Goal: Task Accomplishment & Management: Manage account settings

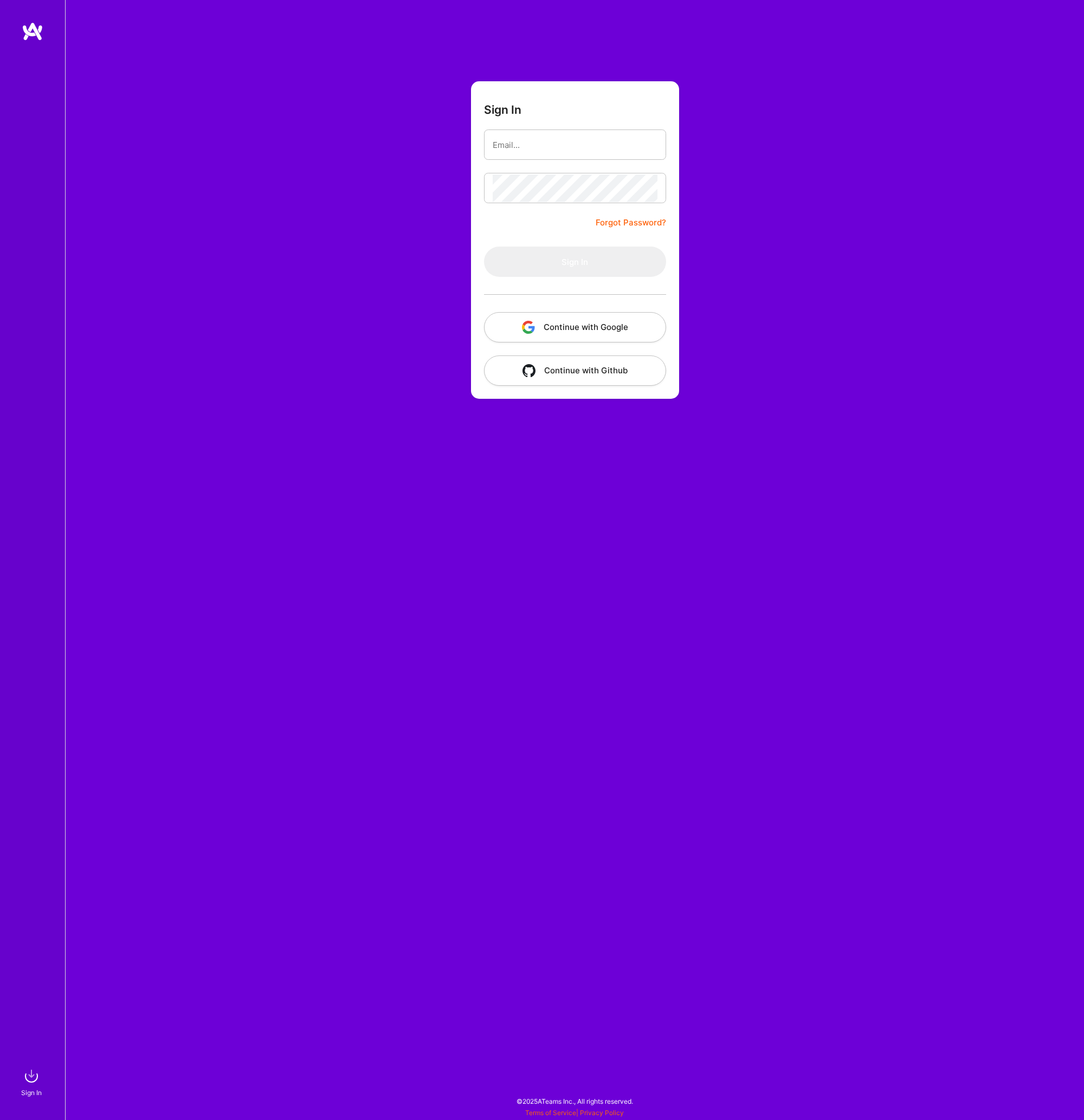
click at [517, 103] on h3 "Sign In" at bounding box center [503, 110] width 38 height 14
click at [517, 154] on input "email" at bounding box center [575, 145] width 165 height 27
type input "[PERSON_NAME][EMAIL_ADDRESS][DOMAIN_NAME]"
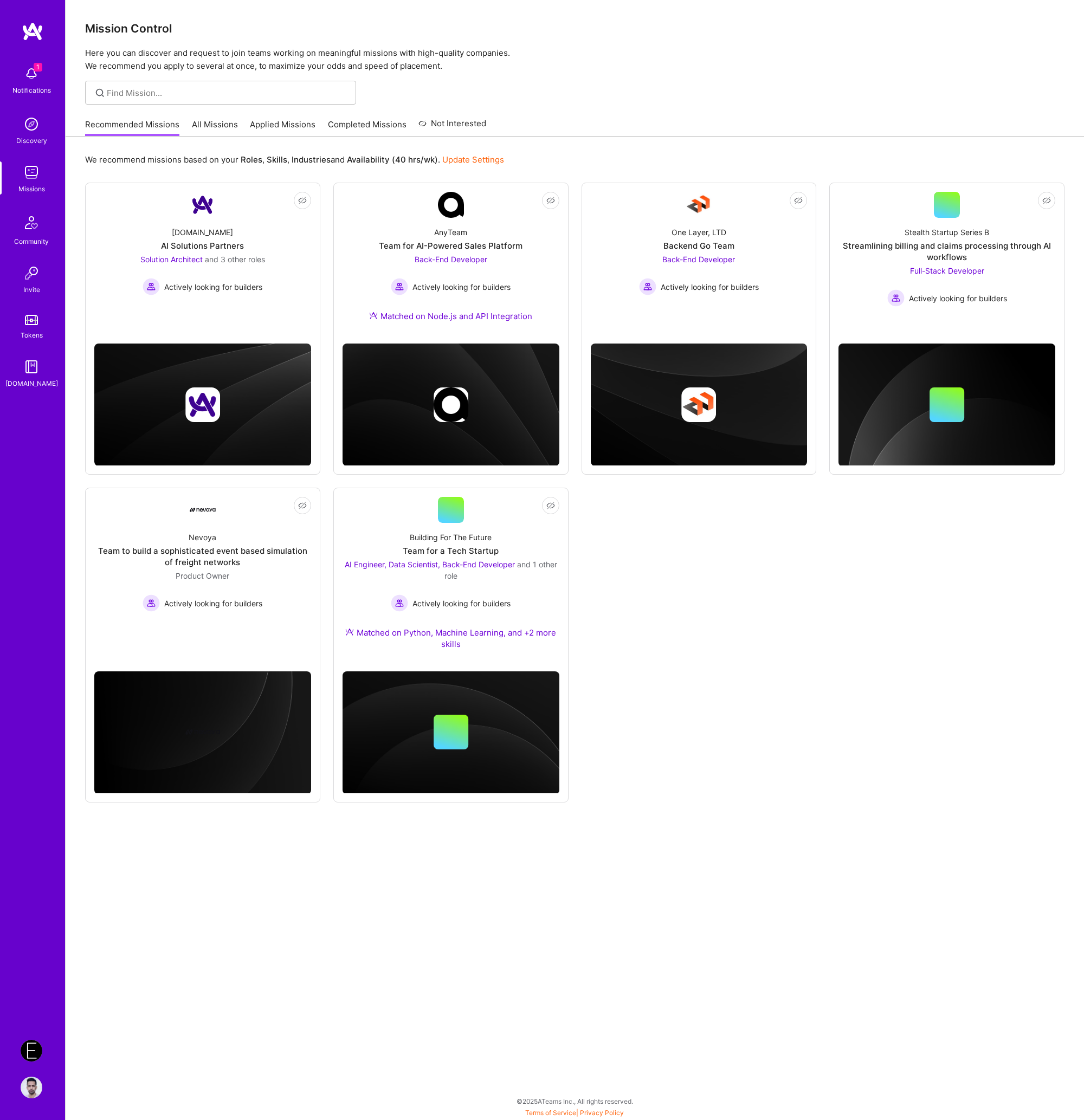
click at [25, 1056] on img at bounding box center [31, 1051] width 22 height 22
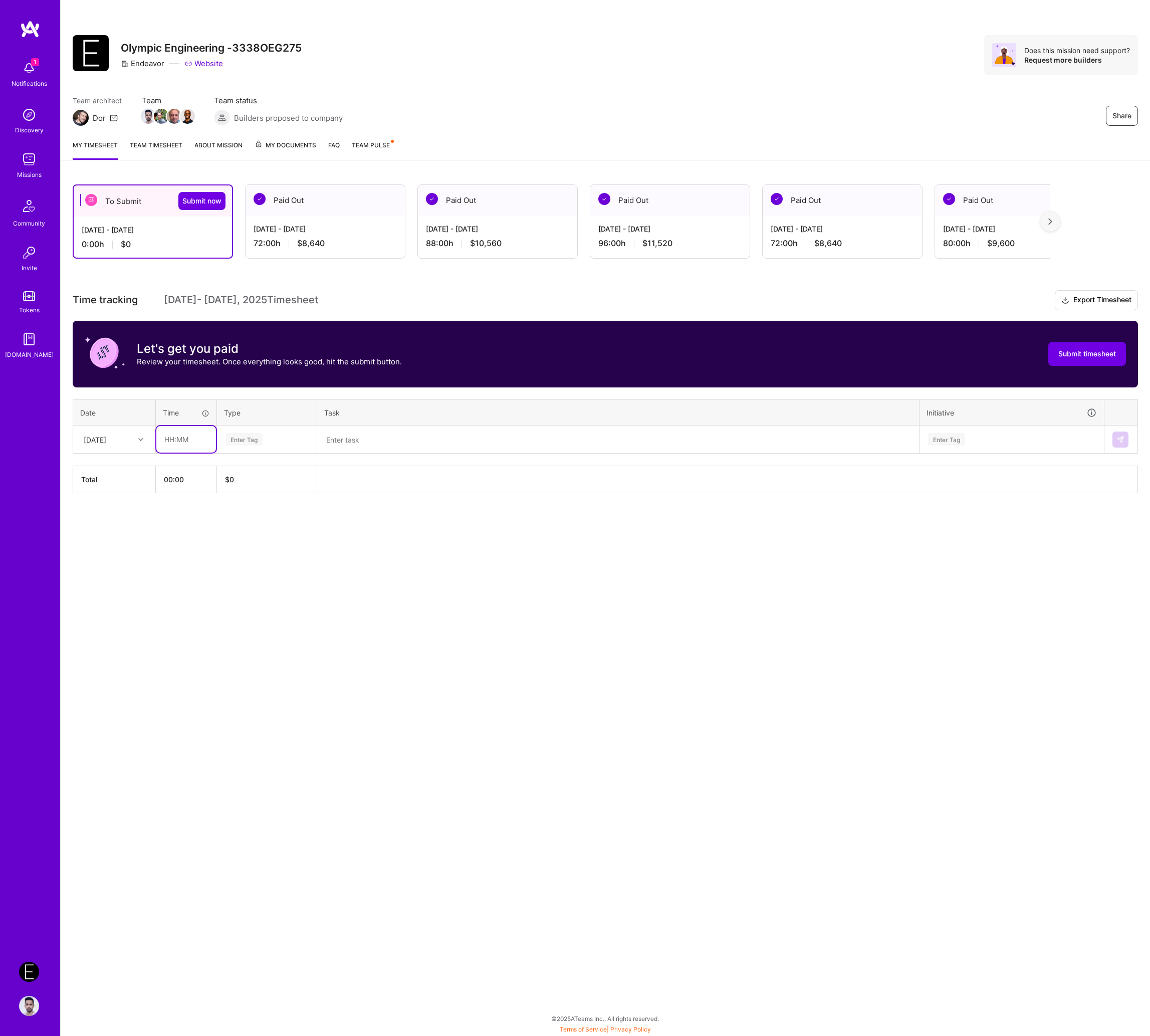
click at [199, 437] on input "text" at bounding box center [186, 439] width 60 height 27
type input "08:00"
click at [252, 546] on span "Engineering" at bounding box center [244, 543] width 43 height 13
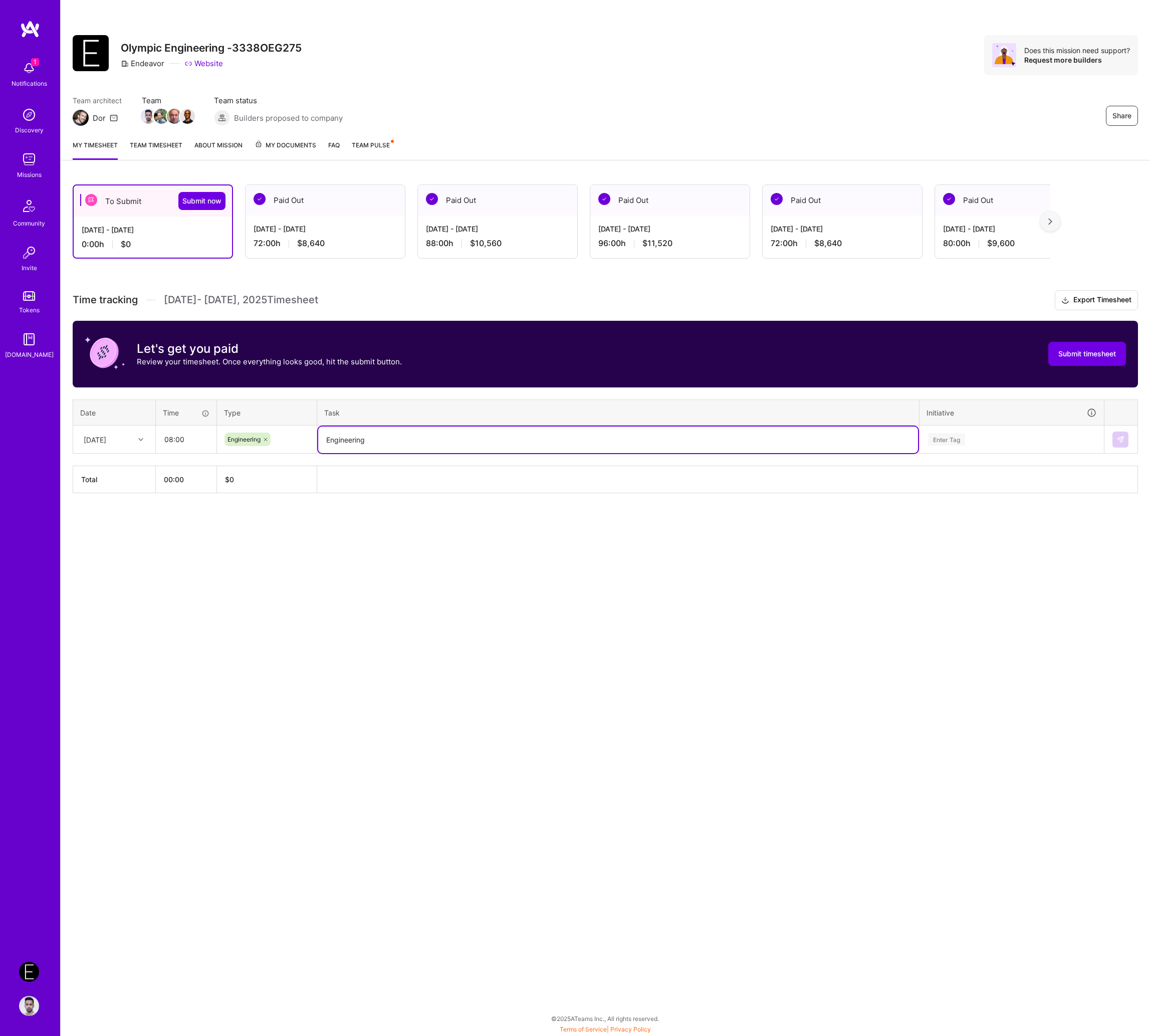
type textarea "Engineering"
click at [967, 443] on div "Enter Tag" at bounding box center [1011, 439] width 169 height 13
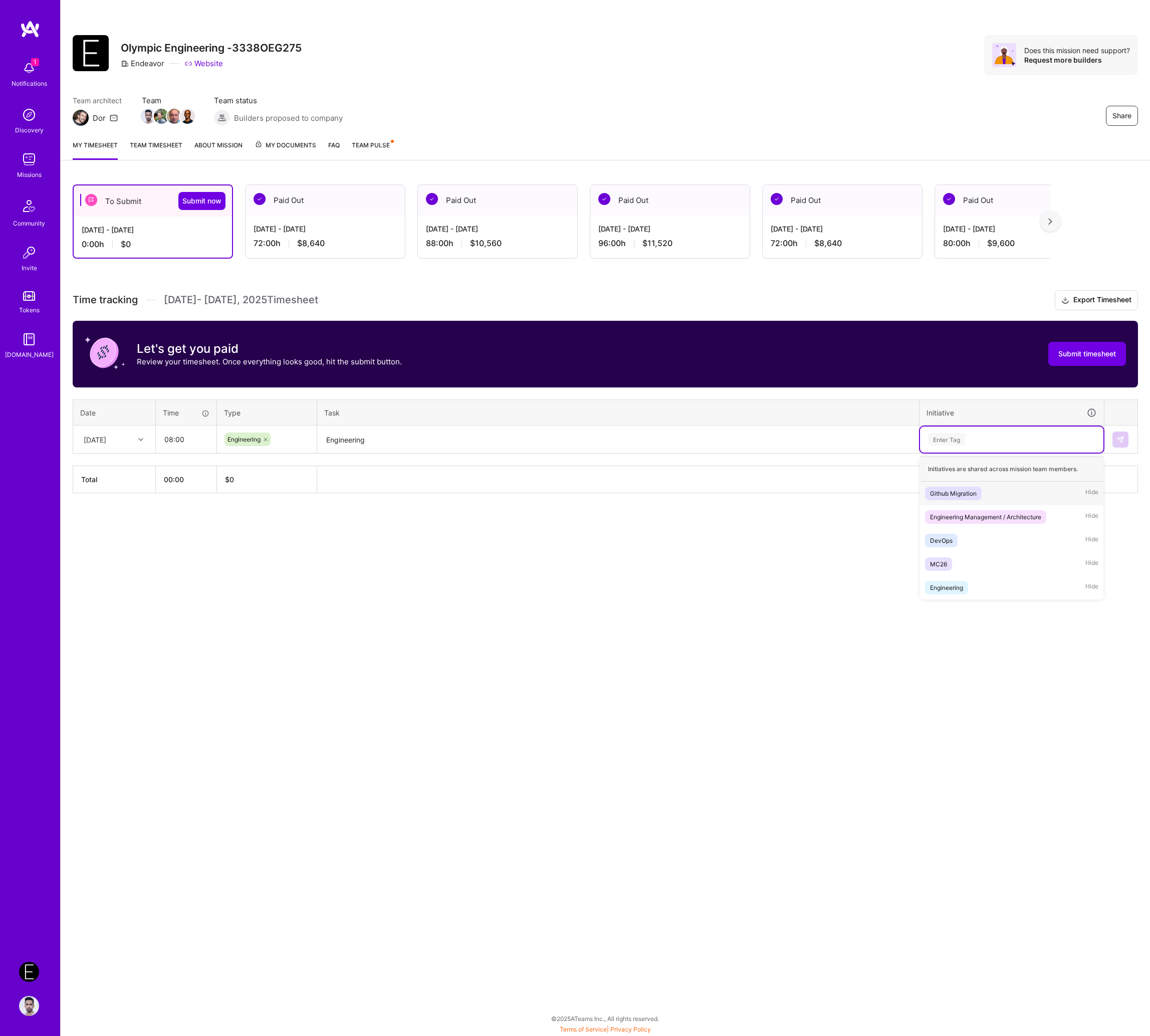
paste input "Engineering"
type input "Engineering"
click at [961, 515] on div "Engineering" at bounding box center [947, 517] width 33 height 11
click at [1002, 441] on img at bounding box center [1120, 439] width 8 height 8
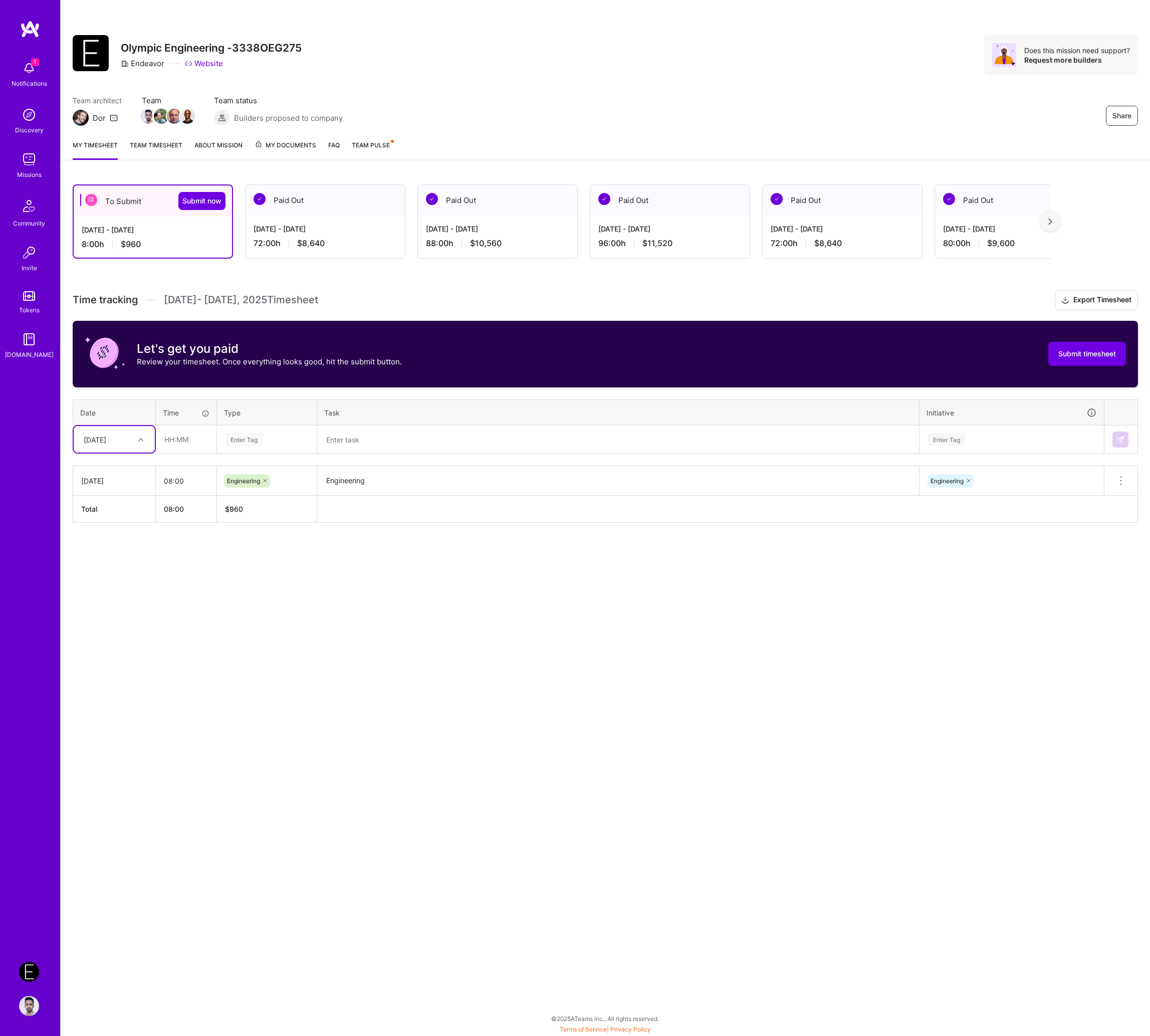
click at [106, 438] on div "[DATE]" at bounding box center [95, 439] width 23 height 11
click at [124, 483] on div "[DATE]" at bounding box center [114, 486] width 81 height 18
click at [186, 451] on td at bounding box center [186, 439] width 61 height 28
click at [187, 448] on input "text" at bounding box center [186, 439] width 60 height 27
type input "08:00"
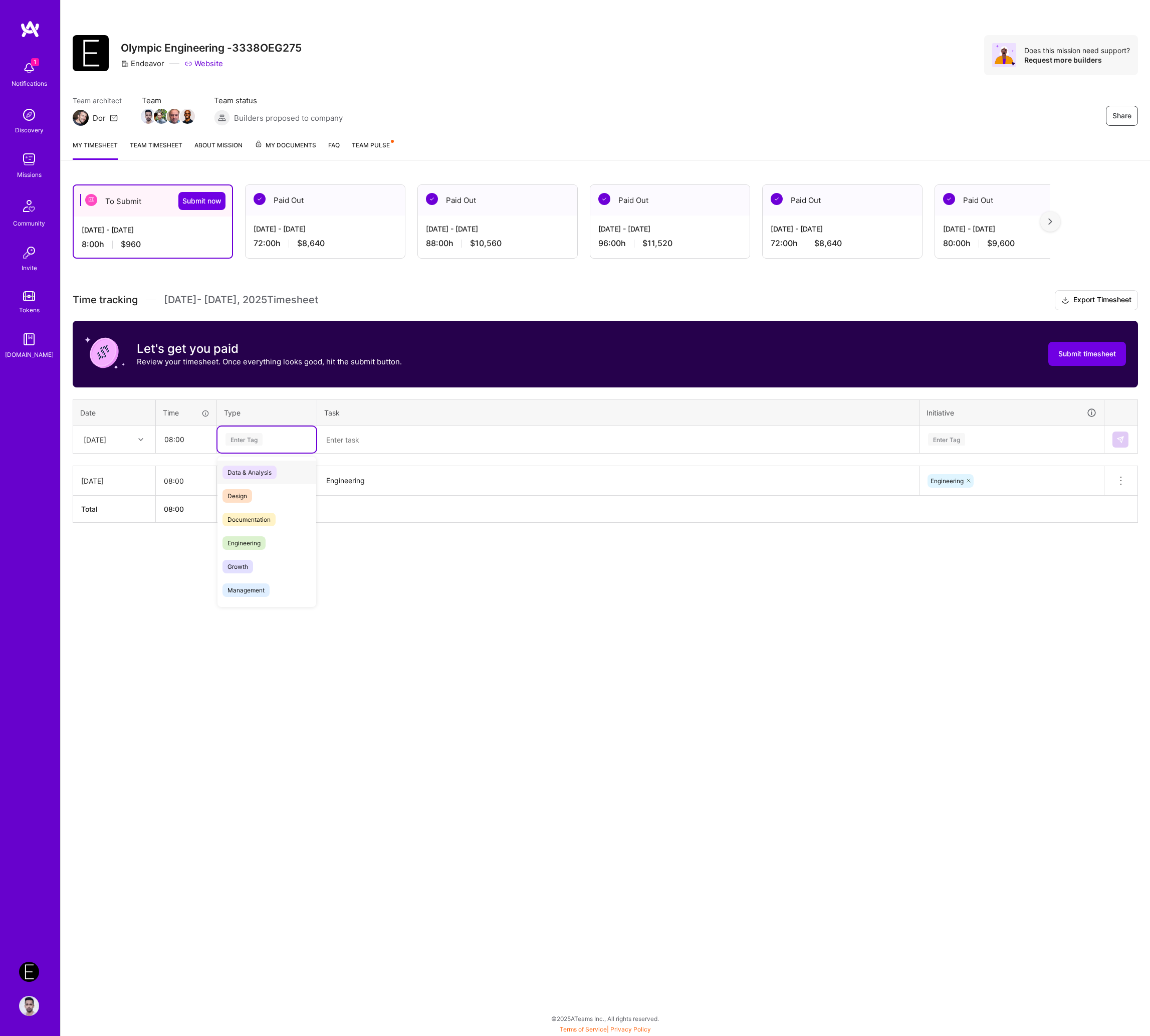
paste input "Engineering"
type input "Engineering"
click at [225, 475] on span "Engineering" at bounding box center [244, 472] width 43 height 13
paste textarea "Engineering"
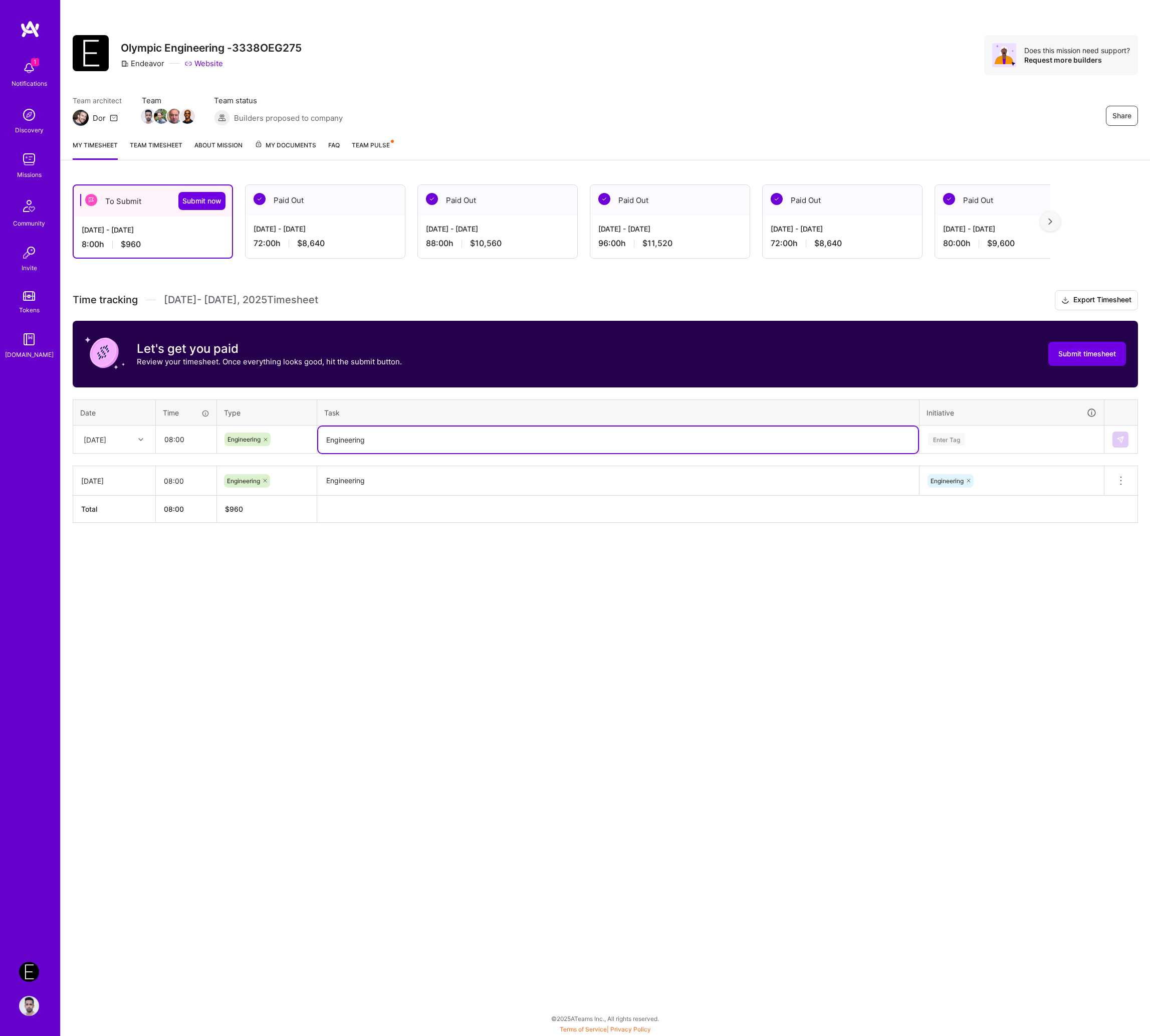
type textarea "Engineering"
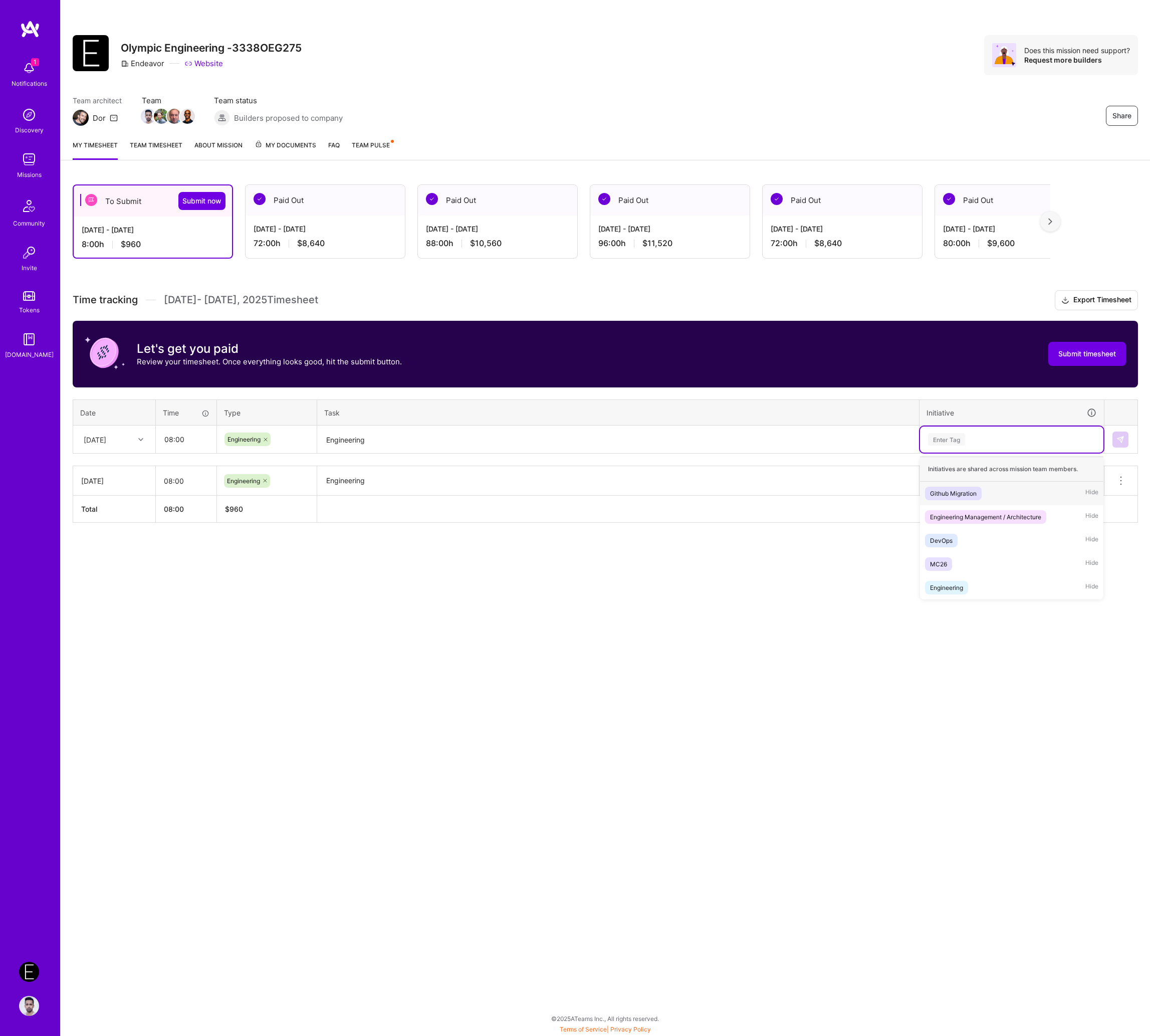
paste input "Engineering"
type input "Engineering"
click at [977, 478] on div "Initiatives are shared across mission team members." at bounding box center [1012, 469] width 184 height 25
click at [977, 509] on div "Engineering Hide" at bounding box center [1012, 517] width 184 height 23
paste input "Engineering"
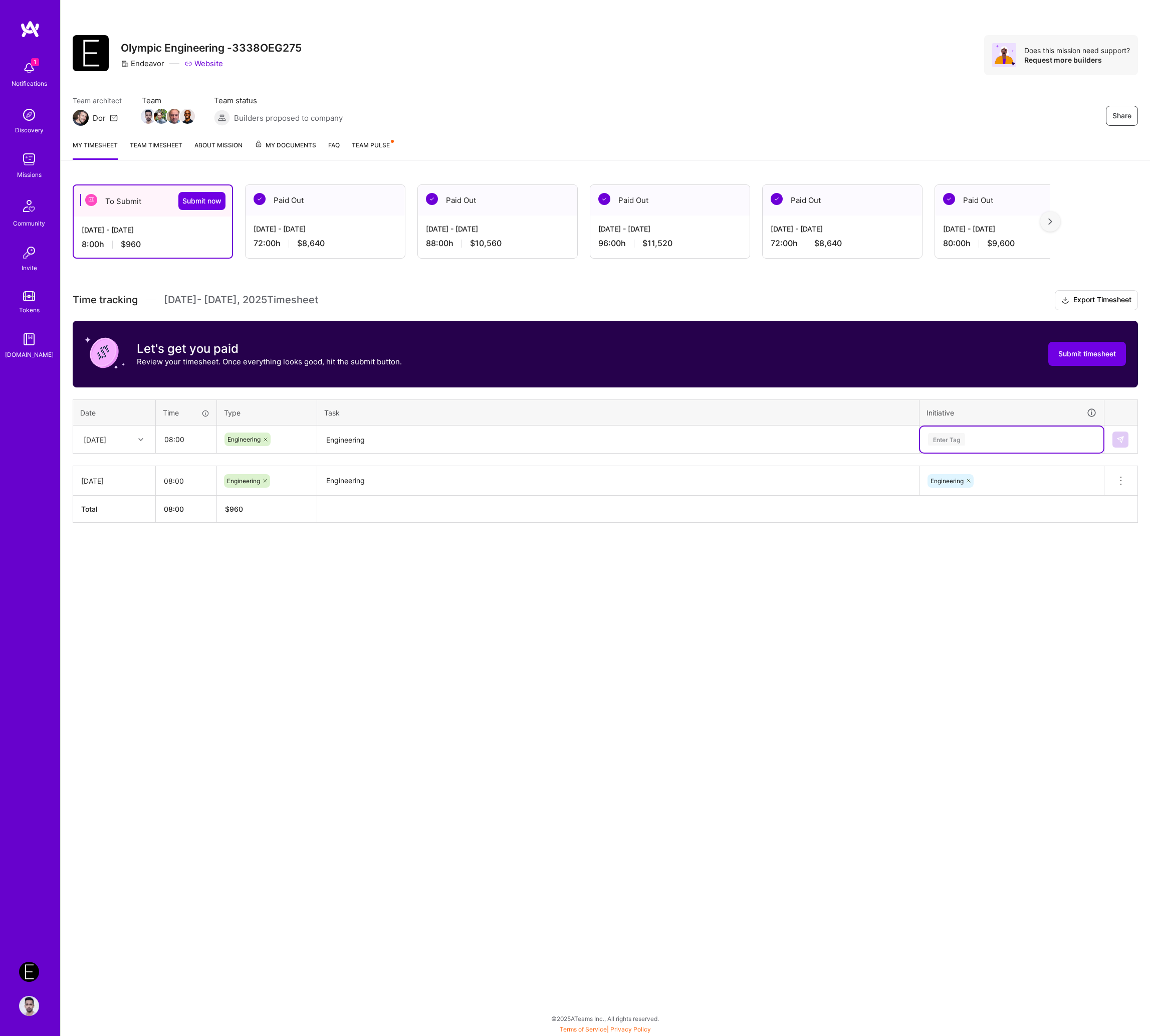
type input "Engineering"
click at [973, 488] on div "Engineering Management / Architecture" at bounding box center [986, 493] width 111 height 11
click at [1002, 434] on button at bounding box center [1120, 439] width 16 height 16
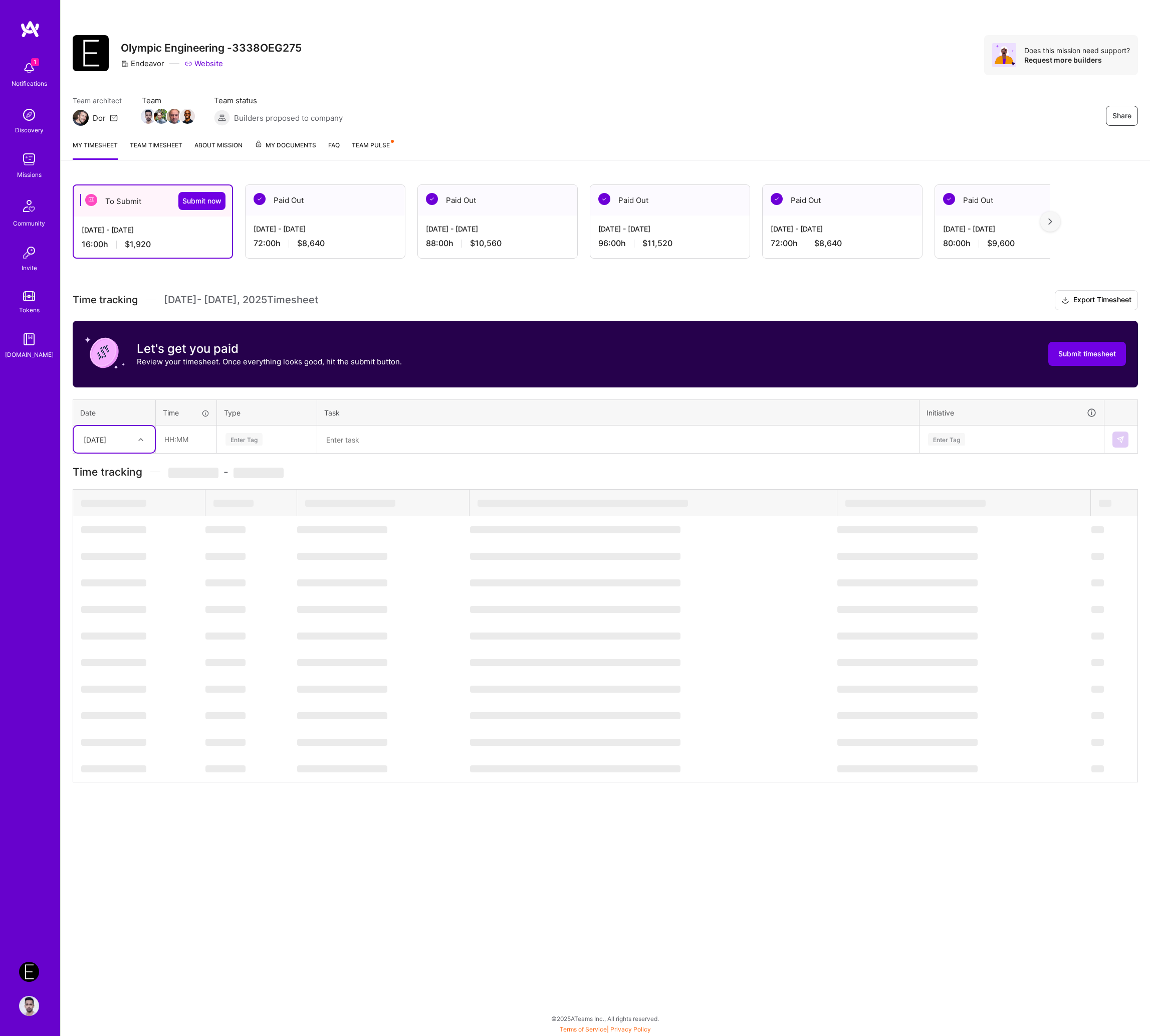
click at [103, 443] on div "[DATE]" at bounding box center [106, 439] width 56 height 16
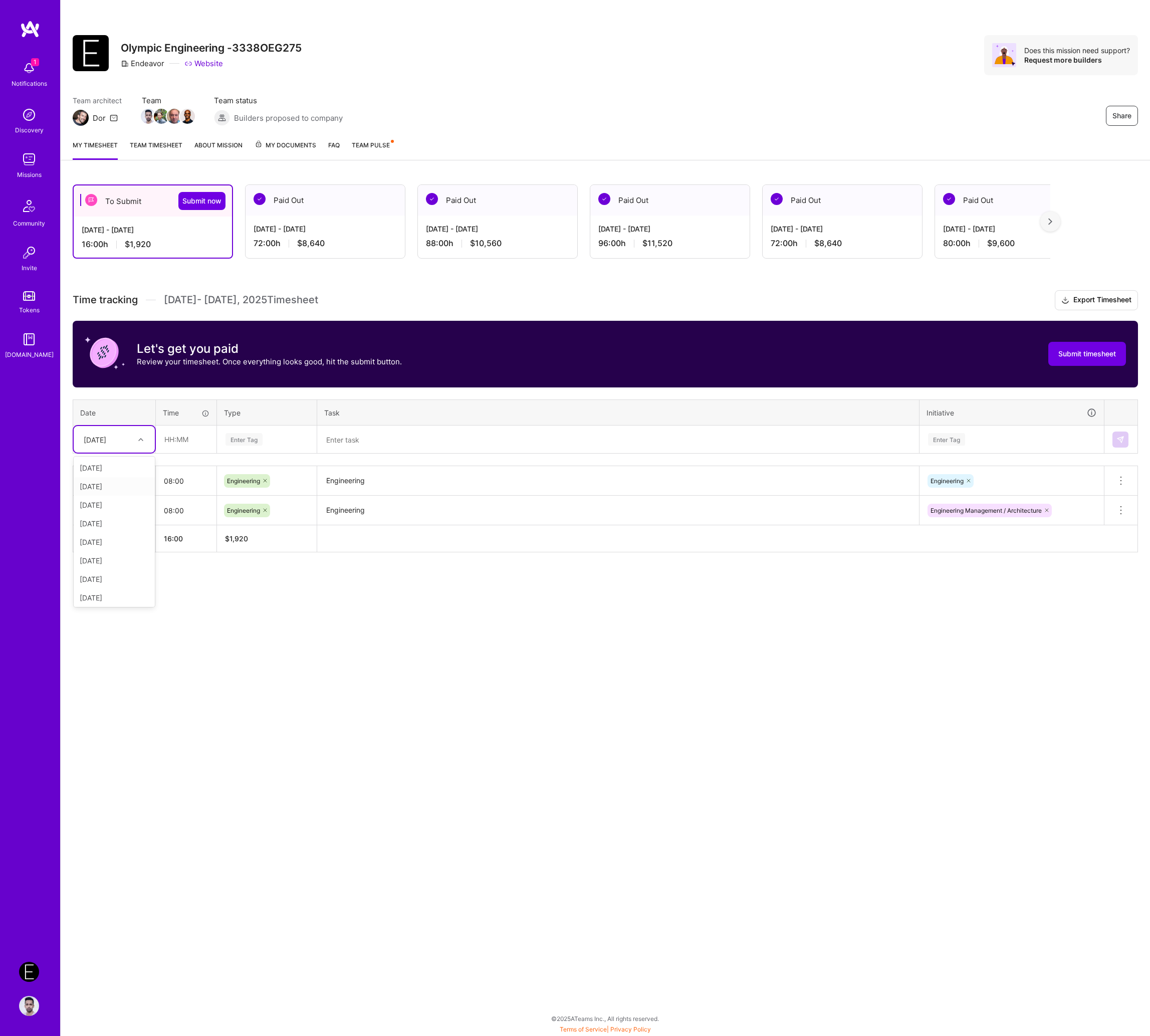
click at [114, 488] on div "[DATE]" at bounding box center [114, 486] width 81 height 18
click at [189, 445] on input "text" at bounding box center [186, 439] width 60 height 27
type input "08:00"
paste input "Engineering"
type input "Engineering"
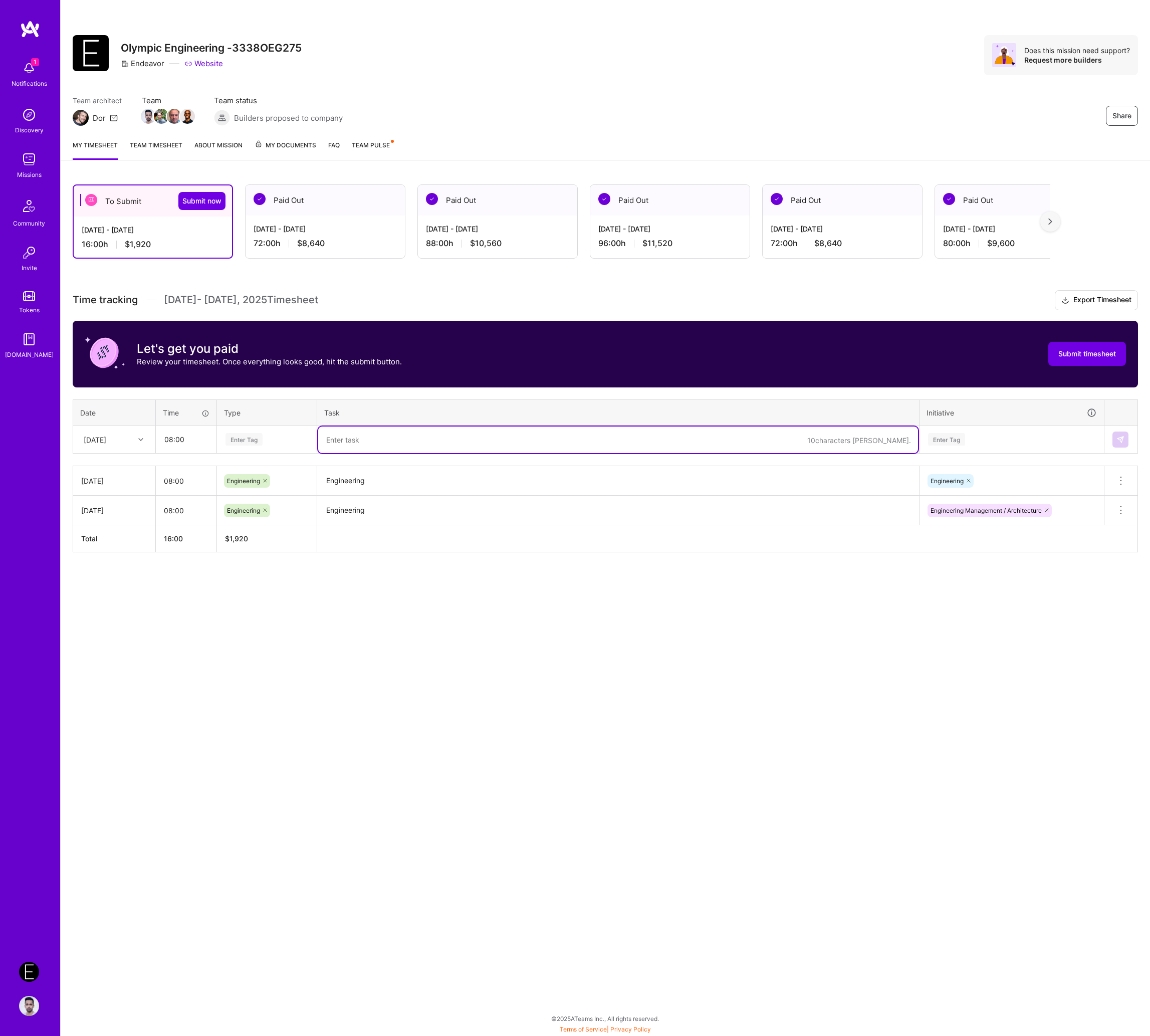
click at [253, 440] on div "Enter Tag" at bounding box center [244, 439] width 37 height 16
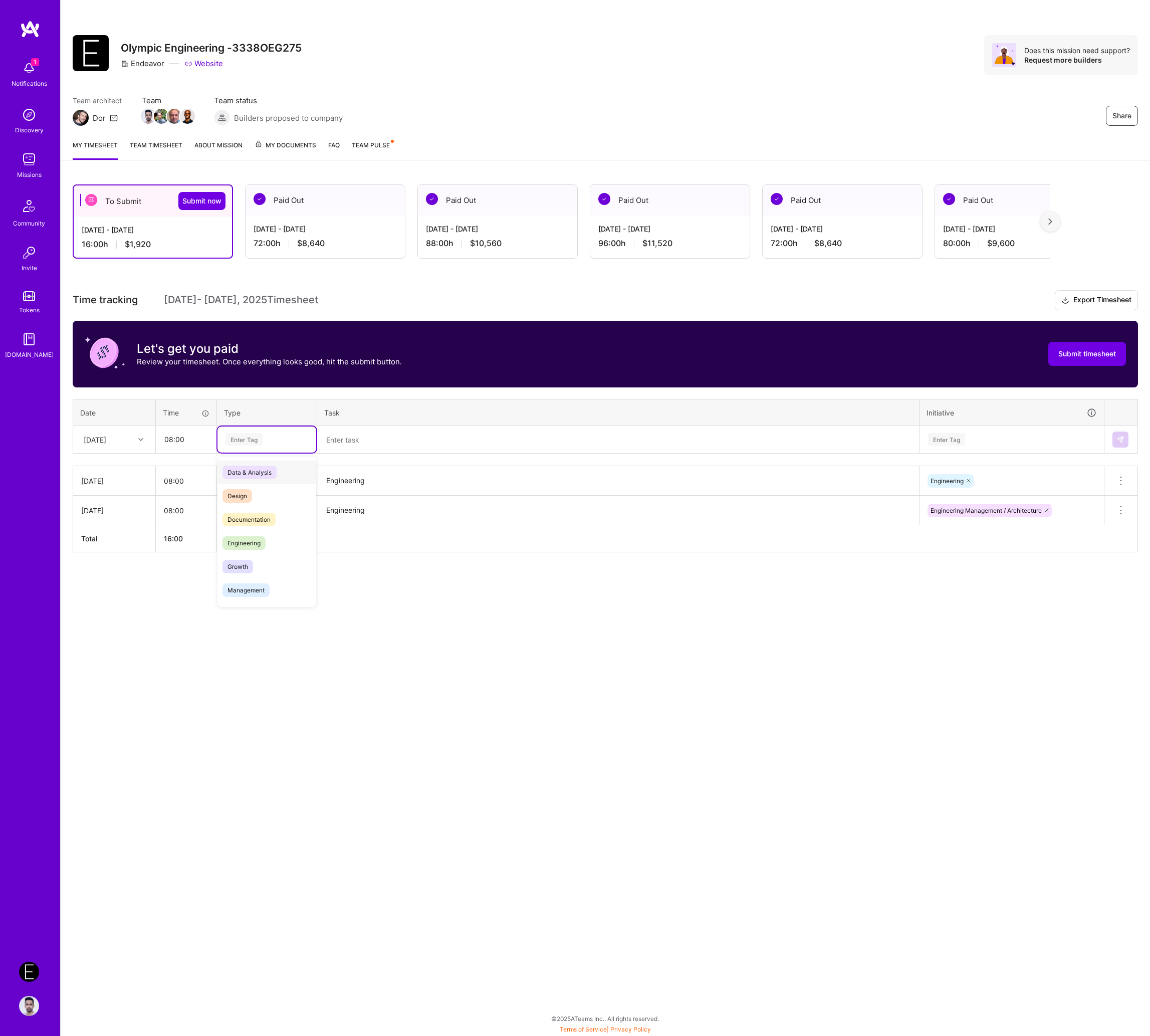
paste input "Engineering"
type input "Engineering"
click at [253, 467] on span "Engineering" at bounding box center [244, 472] width 43 height 13
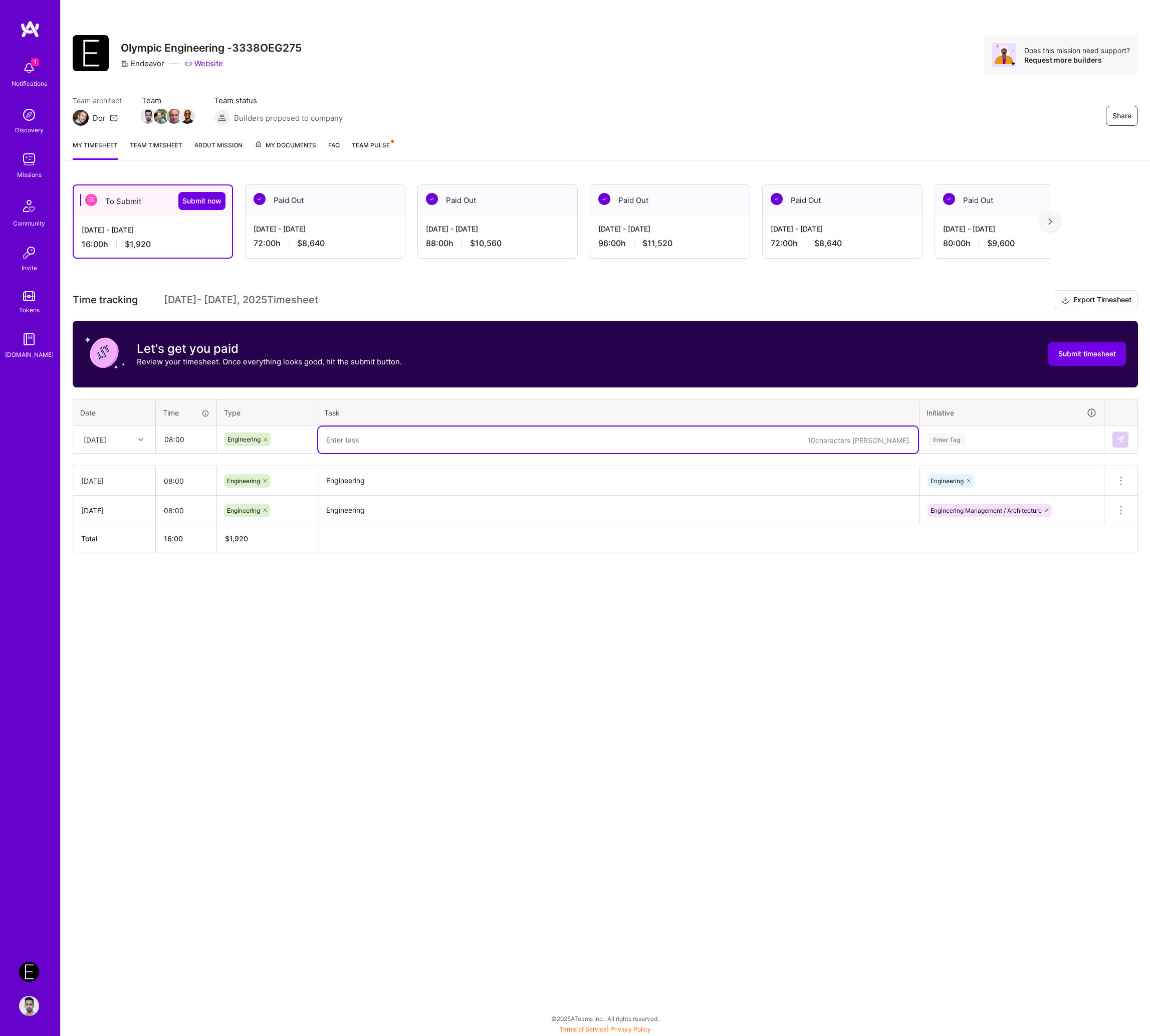
paste textarea "Engineering"
type textarea "Engineering"
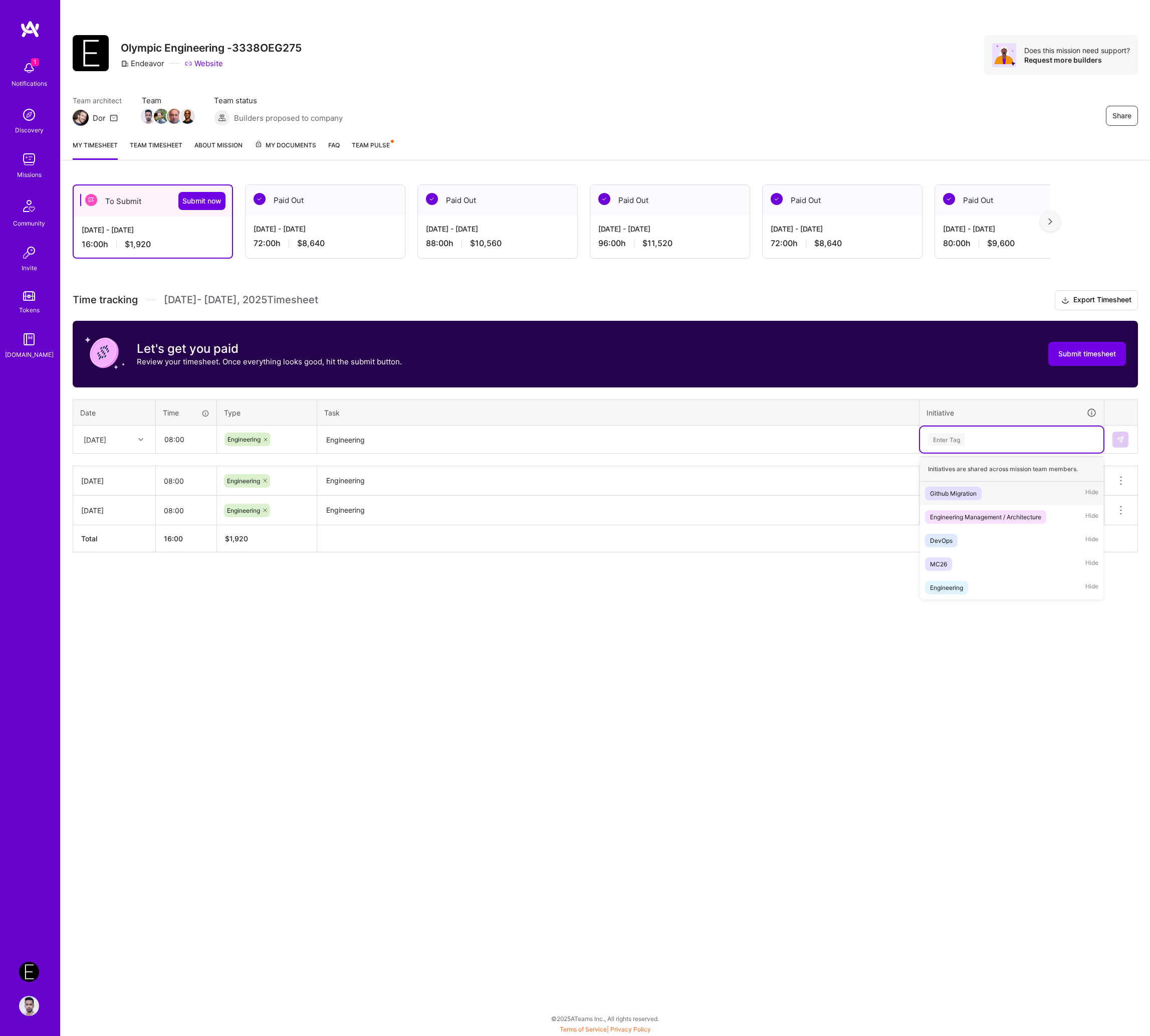
paste input "Engineering"
type input "Engineering"
click at [976, 491] on div "Engineering Management / Architecture" at bounding box center [986, 493] width 111 height 11
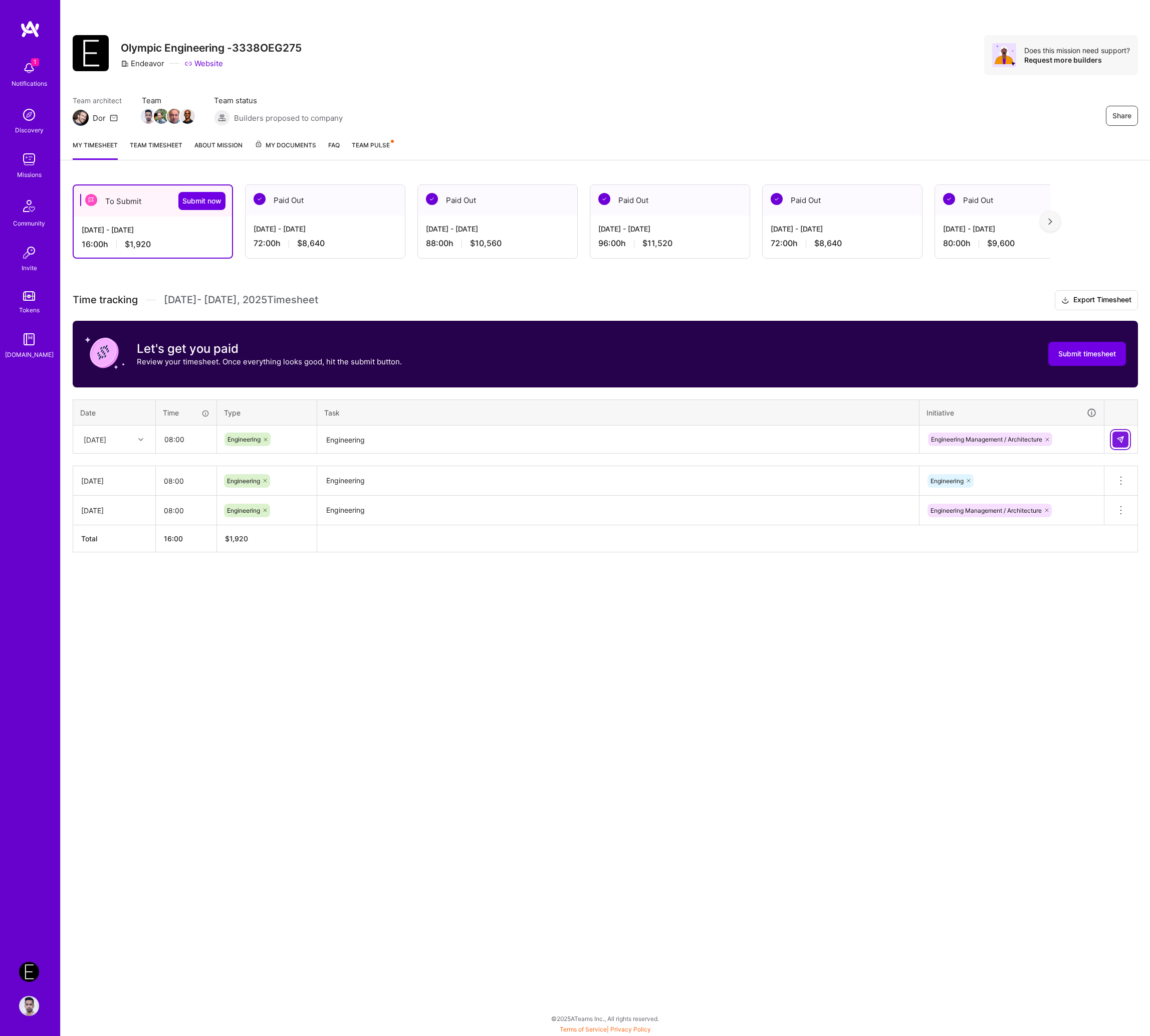
click at [1002, 441] on button at bounding box center [1120, 439] width 16 height 16
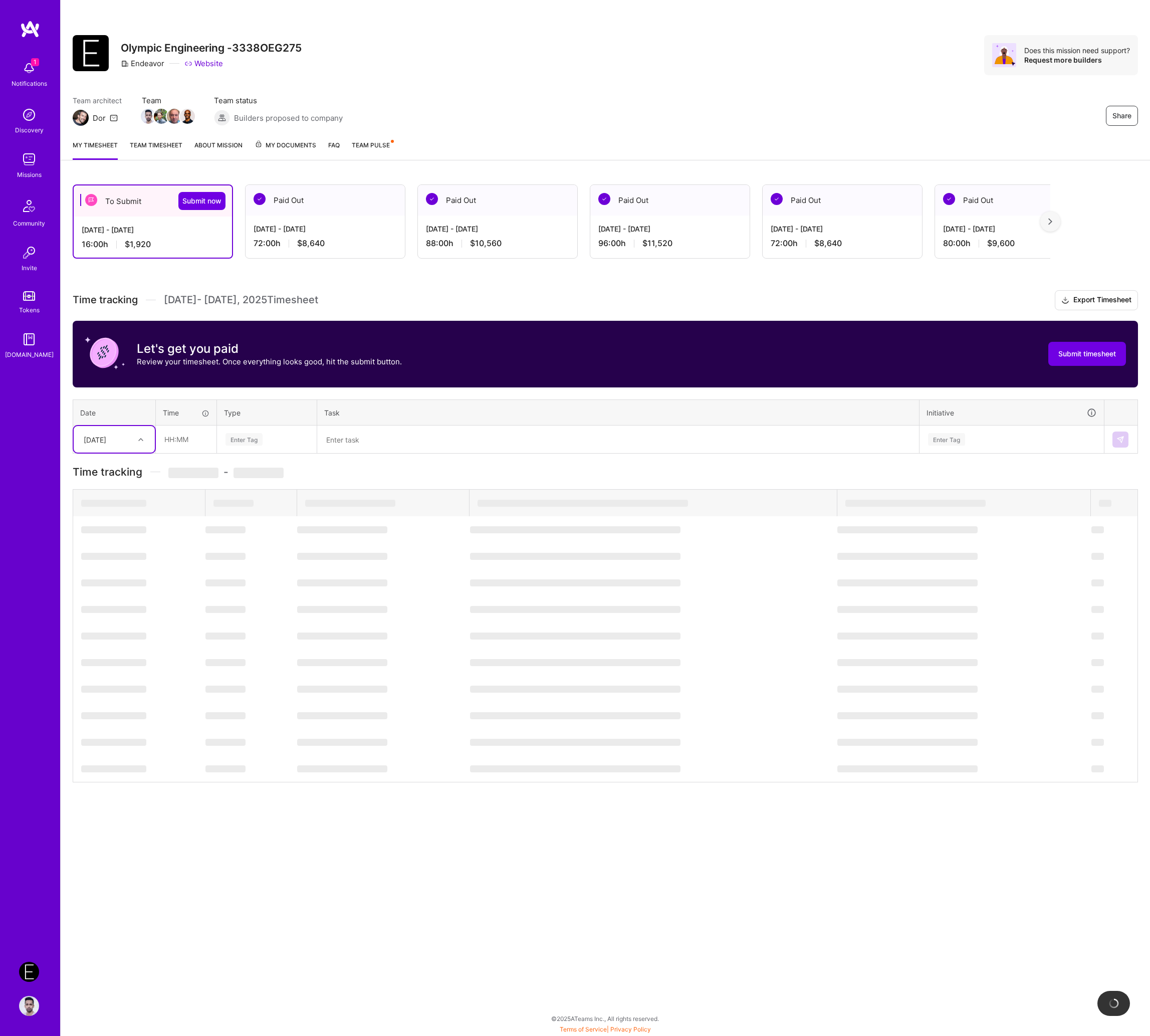
click at [106, 441] on div "[DATE]" at bounding box center [95, 439] width 23 height 11
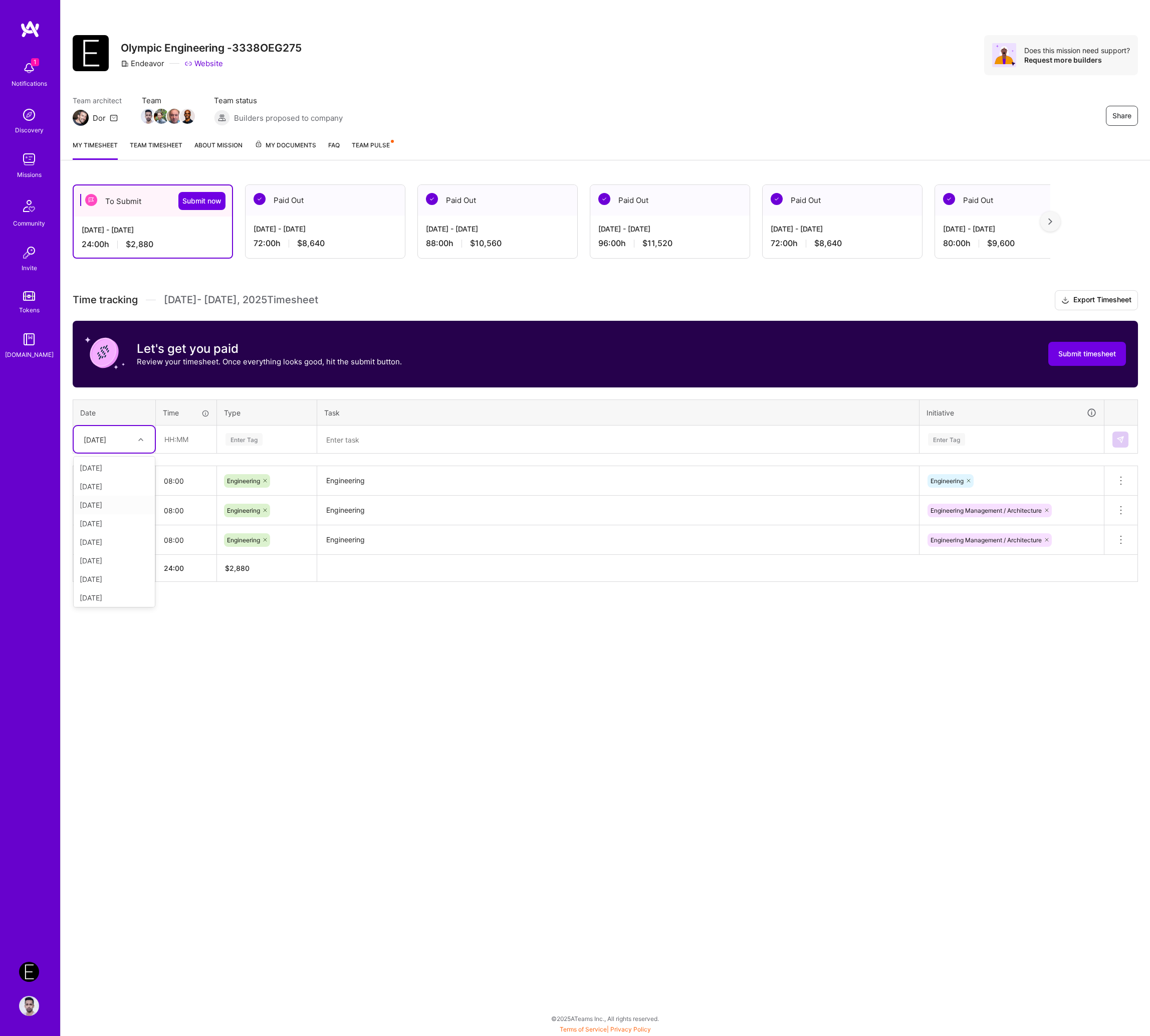
click at [107, 503] on div "[DATE]" at bounding box center [114, 505] width 81 height 18
click at [175, 433] on input "text" at bounding box center [186, 439] width 60 height 27
type input "08:00"
paste input "Engineering"
type input "Engineering"
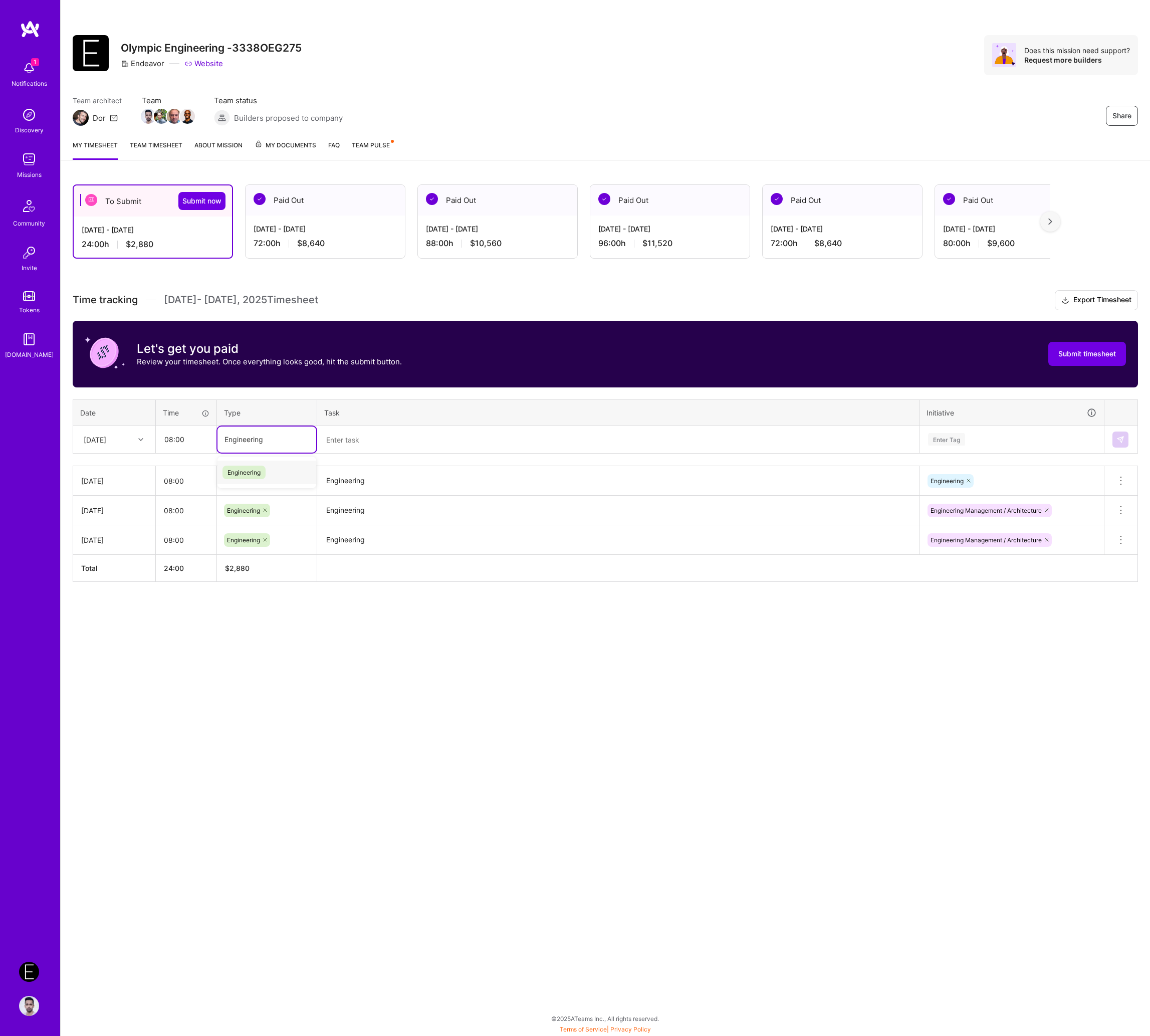
click at [266, 477] on div "Engineering" at bounding box center [267, 472] width 99 height 23
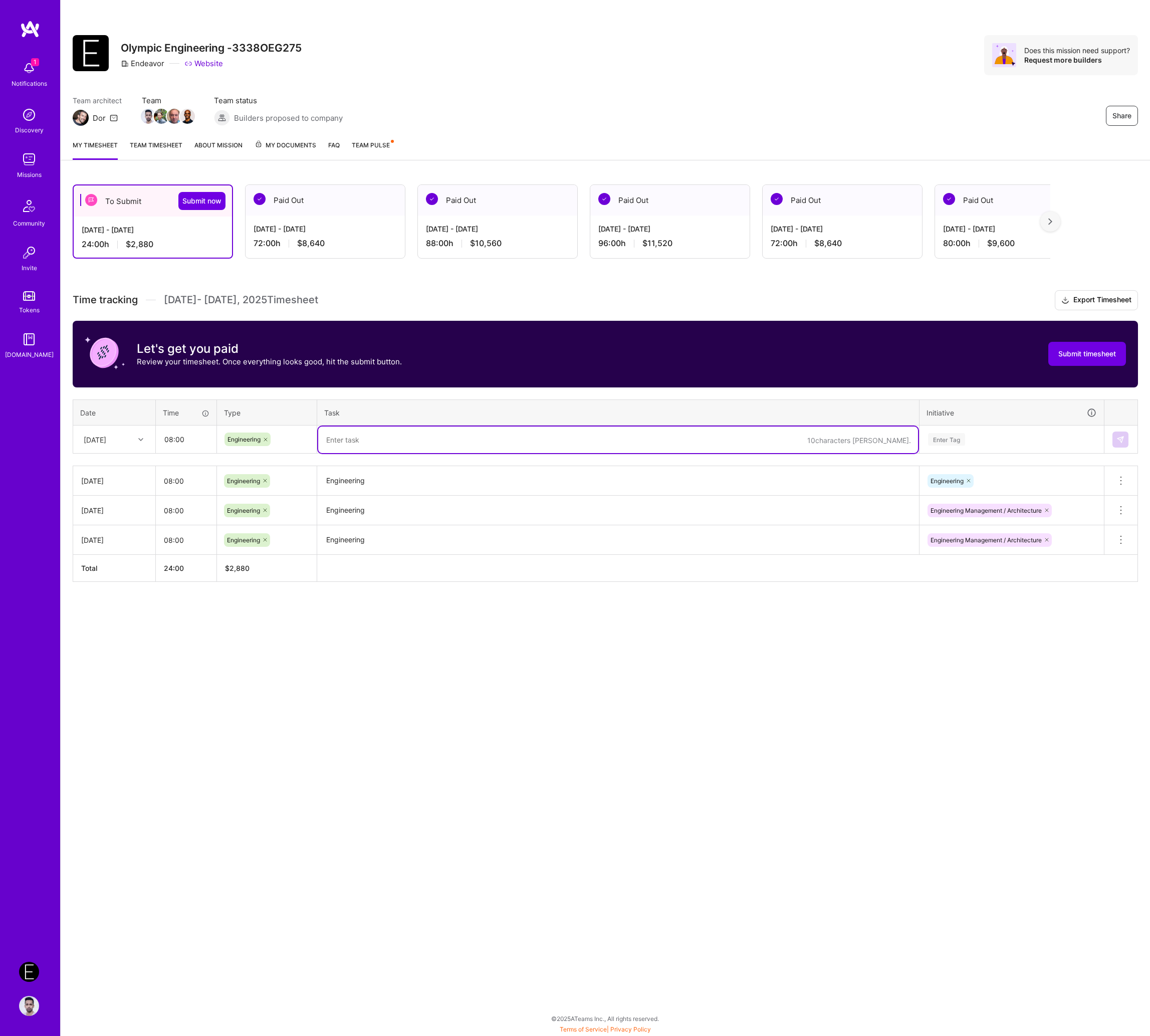
paste textarea "Engineering"
type textarea "Engineering"
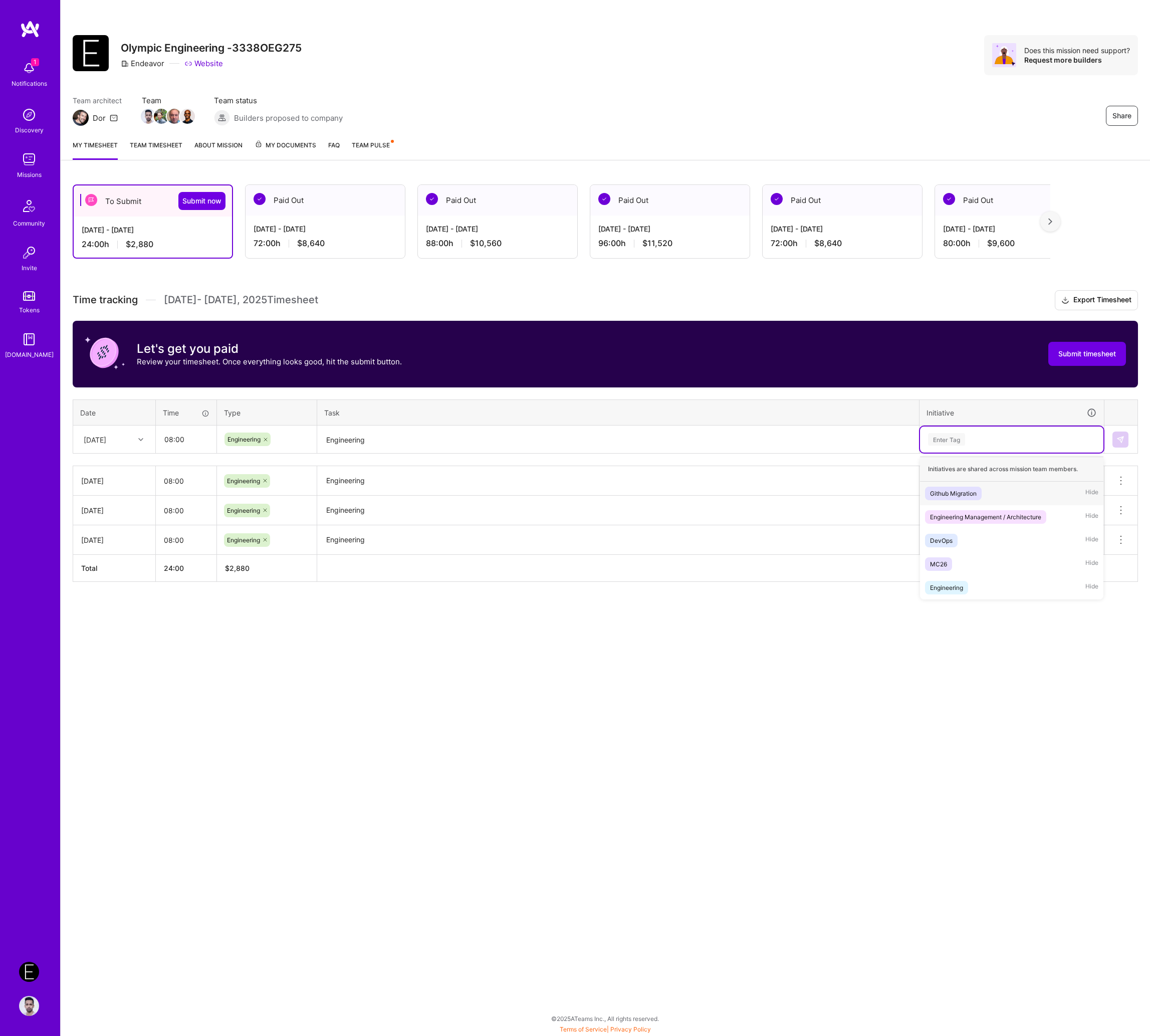
paste input "Engineering"
type input "Engineering"
click at [959, 488] on div "Engineering Management / Architecture" at bounding box center [986, 493] width 111 height 11
drag, startPoint x: 1117, startPoint y: 436, endPoint x: 1108, endPoint y: 436, distance: 9.0
click at [1002, 436] on img at bounding box center [1120, 439] width 8 height 8
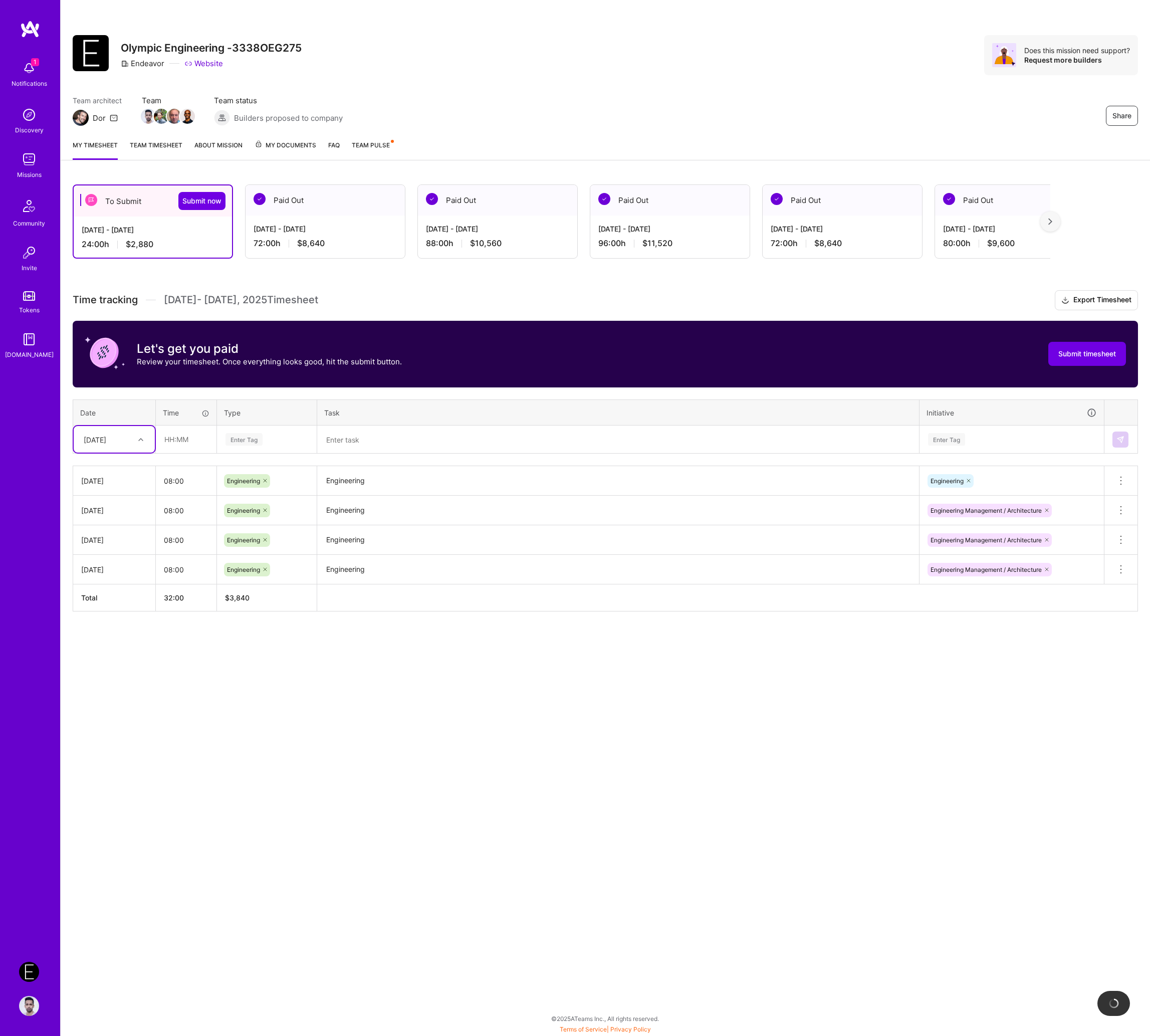
click at [108, 453] on div "Time tracking [DATE] - [DATE] Timesheet Export Timesheet Let's get you paid Rev…" at bounding box center [605, 450] width 1065 height 321
click at [106, 439] on div "[DATE]" at bounding box center [95, 439] width 23 height 11
click at [118, 521] on div "[DATE]" at bounding box center [114, 523] width 81 height 18
click at [191, 418] on th "Time" at bounding box center [186, 412] width 61 height 26
click at [191, 438] on input "text" at bounding box center [186, 439] width 60 height 27
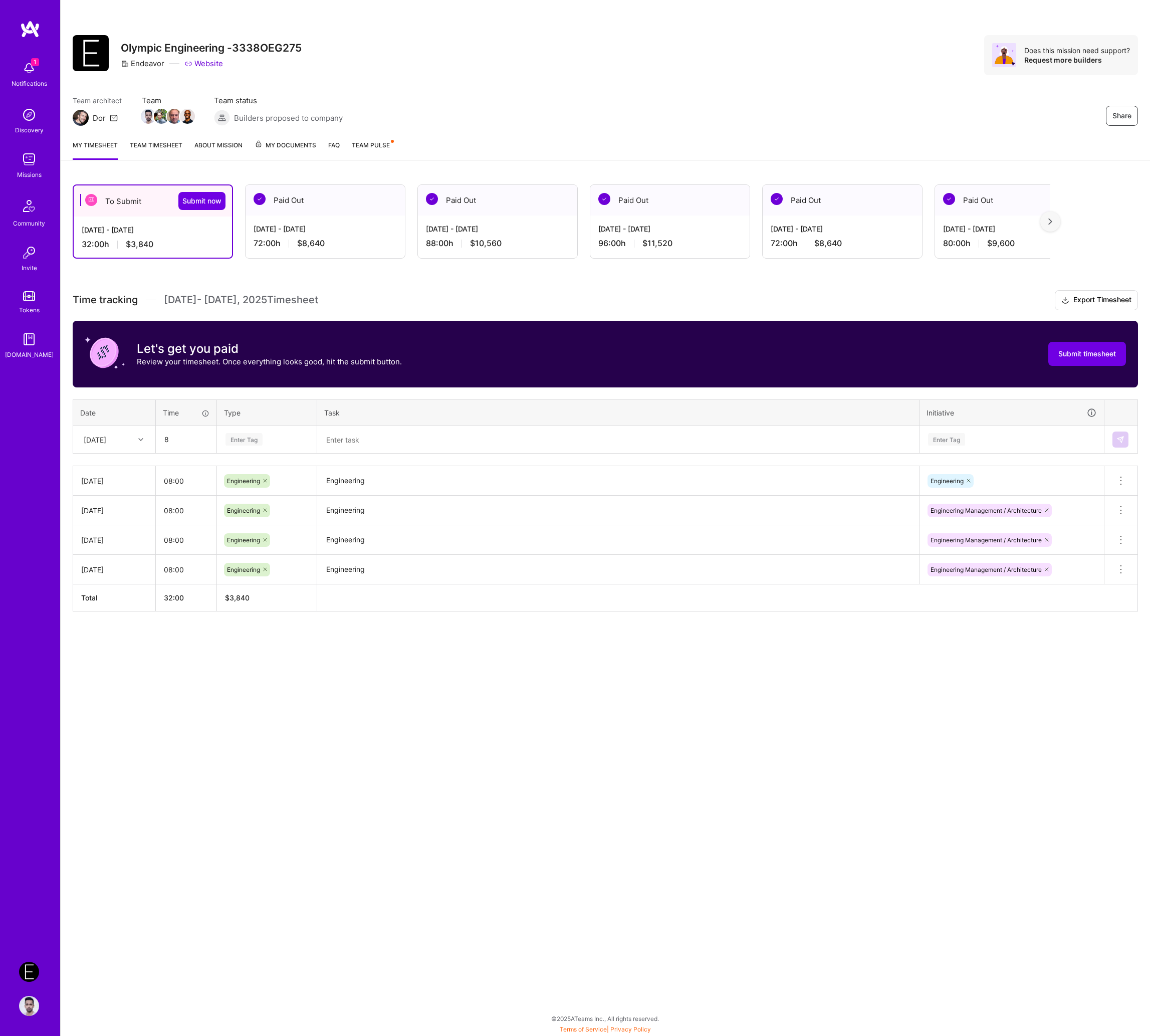
type input "08:00"
paste input "Engineering"
type input "Engineering"
paste textarea "Engineering"
type textarea "Engineering"
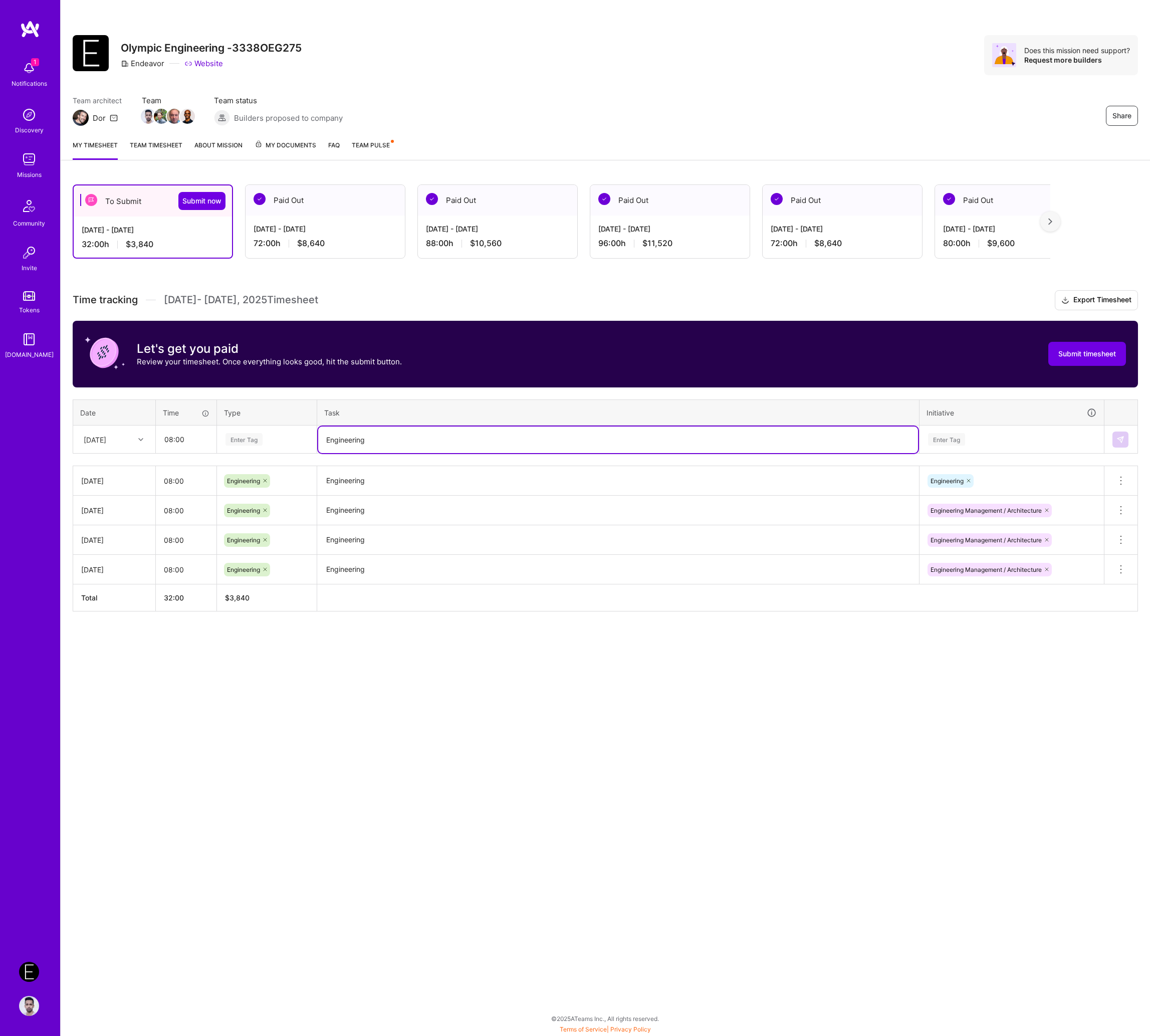
click at [293, 437] on div "Enter Tag" at bounding box center [267, 439] width 85 height 13
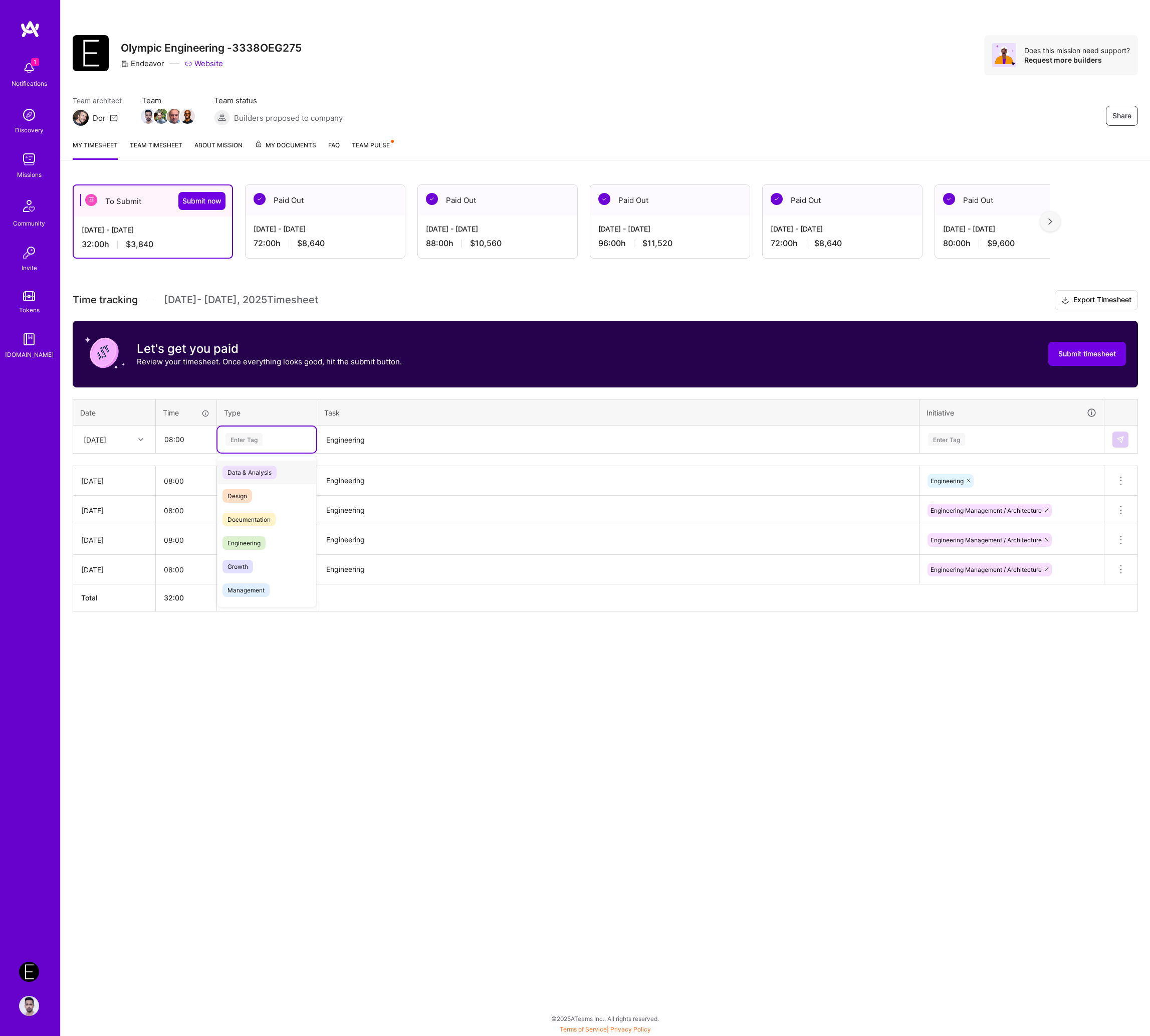
paste input "Engineering"
type input "Engineering"
click at [284, 468] on div "Engineering" at bounding box center [267, 472] width 99 height 23
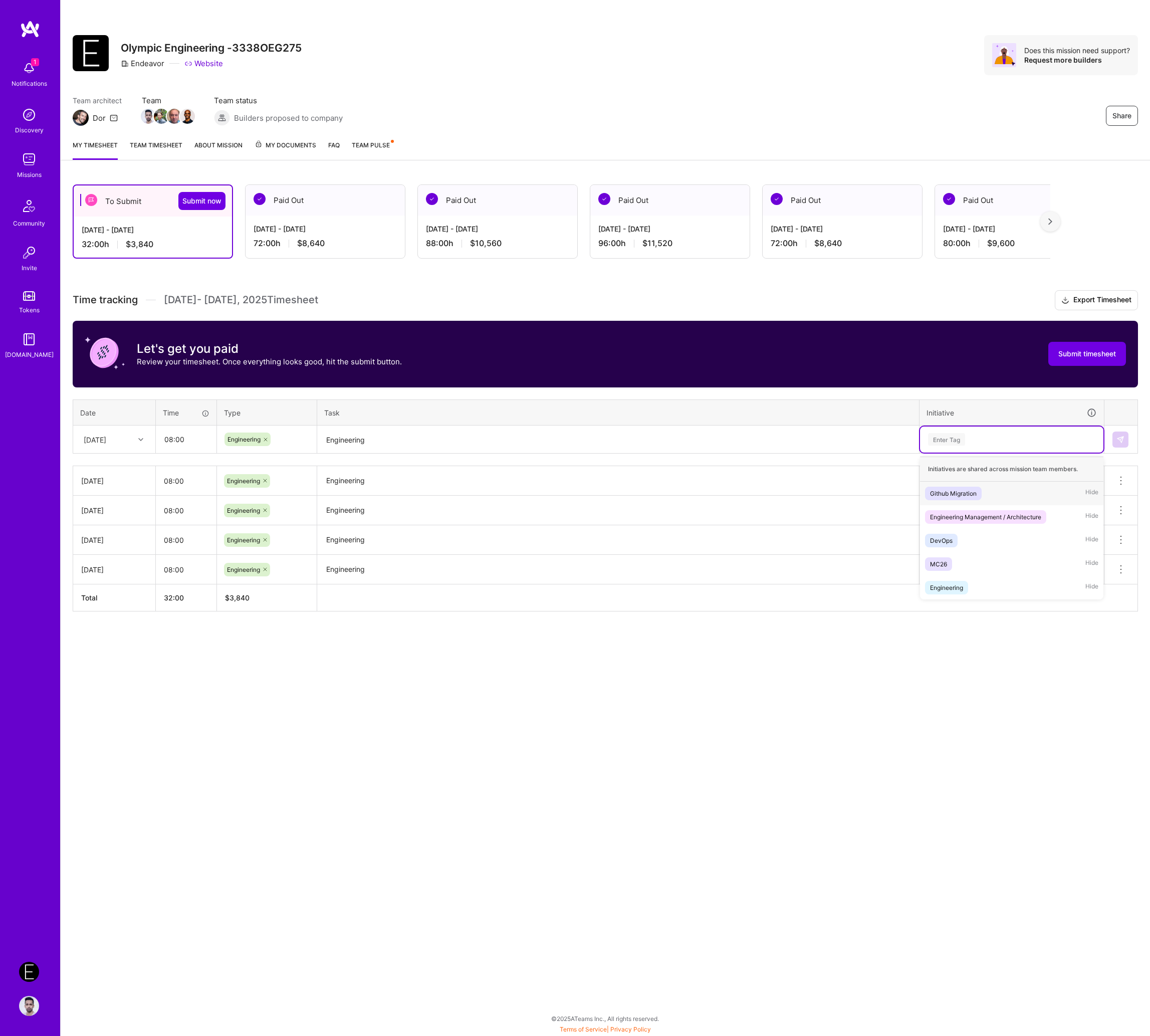
paste input "Engineering"
type input "Engineering"
click at [976, 490] on div "Engineering Management / Architecture" at bounding box center [986, 493] width 111 height 11
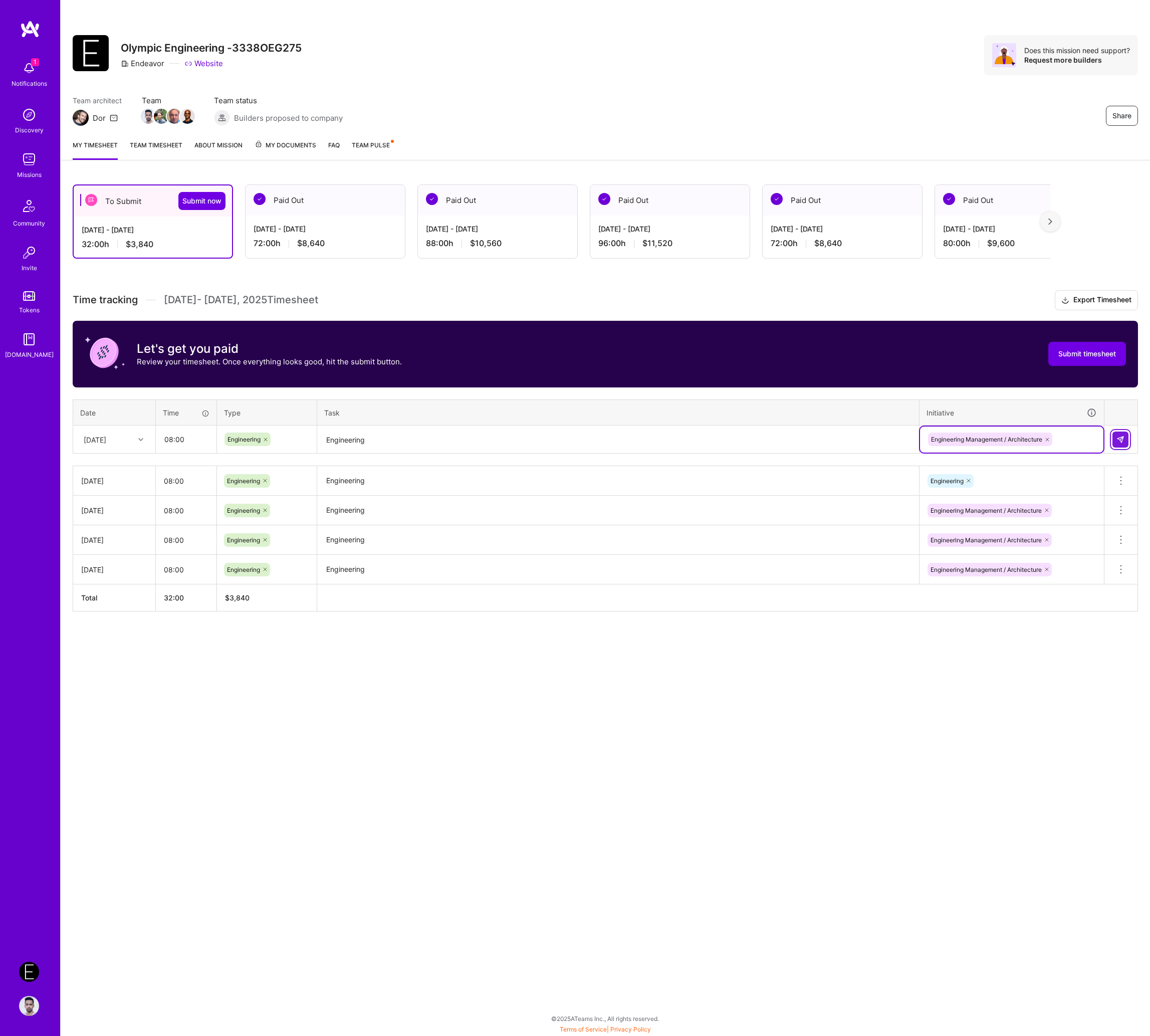
click at [1002, 431] on button at bounding box center [1120, 439] width 16 height 16
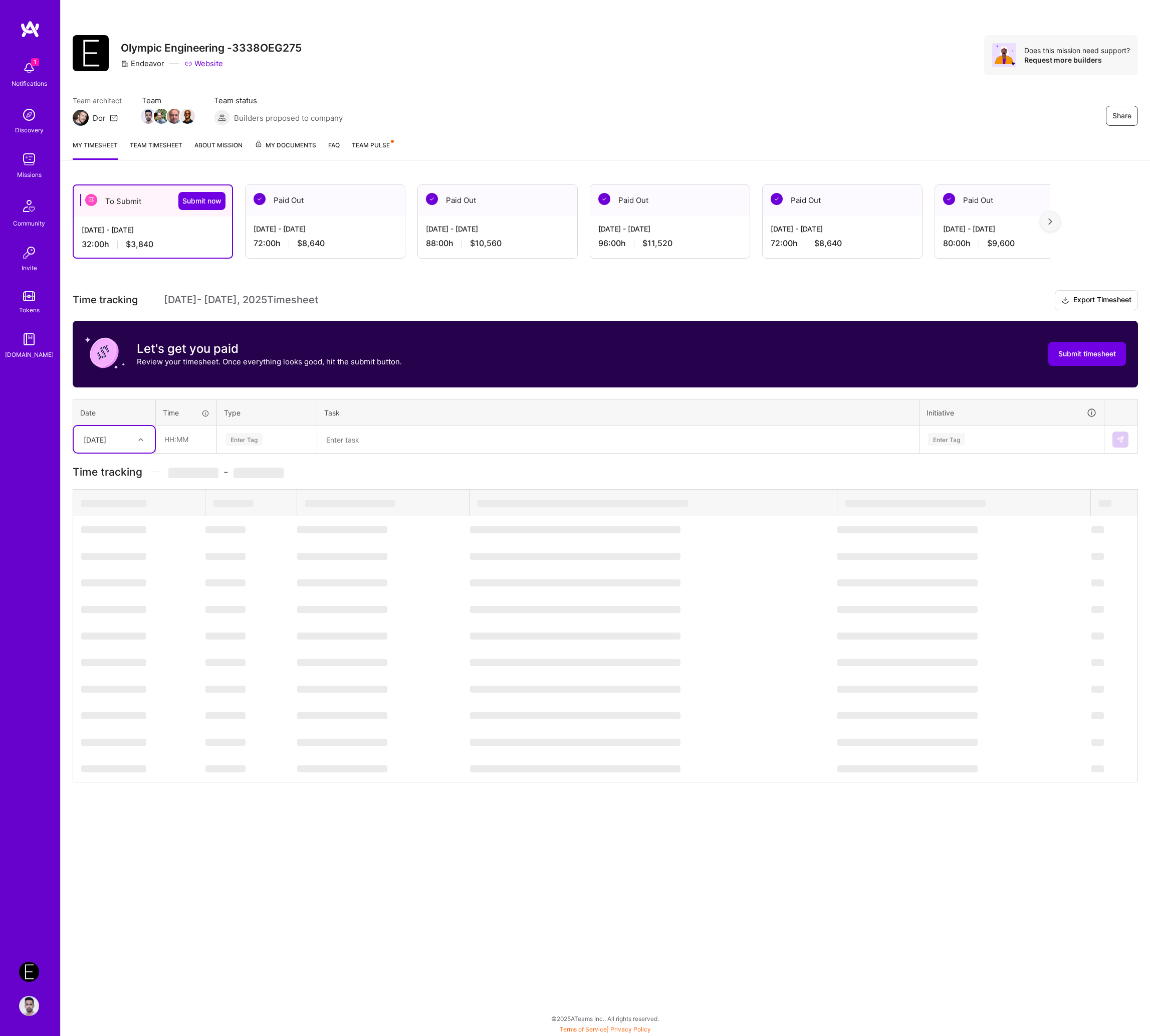
click at [56, 434] on div "1 Notifications Discovery Missions Community Invite Tokens [DOMAIN_NAME]" at bounding box center [30, 484] width 60 height 928
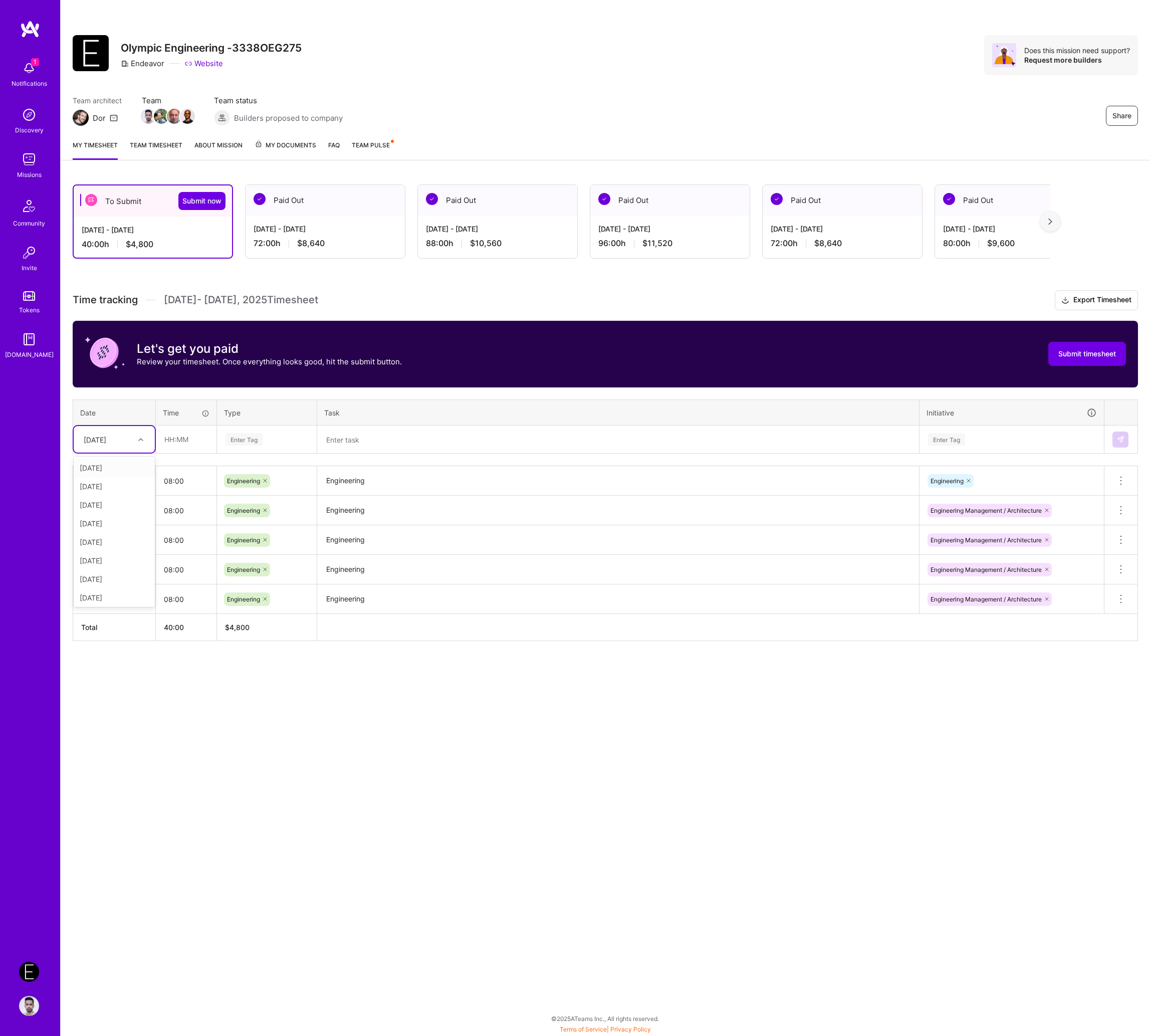
click at [94, 434] on div "[DATE]" at bounding box center [95, 439] width 23 height 11
click at [98, 576] on div "[DATE]" at bounding box center [114, 579] width 81 height 18
click at [182, 443] on input "text" at bounding box center [186, 439] width 60 height 27
type input "08:00"
paste input "Engineering"
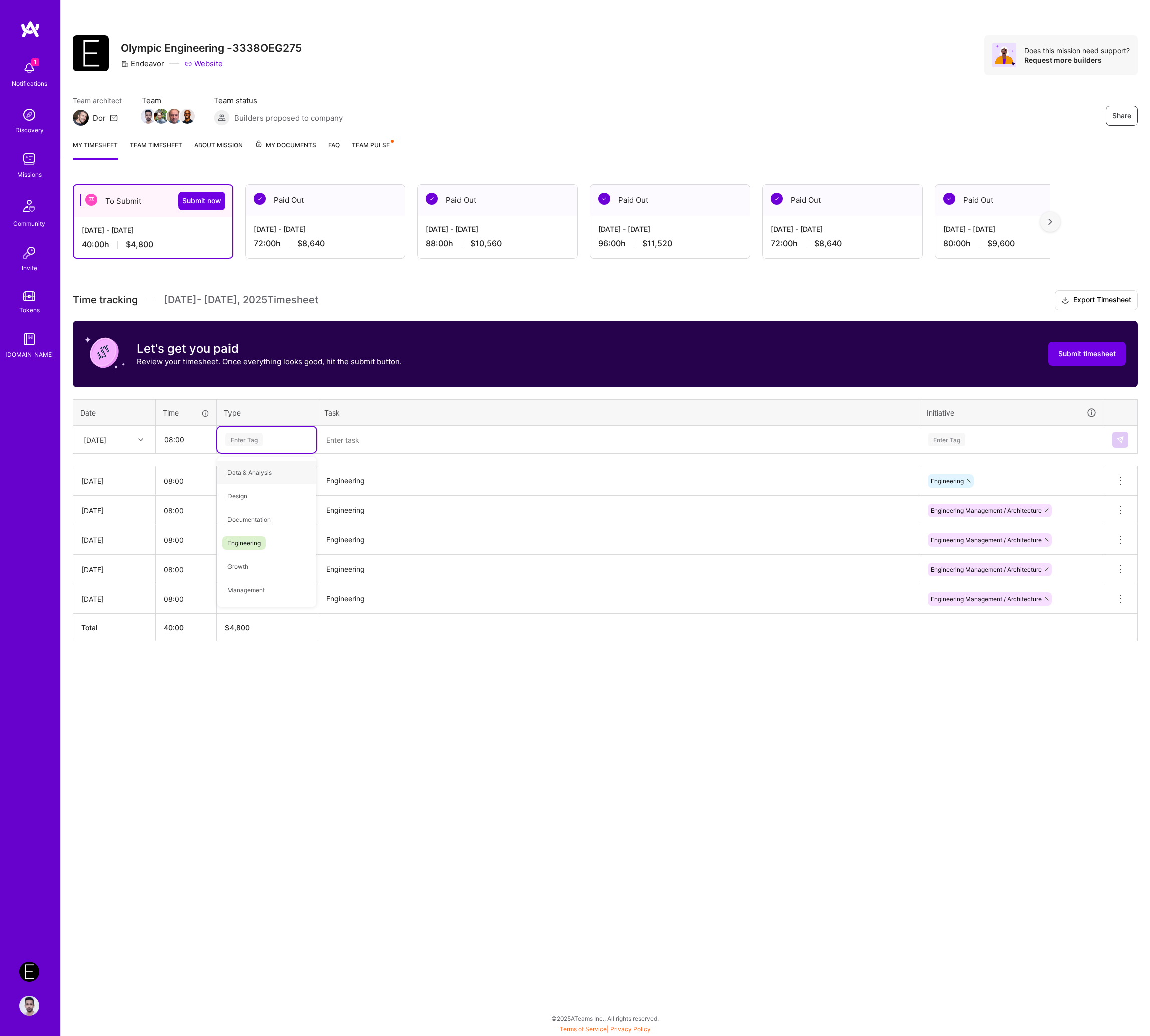
type input "Engineering"
click at [267, 476] on div "Engineering" at bounding box center [267, 472] width 99 height 23
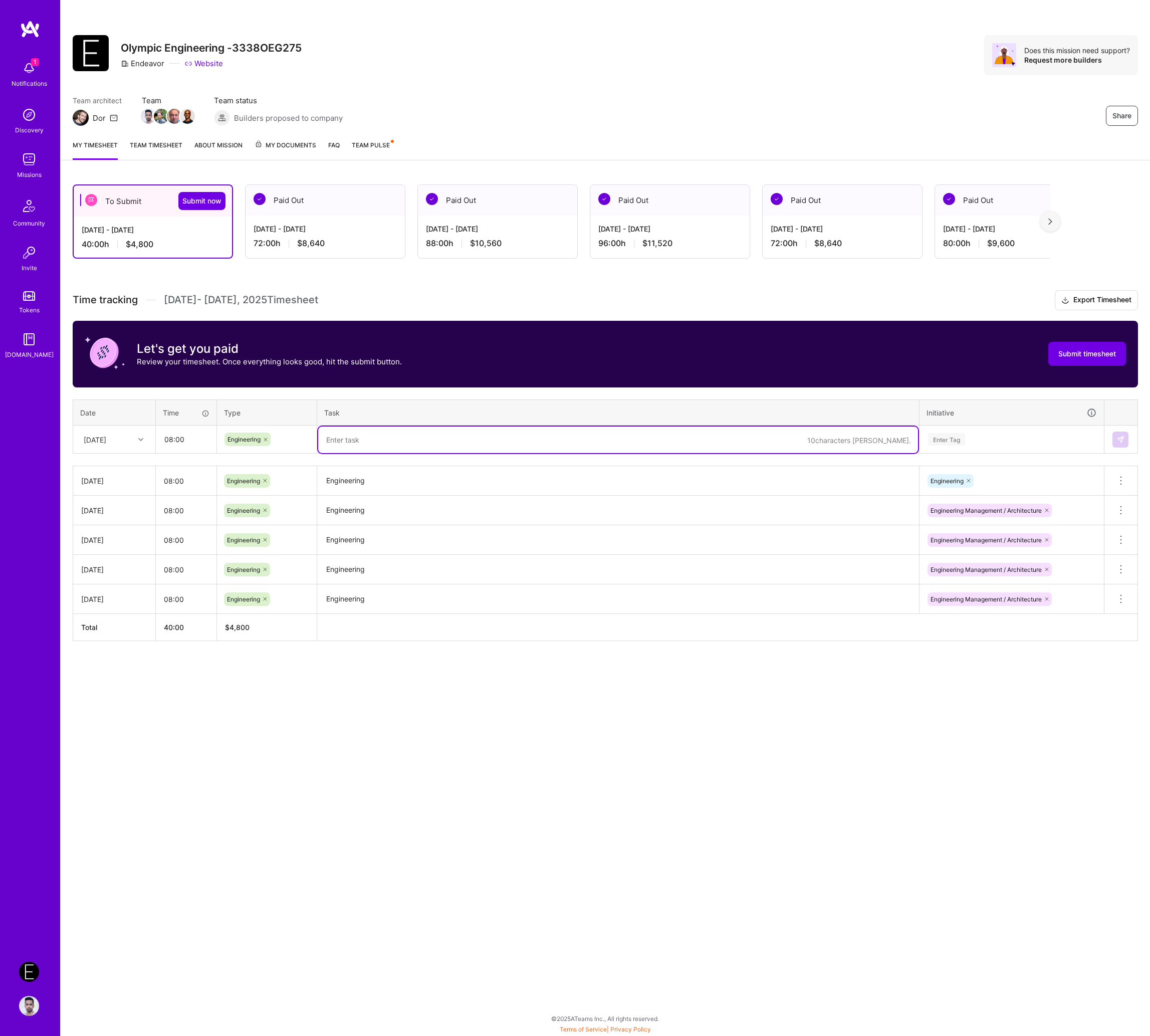
paste textarea "Engineering"
type textarea "Engineering"
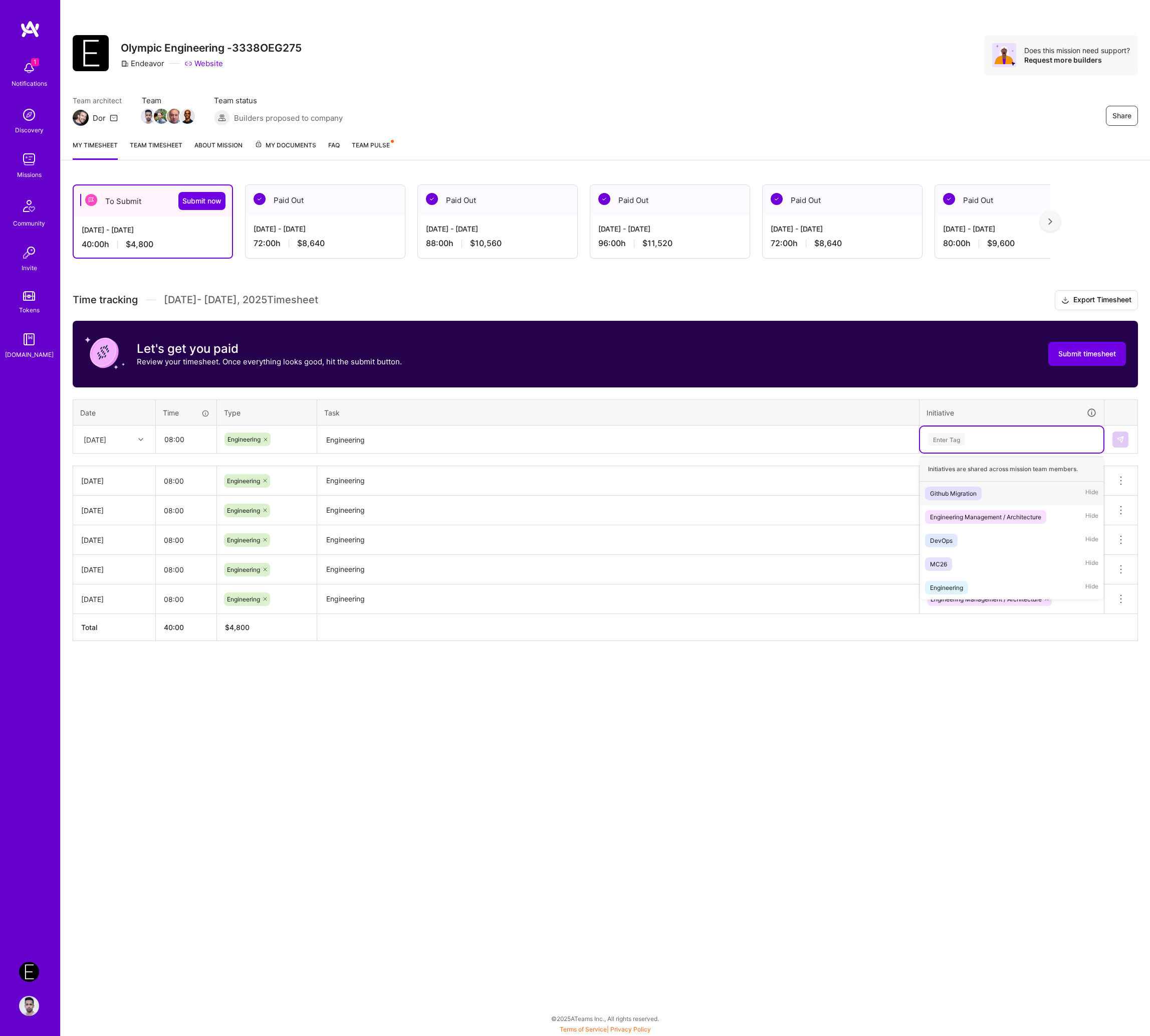
paste input "Engineering"
type input "Engineering"
click at [950, 493] on div "Engineering Management / Architecture" at bounding box center [986, 493] width 111 height 11
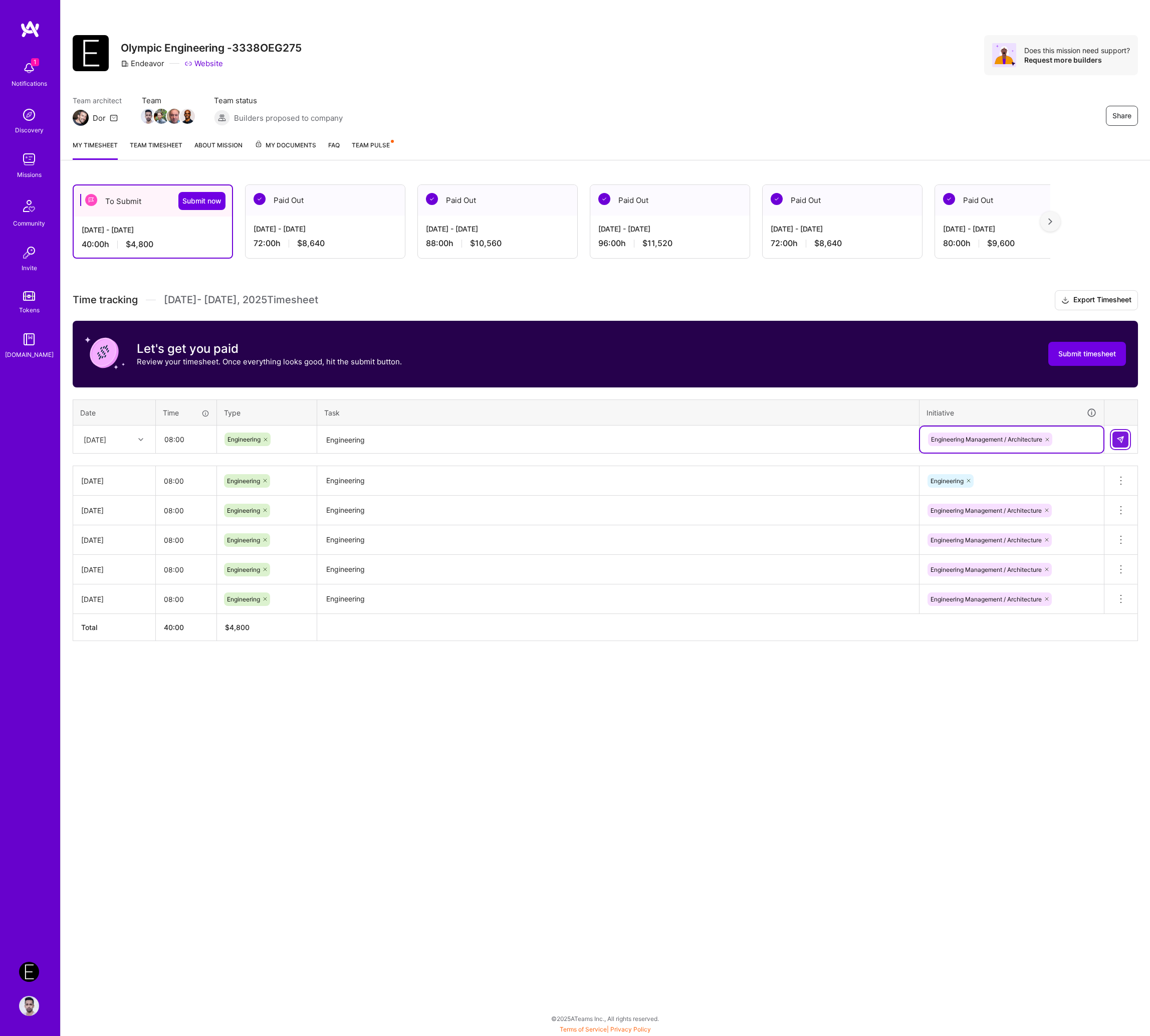
click at [1002, 444] on button at bounding box center [1120, 439] width 16 height 16
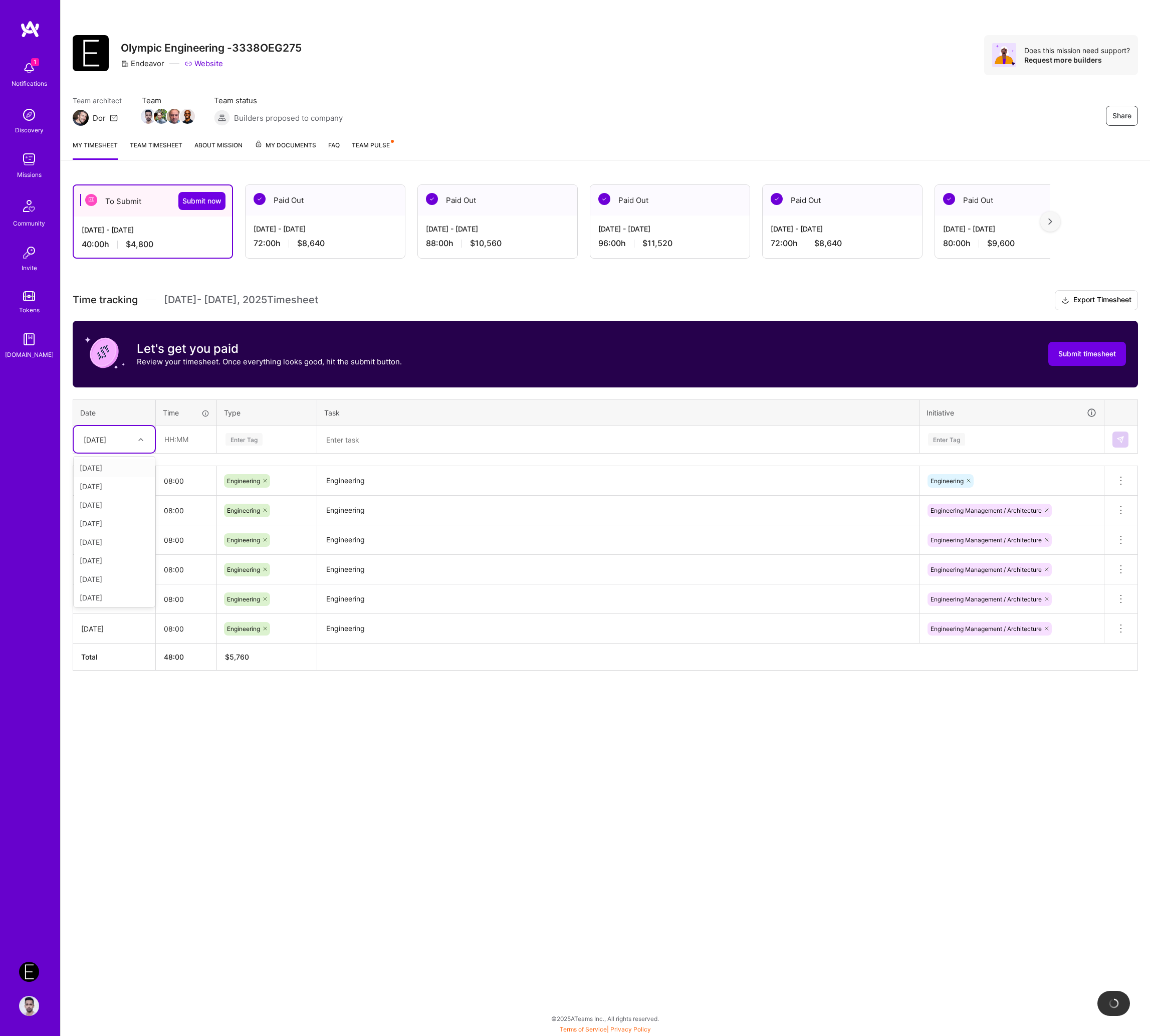
click at [106, 441] on div "[DATE]" at bounding box center [95, 439] width 23 height 11
click at [107, 593] on div "[DATE]" at bounding box center [114, 597] width 81 height 18
click at [174, 447] on input "text" at bounding box center [186, 439] width 60 height 27
type input "08:00"
paste input "Engineering"
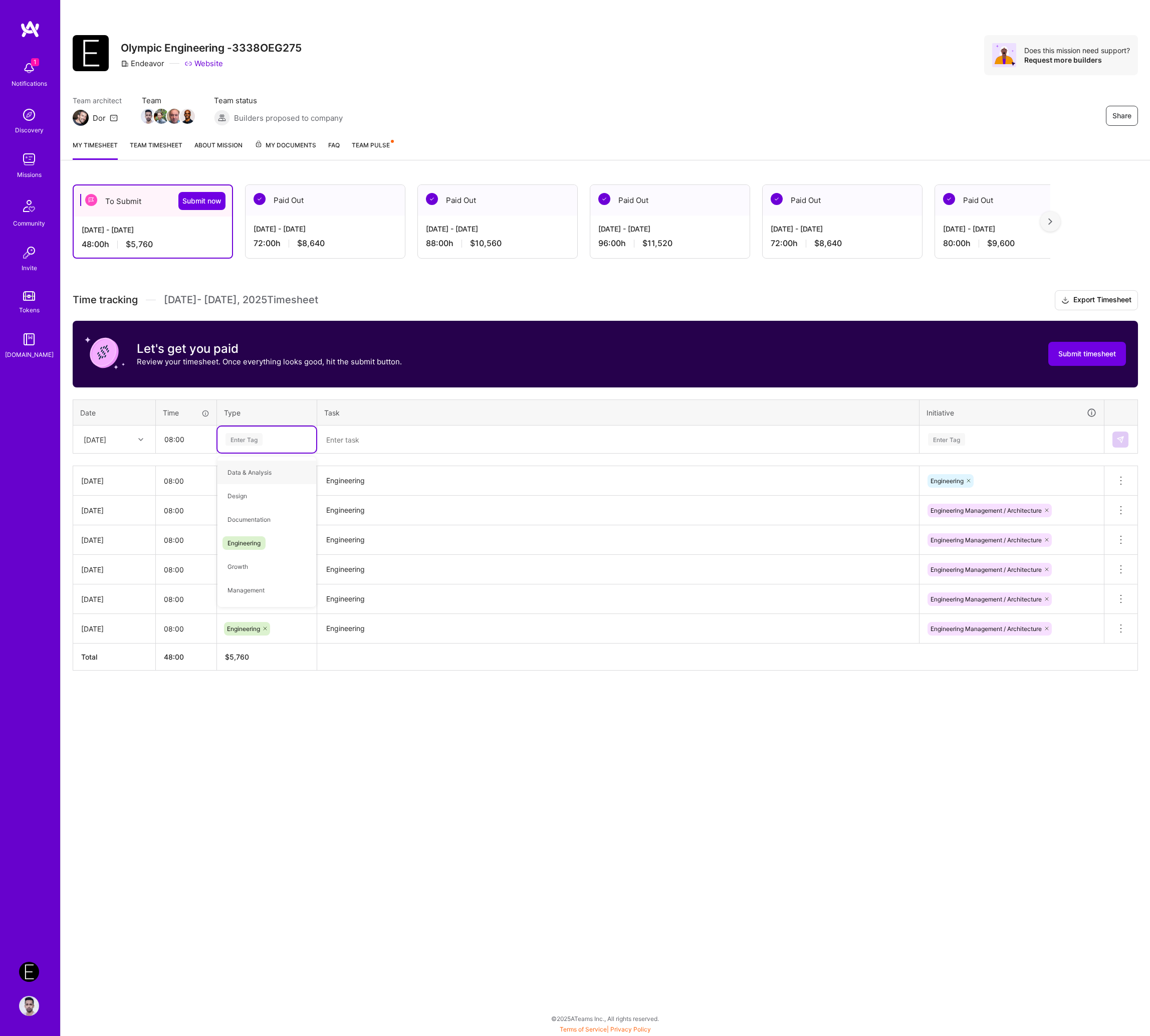
type input "Engineering"
click at [288, 465] on div "Engineering" at bounding box center [267, 472] width 99 height 23
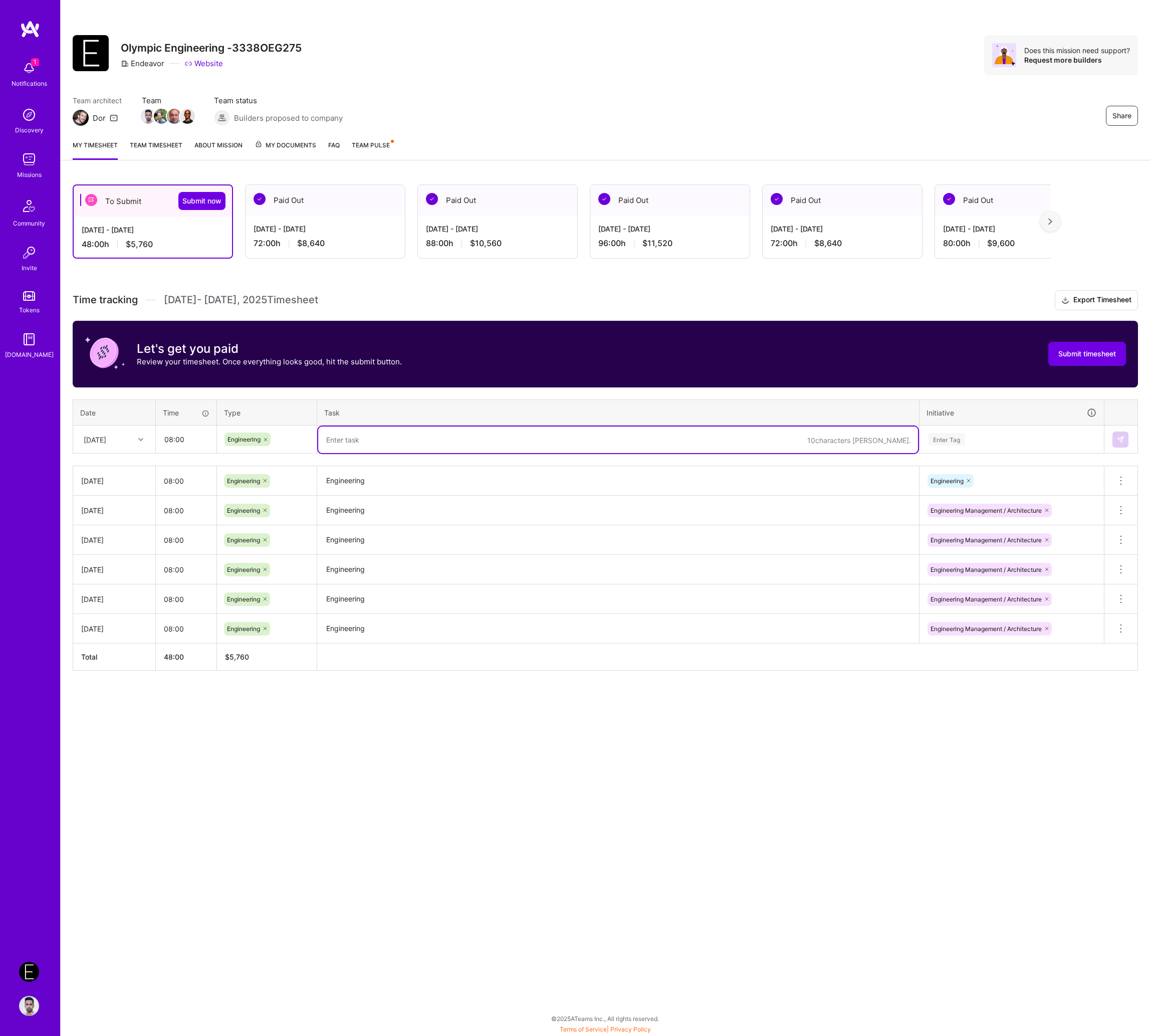
paste textarea "Engineering"
type textarea "Engineering"
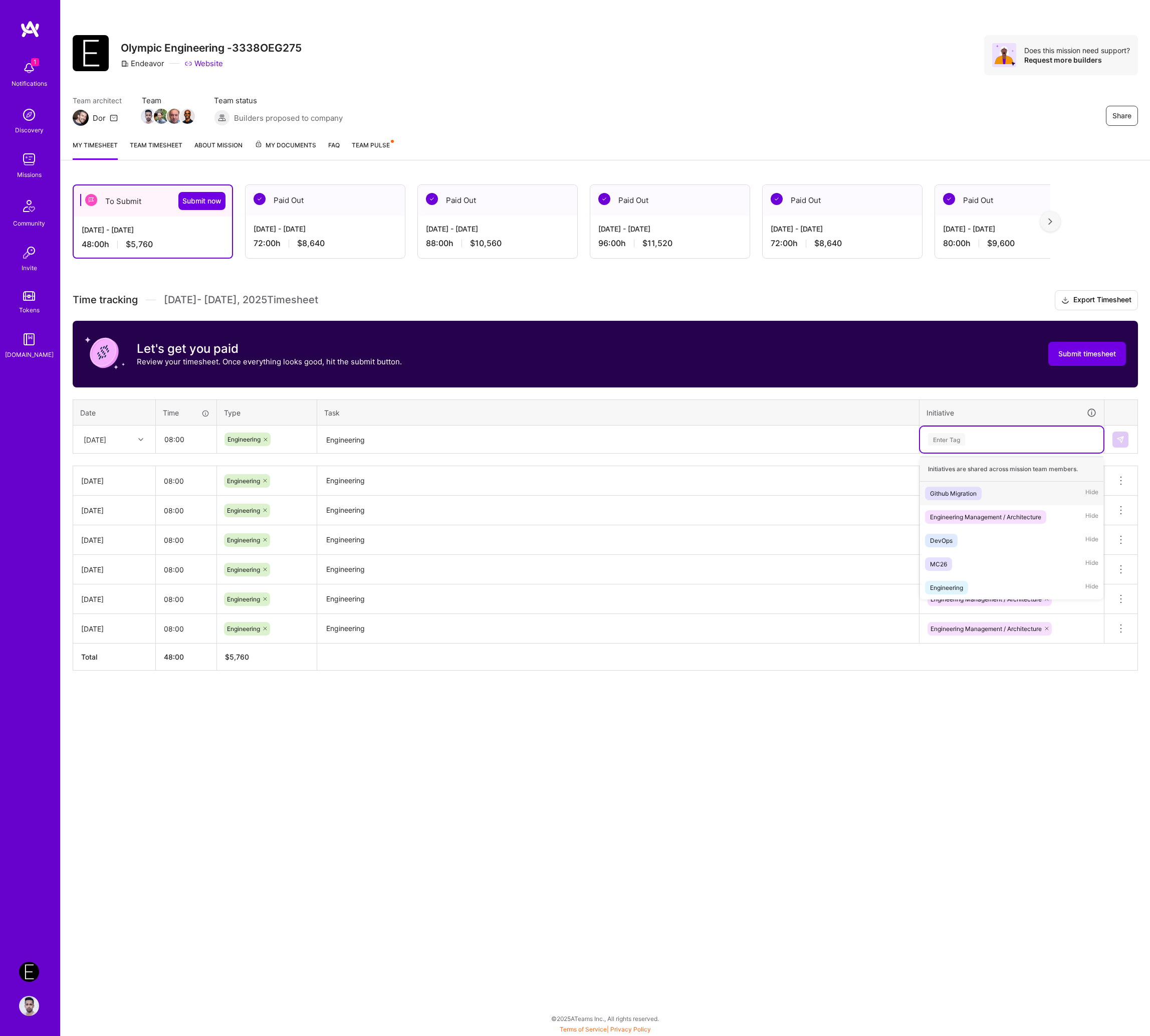
paste input "Engineering"
type input "Engineering"
click at [1002, 486] on span "Engineering Management / Architecture" at bounding box center [986, 493] width 122 height 13
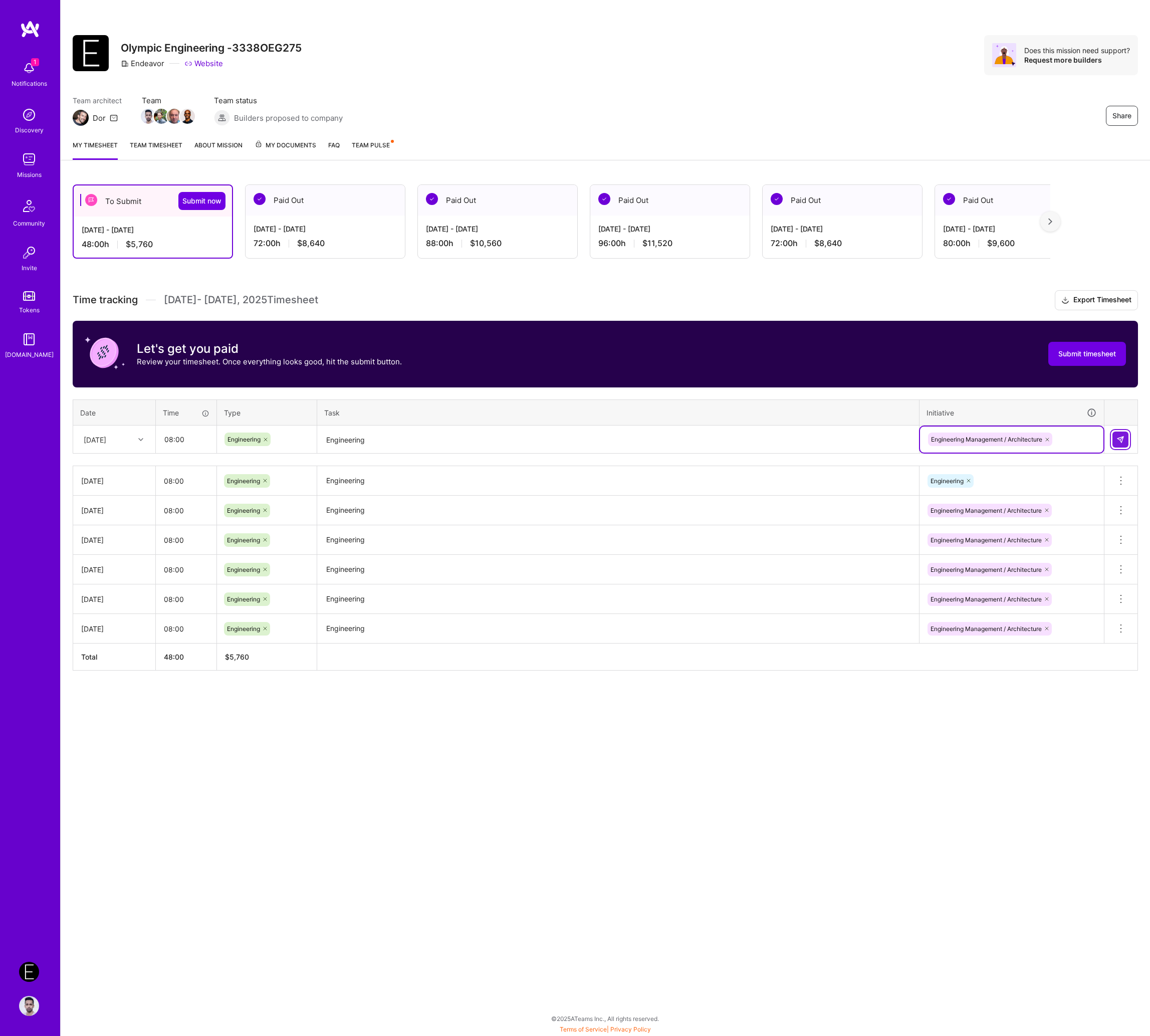
click at [1002, 437] on button at bounding box center [1120, 439] width 16 height 16
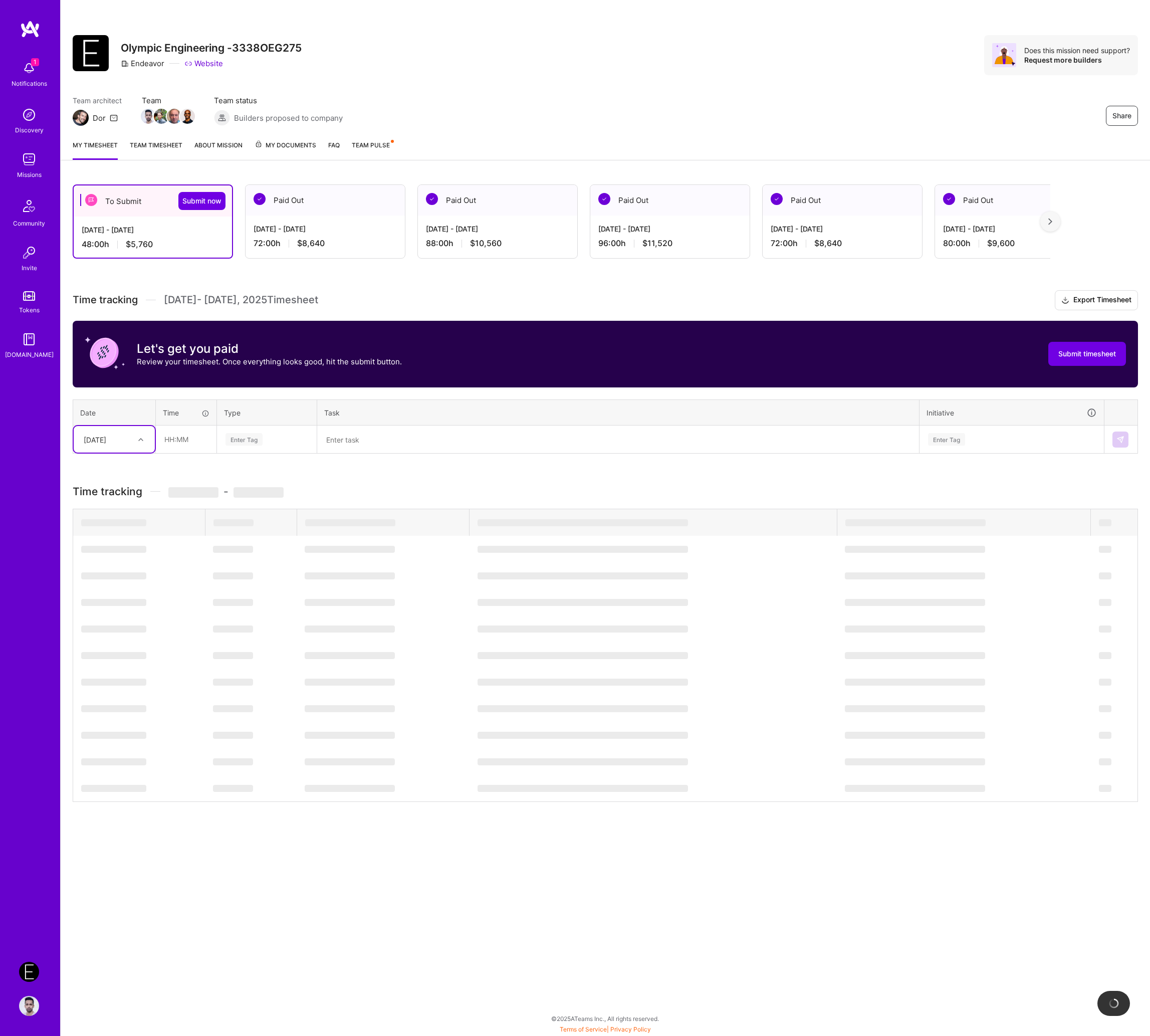
click at [126, 434] on div "[DATE]" at bounding box center [106, 439] width 56 height 16
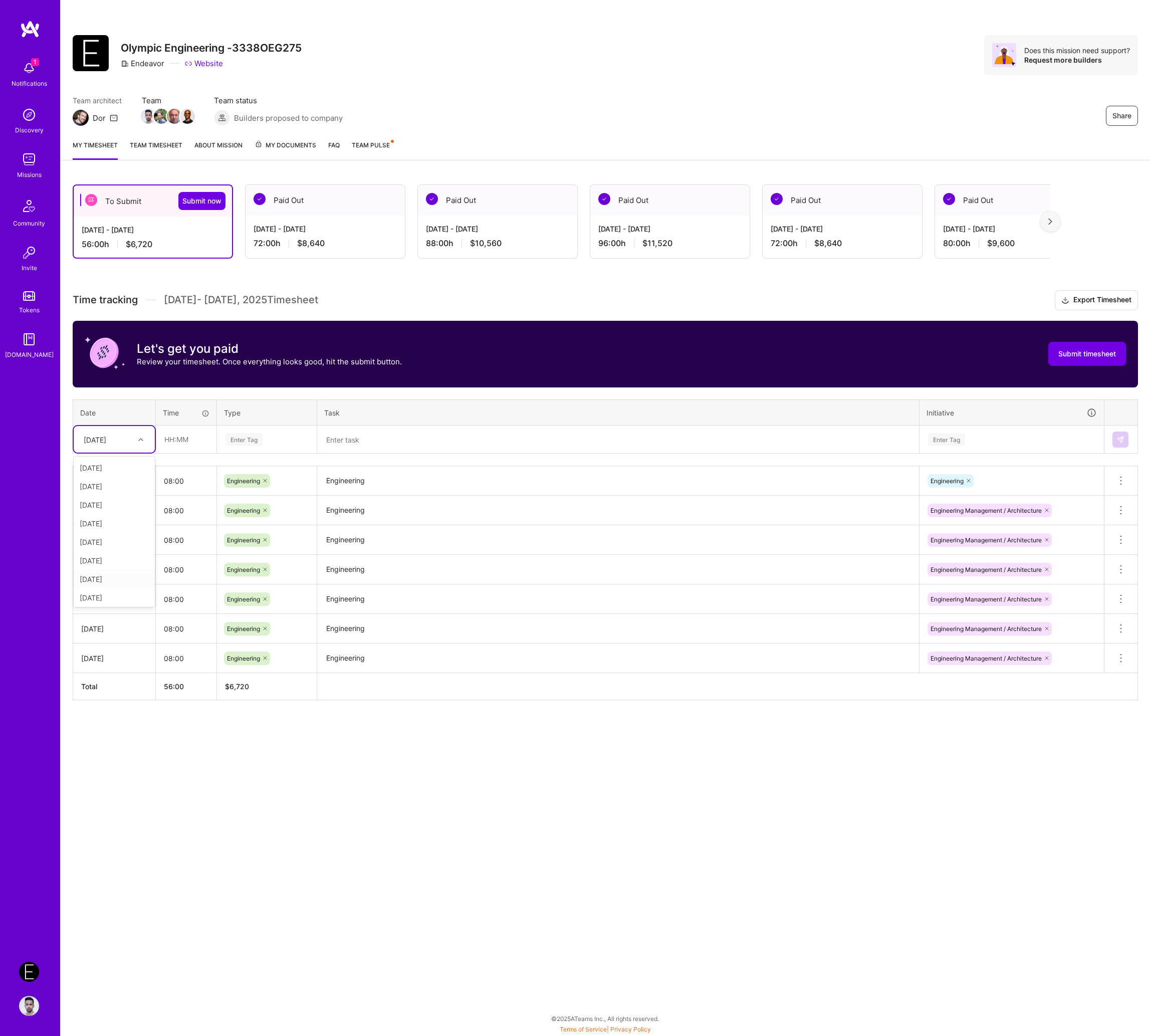
scroll to position [98, 0]
click at [124, 520] on div "[DATE]" at bounding box center [114, 517] width 81 height 18
click at [169, 435] on input "text" at bounding box center [186, 439] width 60 height 27
type input "08:00"
paste input "Engineering"
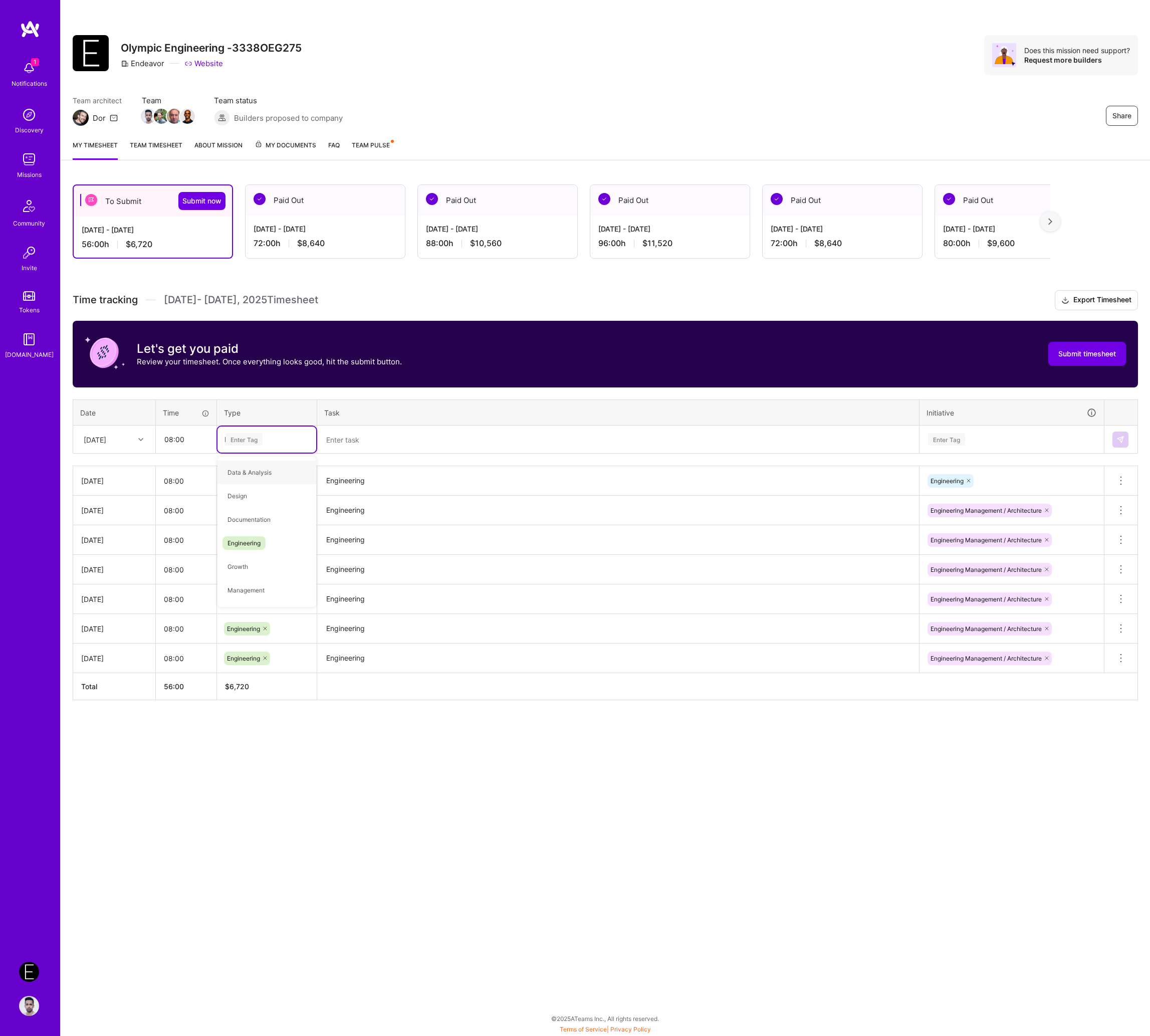
type input "Engineering"
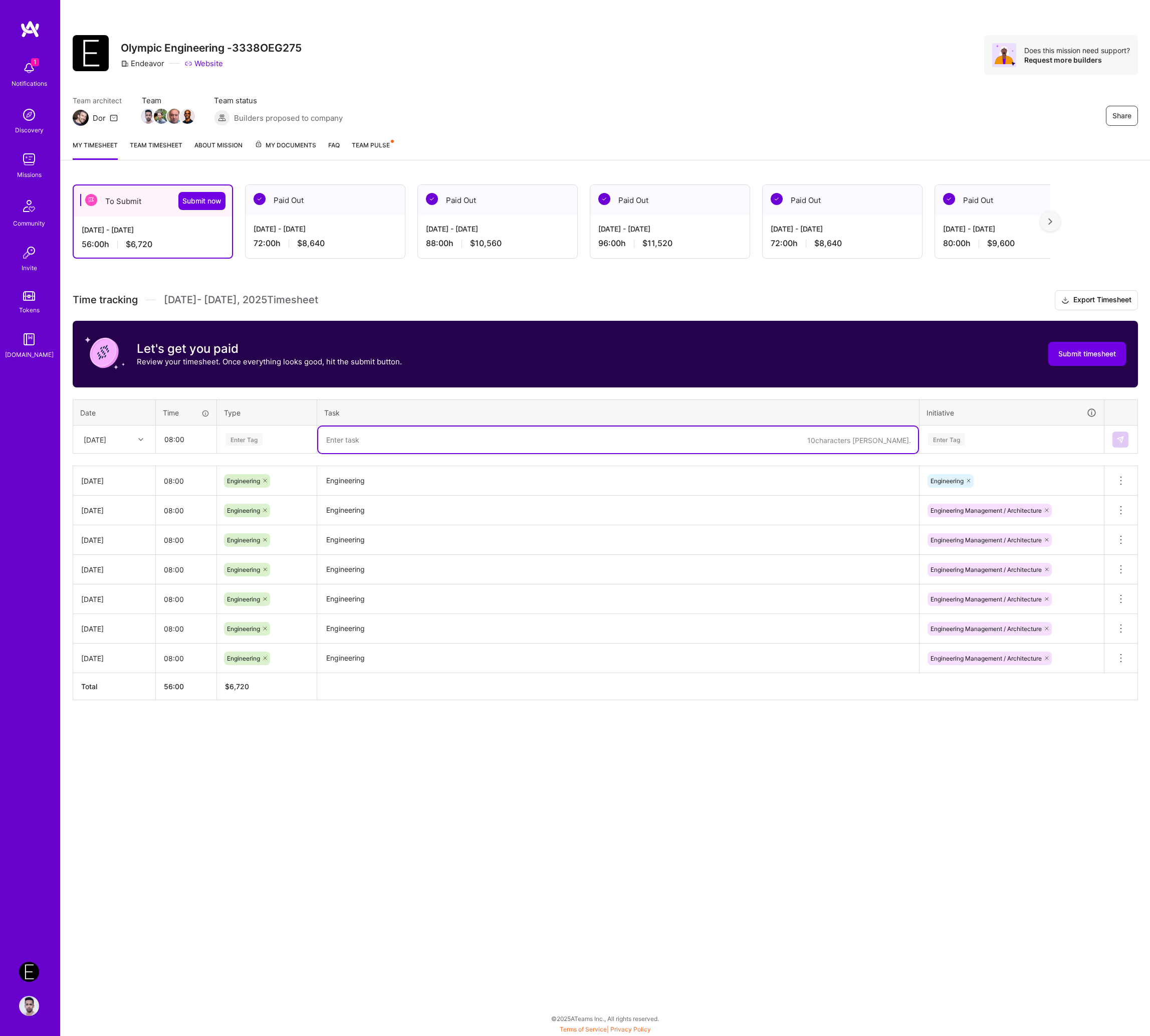
click at [262, 440] on div "Enter Tag" at bounding box center [244, 439] width 37 height 16
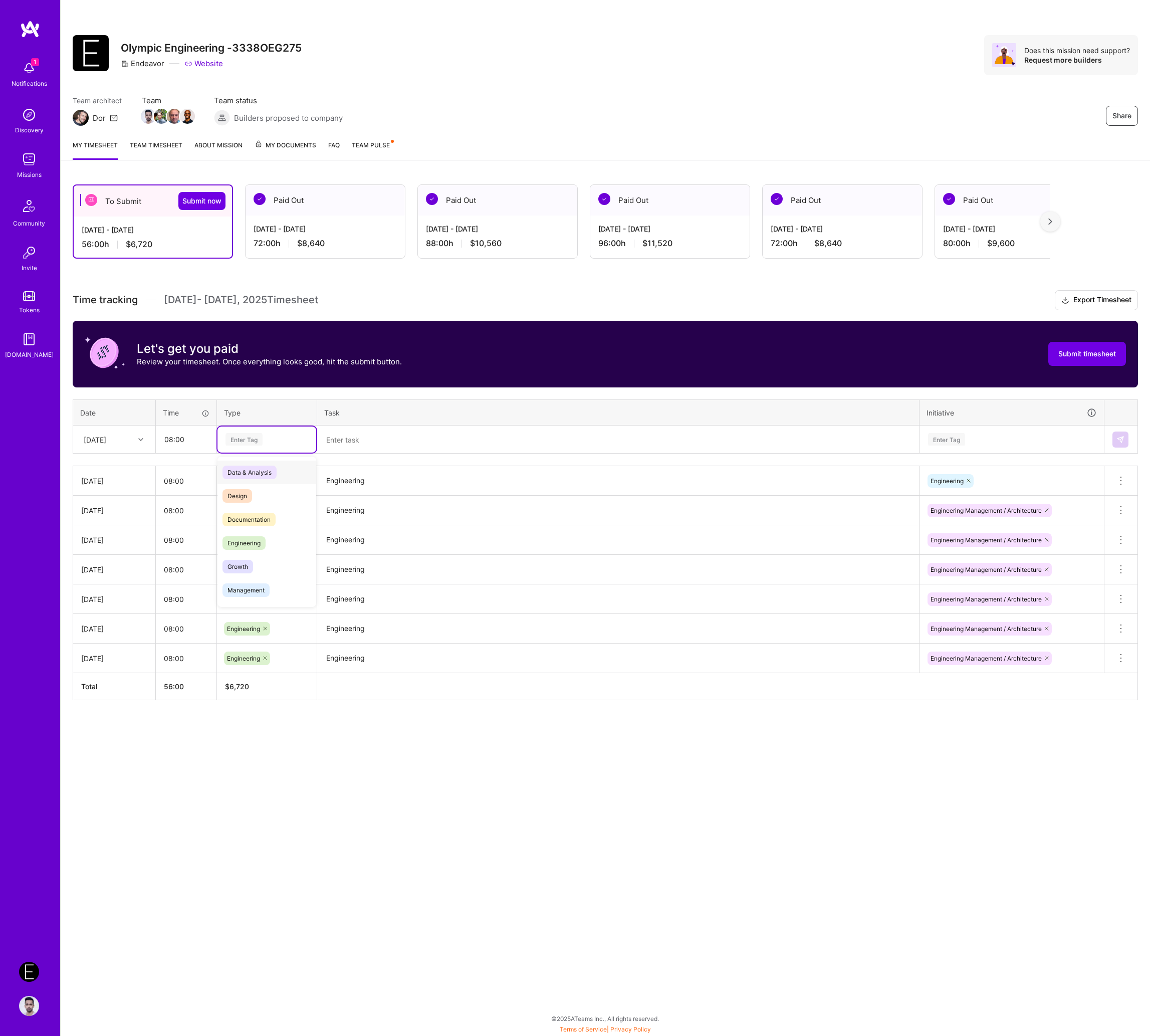
paste input "Engineering"
type input "Engineering"
click at [261, 467] on span "Engineering" at bounding box center [244, 472] width 43 height 13
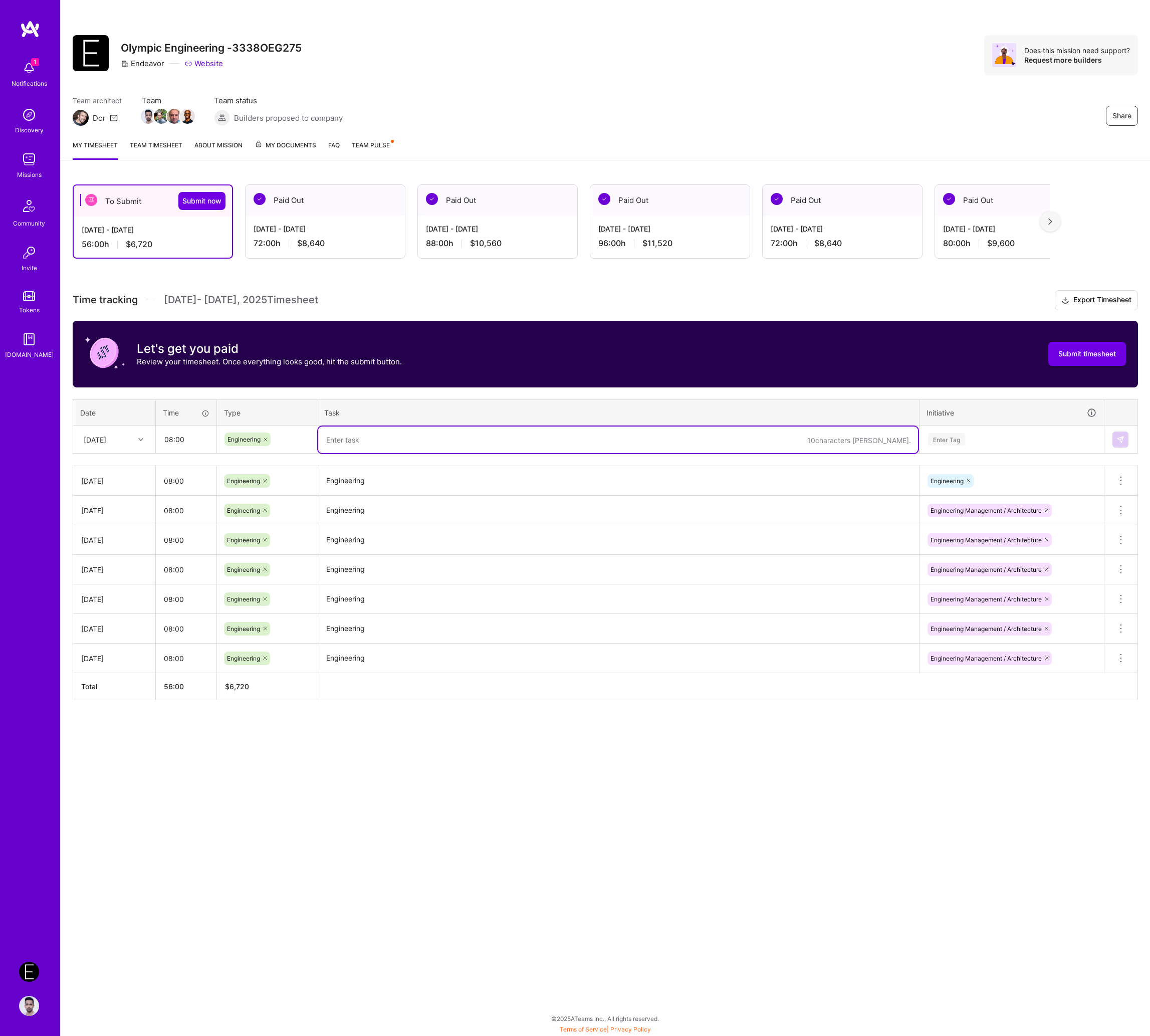
paste textarea "Engineering"
type textarea "Engineering"
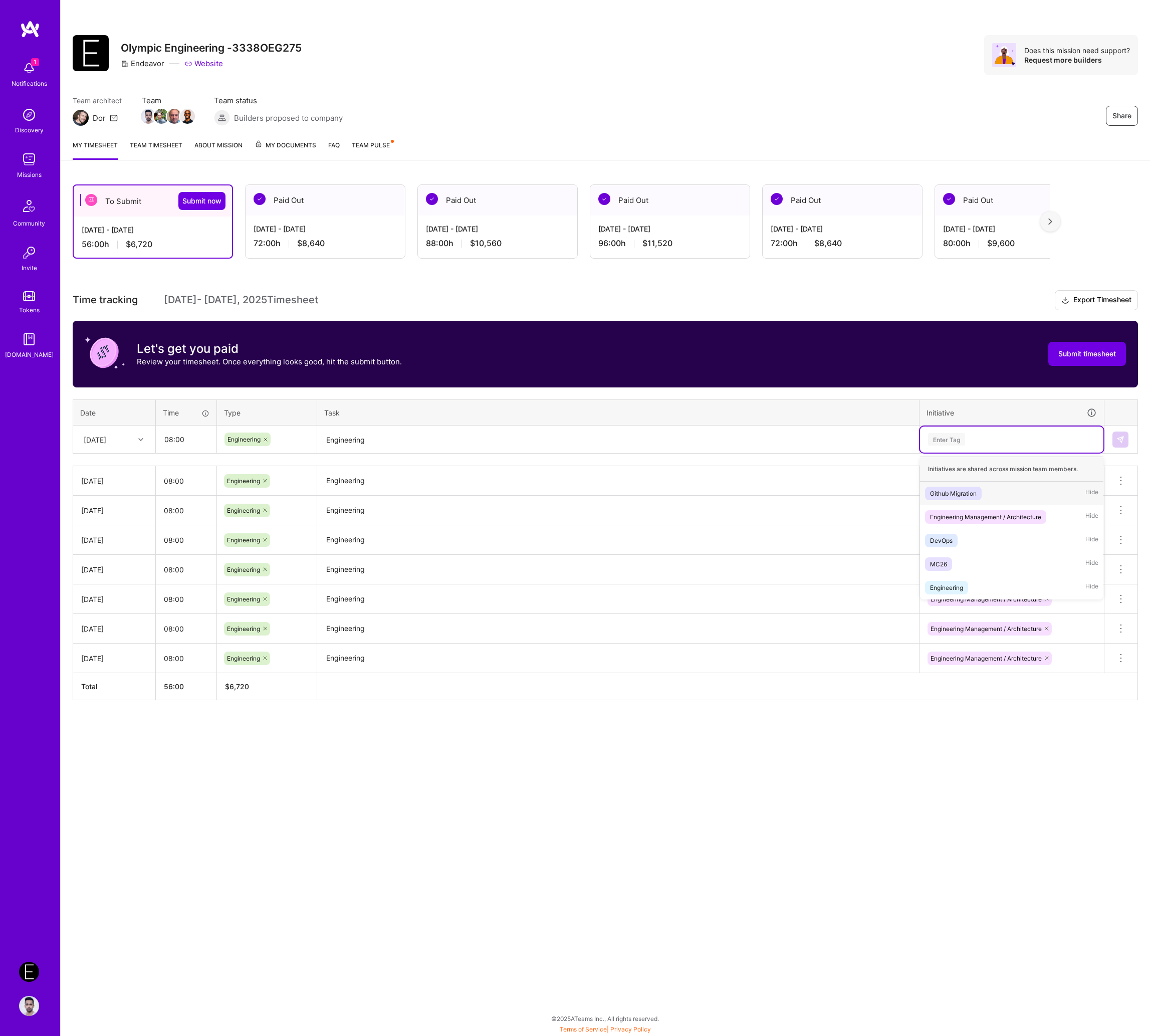
paste input "Engineering"
type input "Engineering"
click at [1002, 489] on div "Engineering Management / Architecture" at bounding box center [986, 493] width 111 height 11
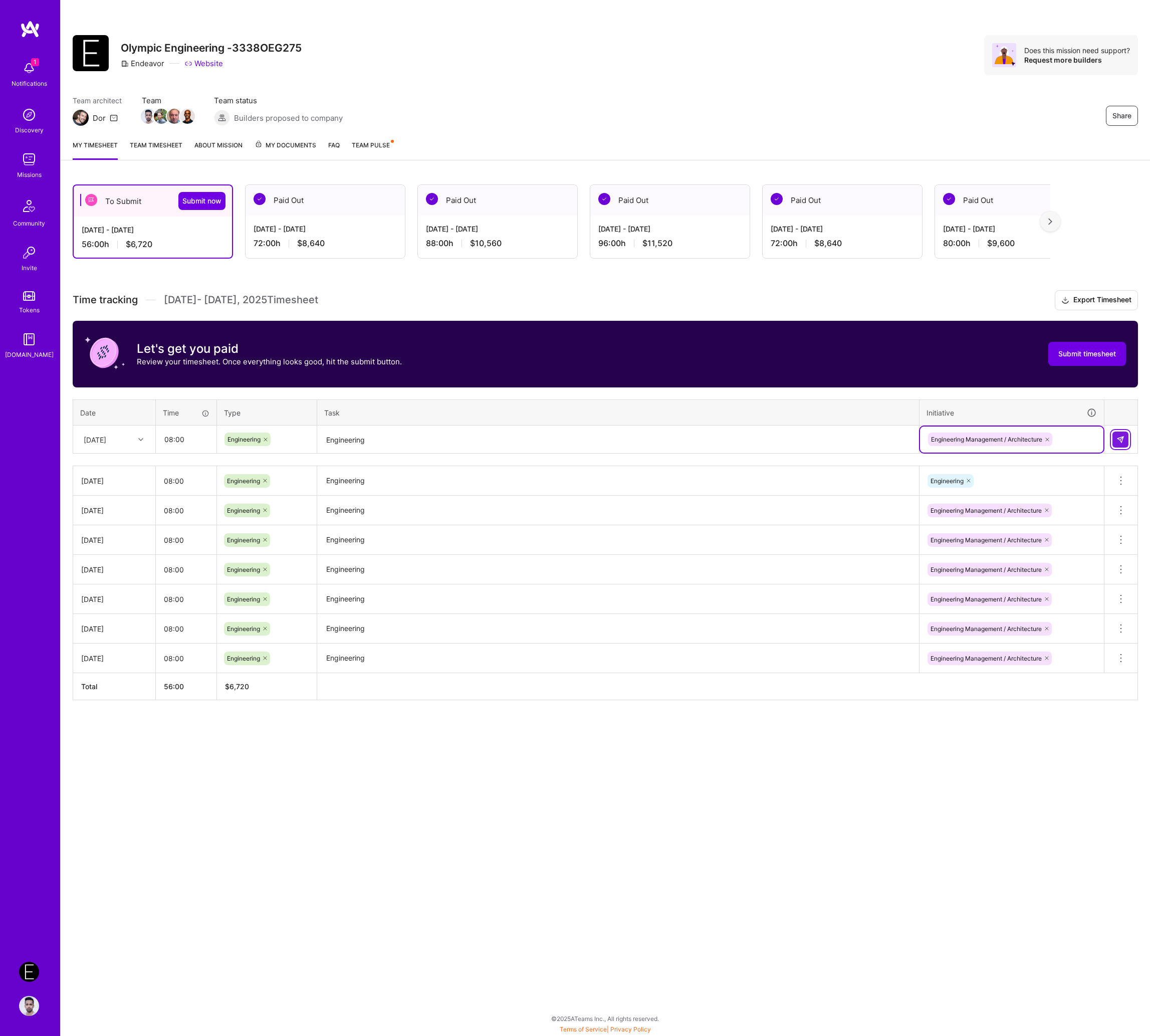
click at [1002, 445] on button at bounding box center [1120, 439] width 16 height 16
click at [106, 442] on div "[DATE]" at bounding box center [95, 439] width 23 height 11
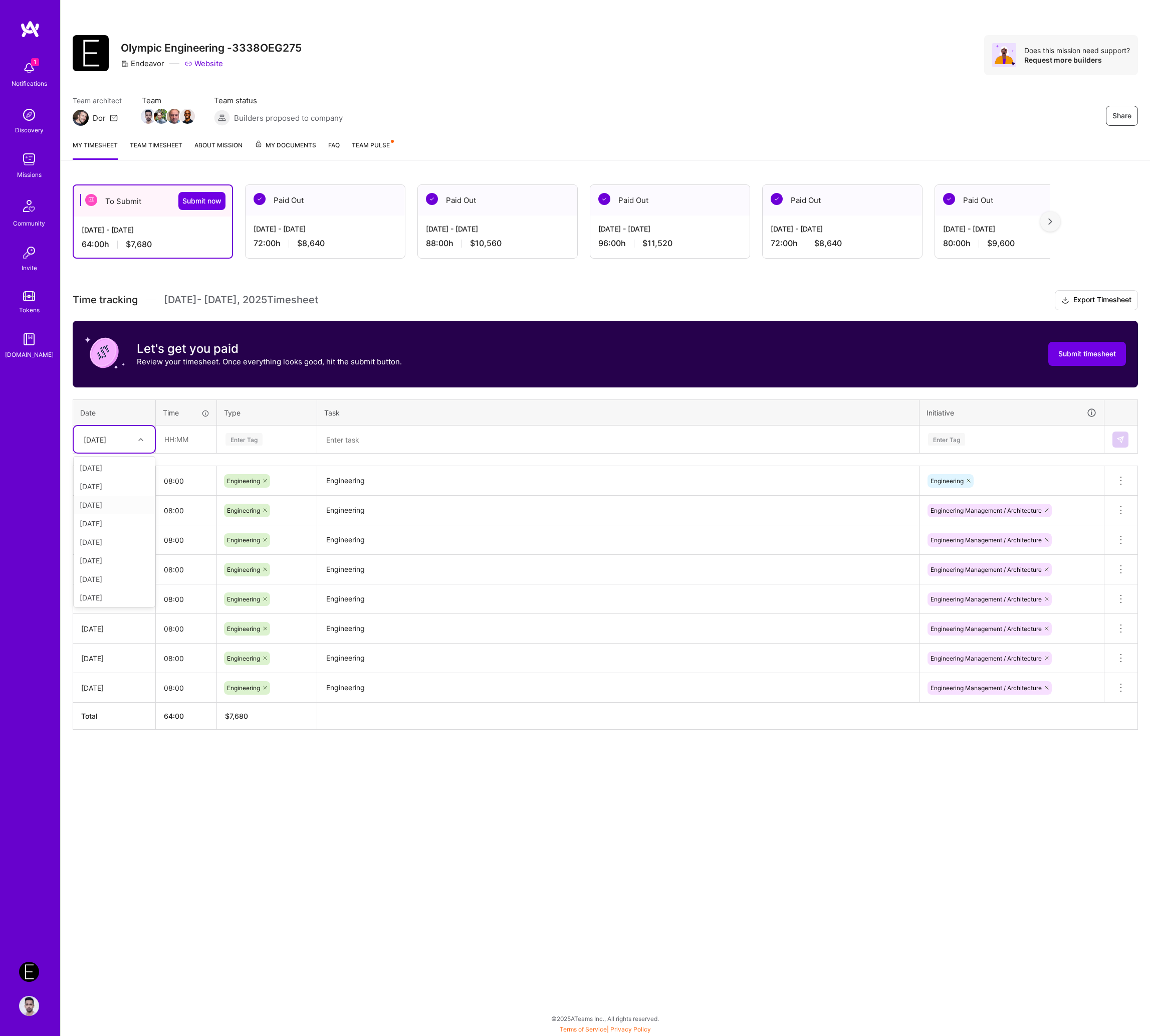
scroll to position [46, 0]
click at [112, 586] on div "[DATE]" at bounding box center [114, 588] width 81 height 18
click at [173, 434] on input "text" at bounding box center [186, 439] width 60 height 27
type input "08:00"
paste input "Engineering"
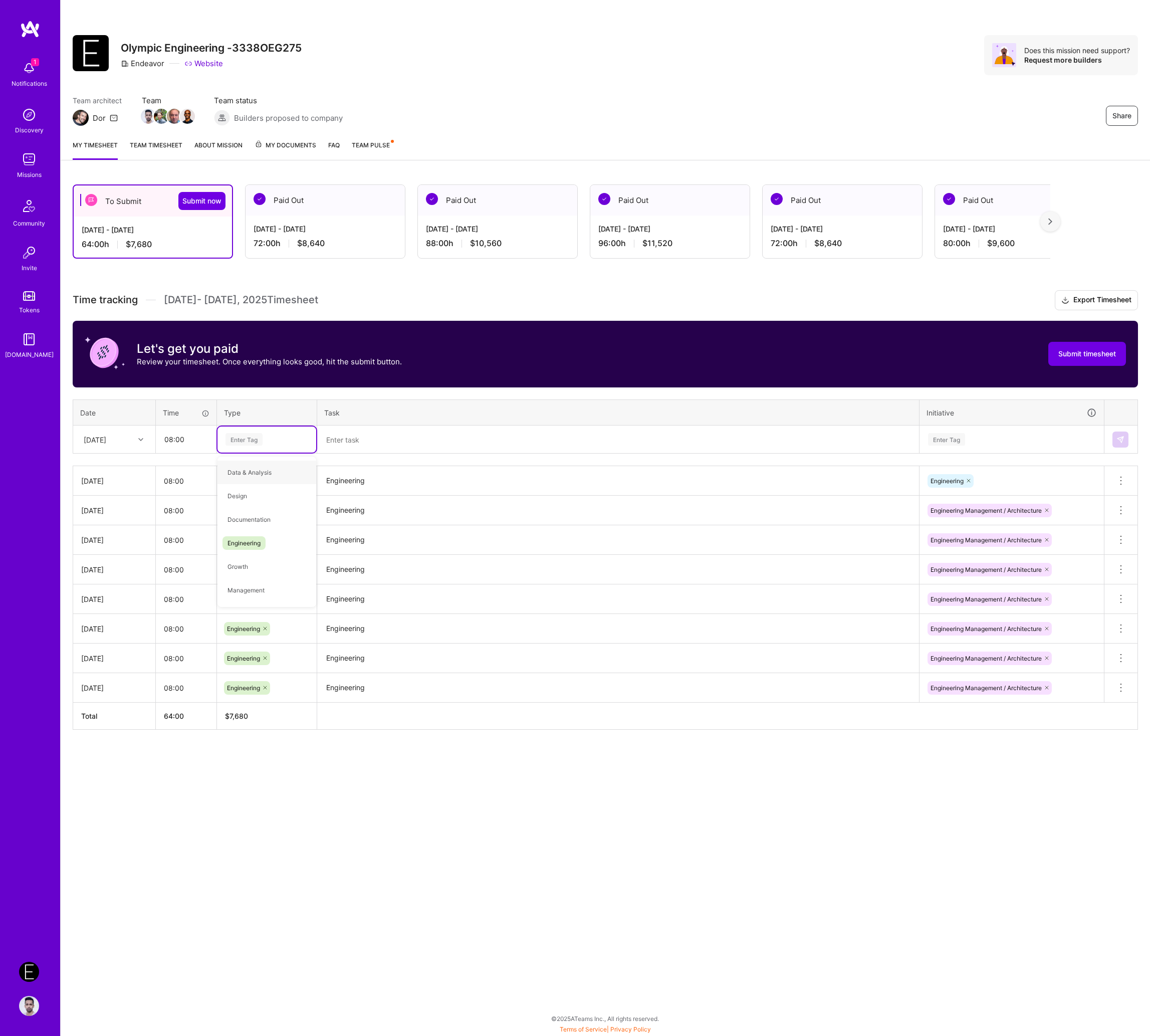
type input "Engineering"
click at [246, 462] on div "Engineering" at bounding box center [267, 472] width 99 height 23
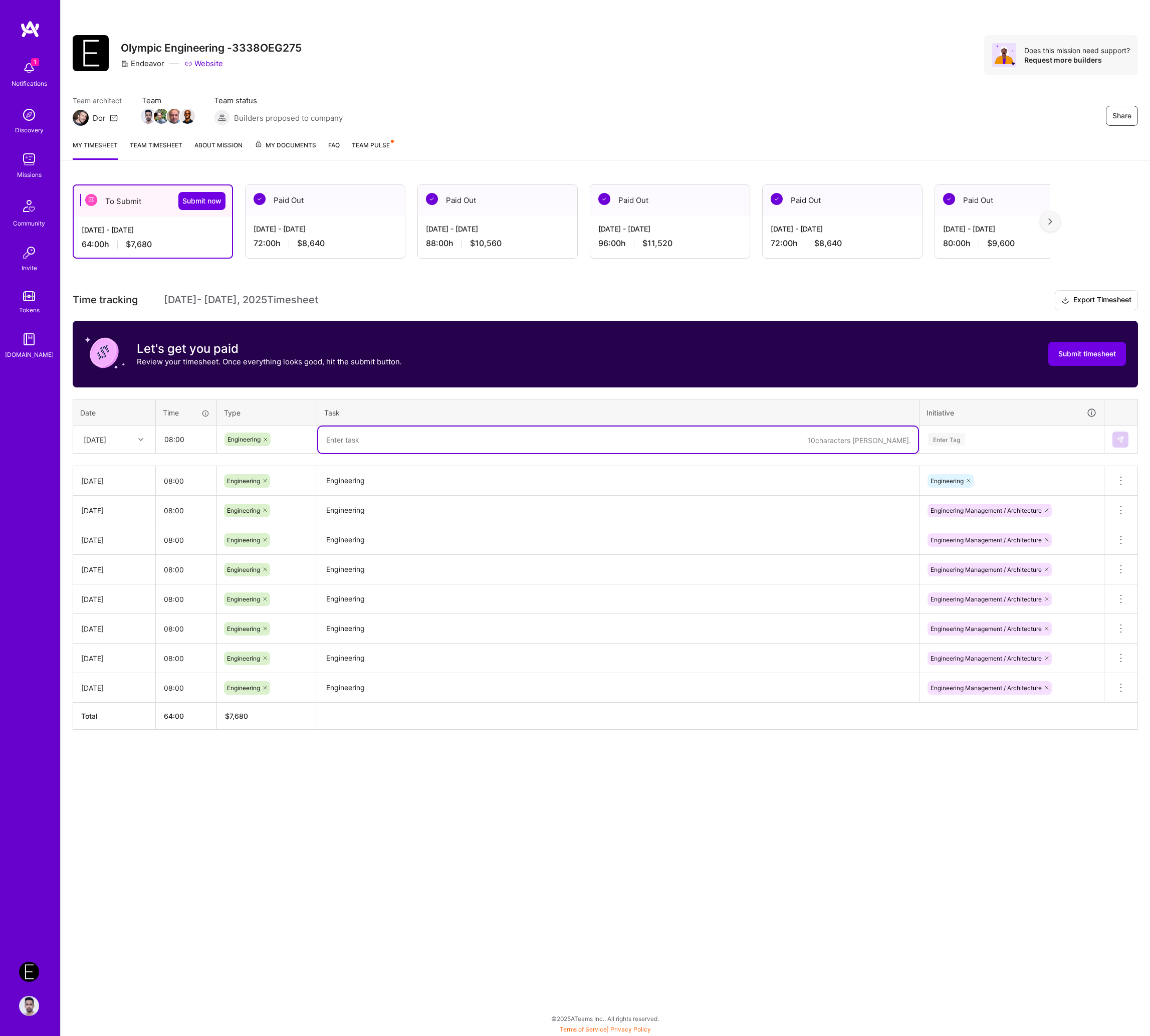
paste textarea "Engineering"
type textarea "Engineering"
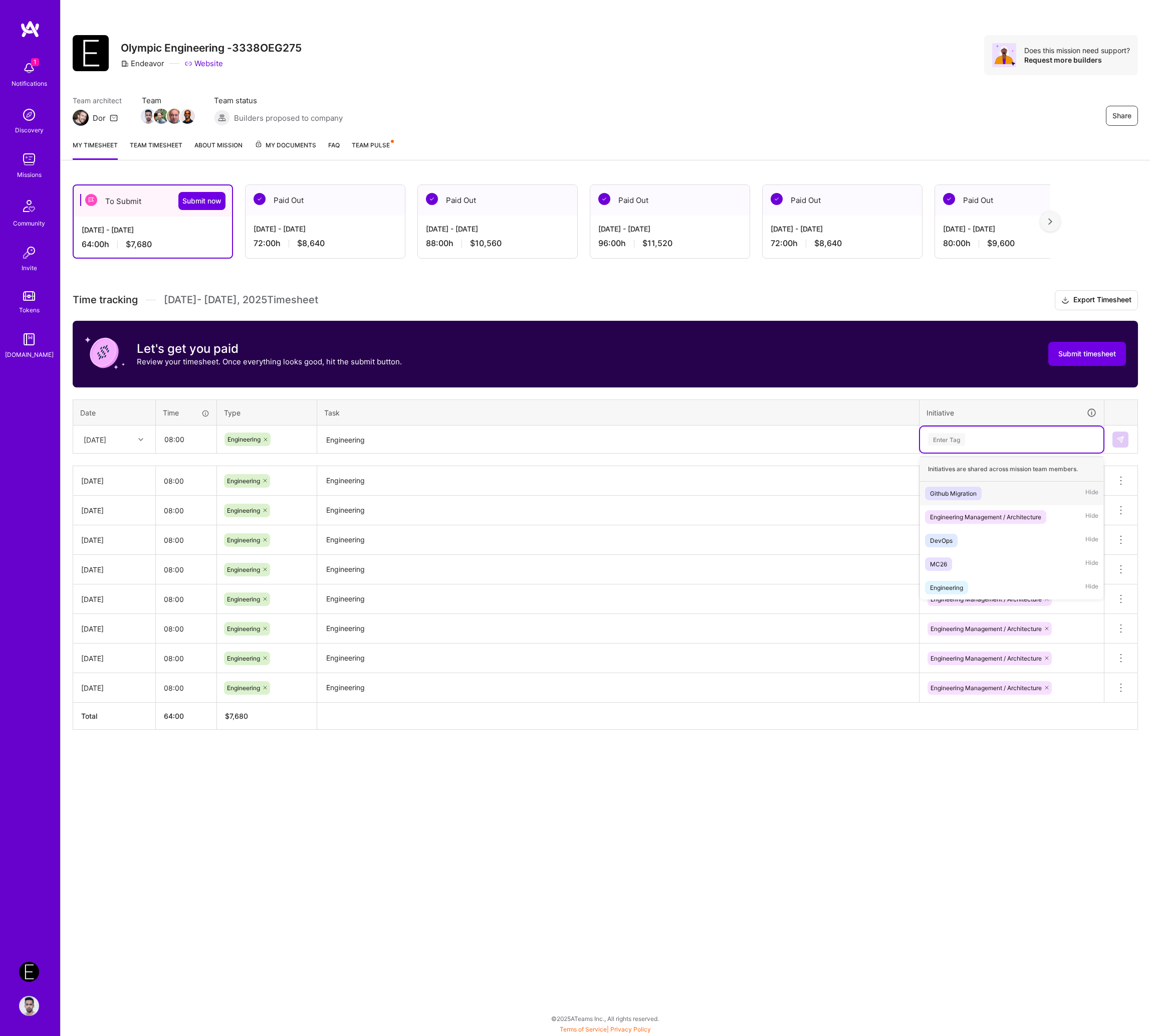
paste input "Engineering"
type input "Engineering"
click at [970, 482] on div "Engineering Management / Architecture Hide" at bounding box center [1012, 493] width 184 height 23
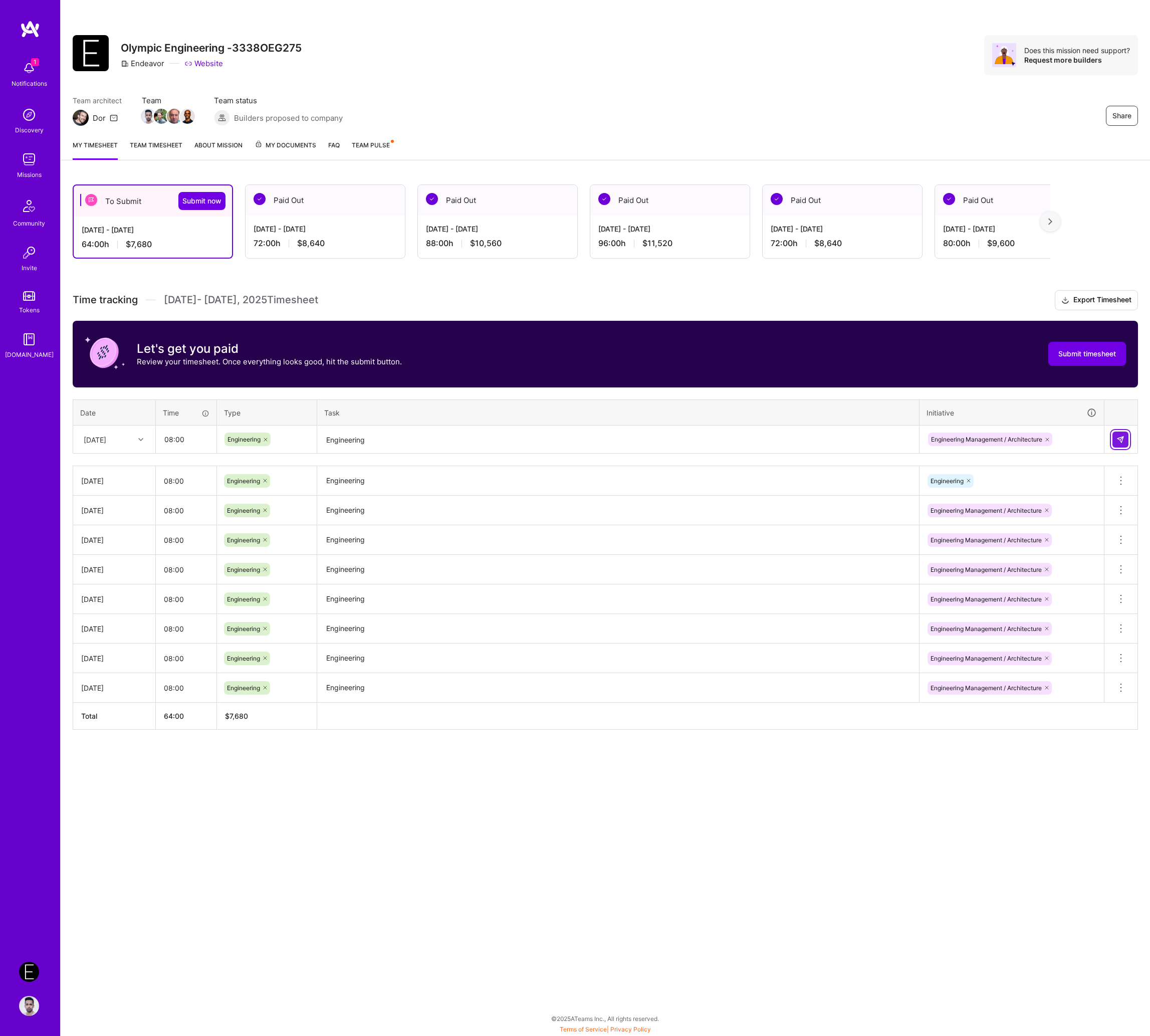
click at [1002, 435] on button at bounding box center [1120, 439] width 16 height 16
click at [106, 440] on div "[DATE]" at bounding box center [95, 439] width 23 height 11
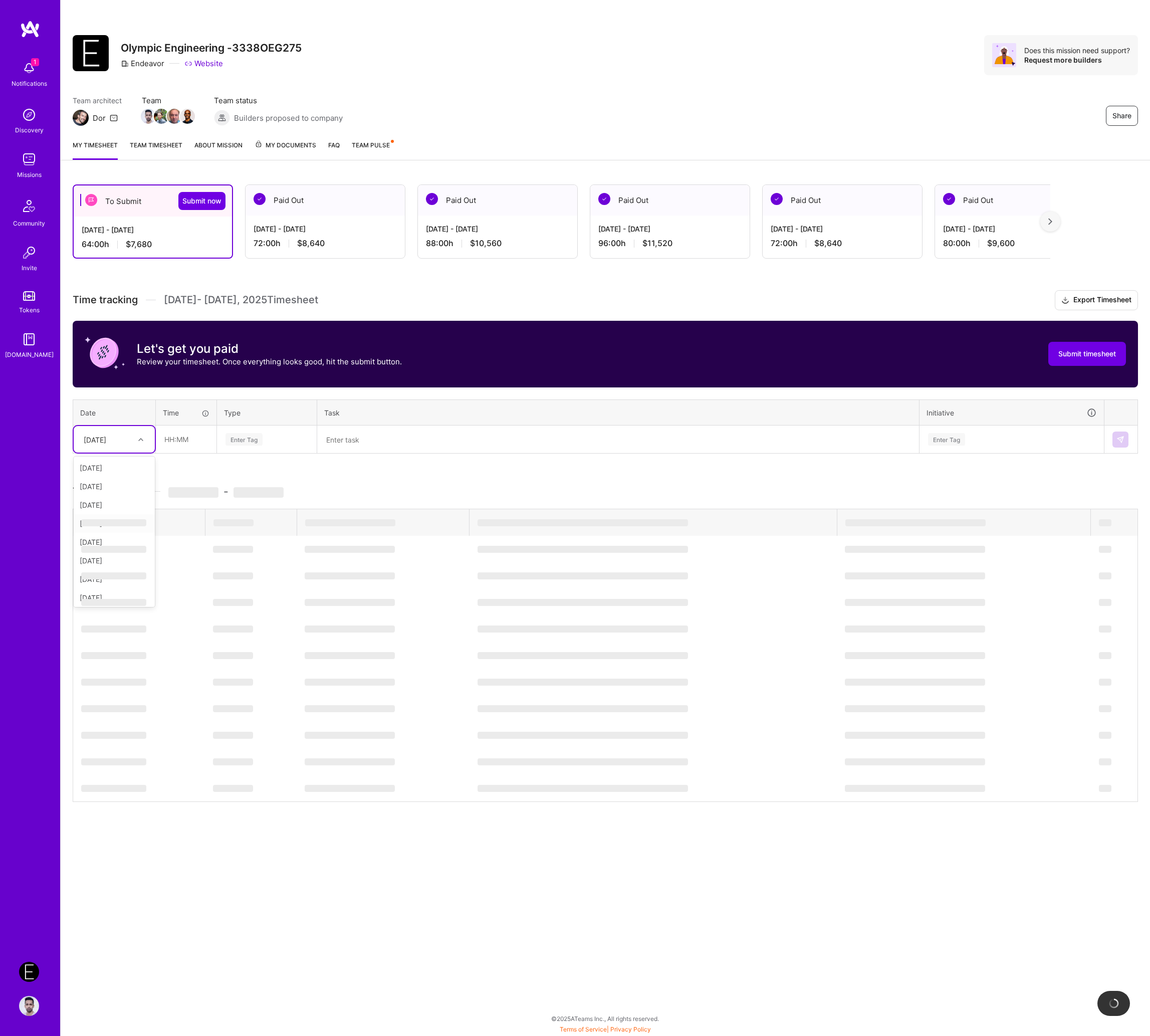
scroll to position [113, 0]
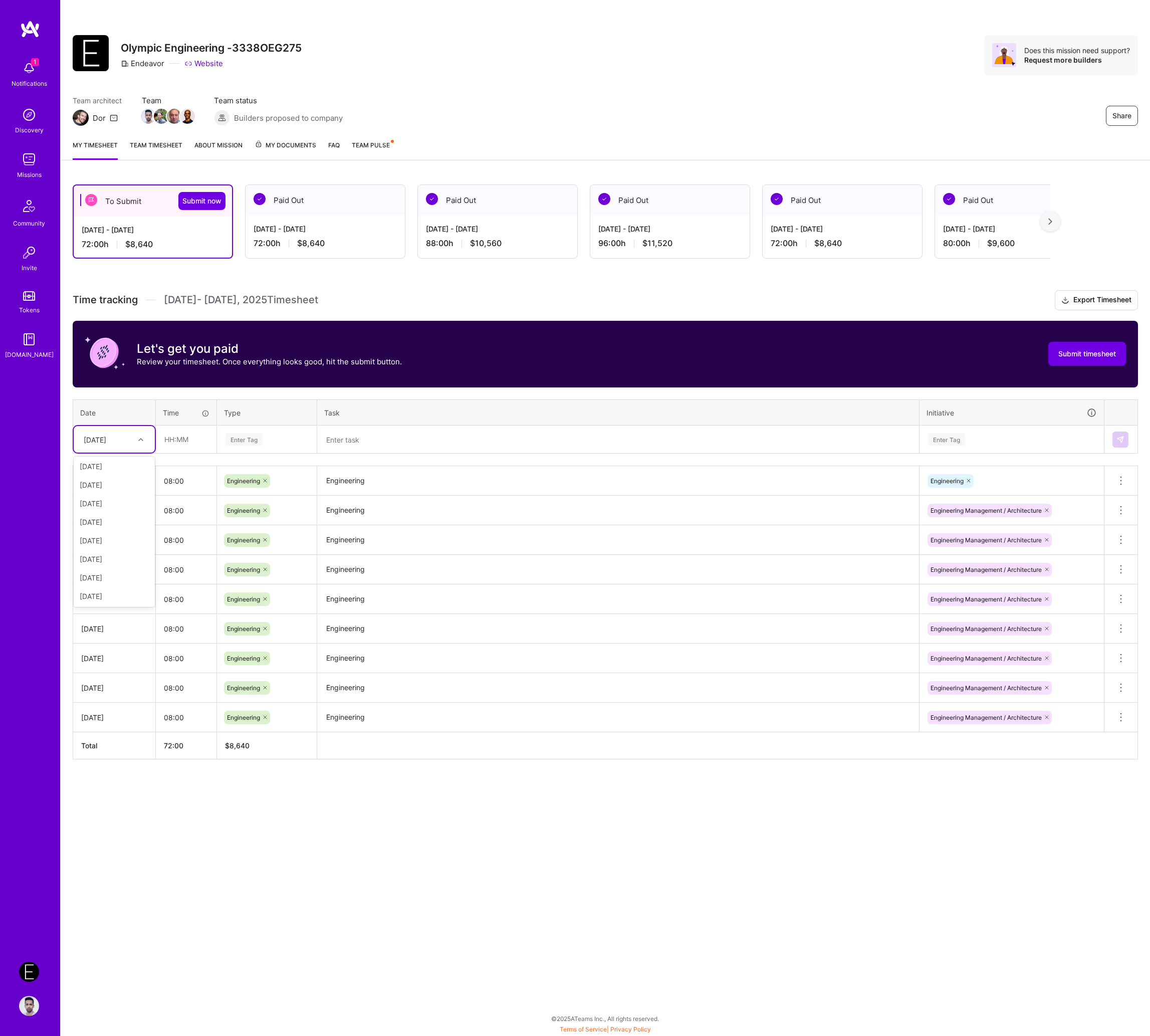
click at [115, 538] on div "[DATE]" at bounding box center [114, 540] width 81 height 18
click at [187, 452] on div "Time tracking [DATE] - [DATE] Timesheet Export Timesheet Let's get you paid Rev…" at bounding box center [605, 524] width 1065 height 469
click at [184, 431] on input "text" at bounding box center [186, 439] width 60 height 27
type input "08:00"
paste input "Engineering"
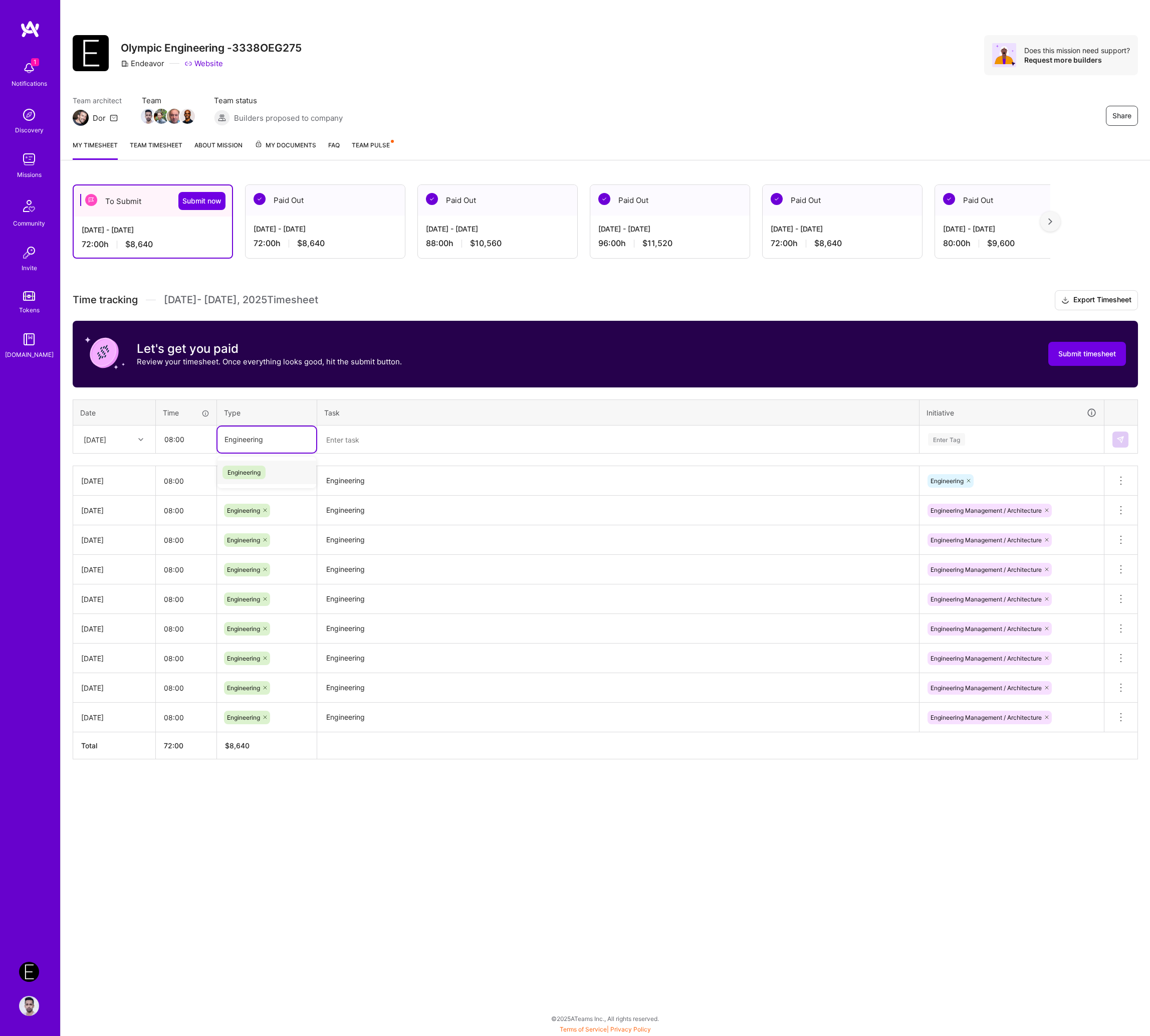
type input "Engineering"
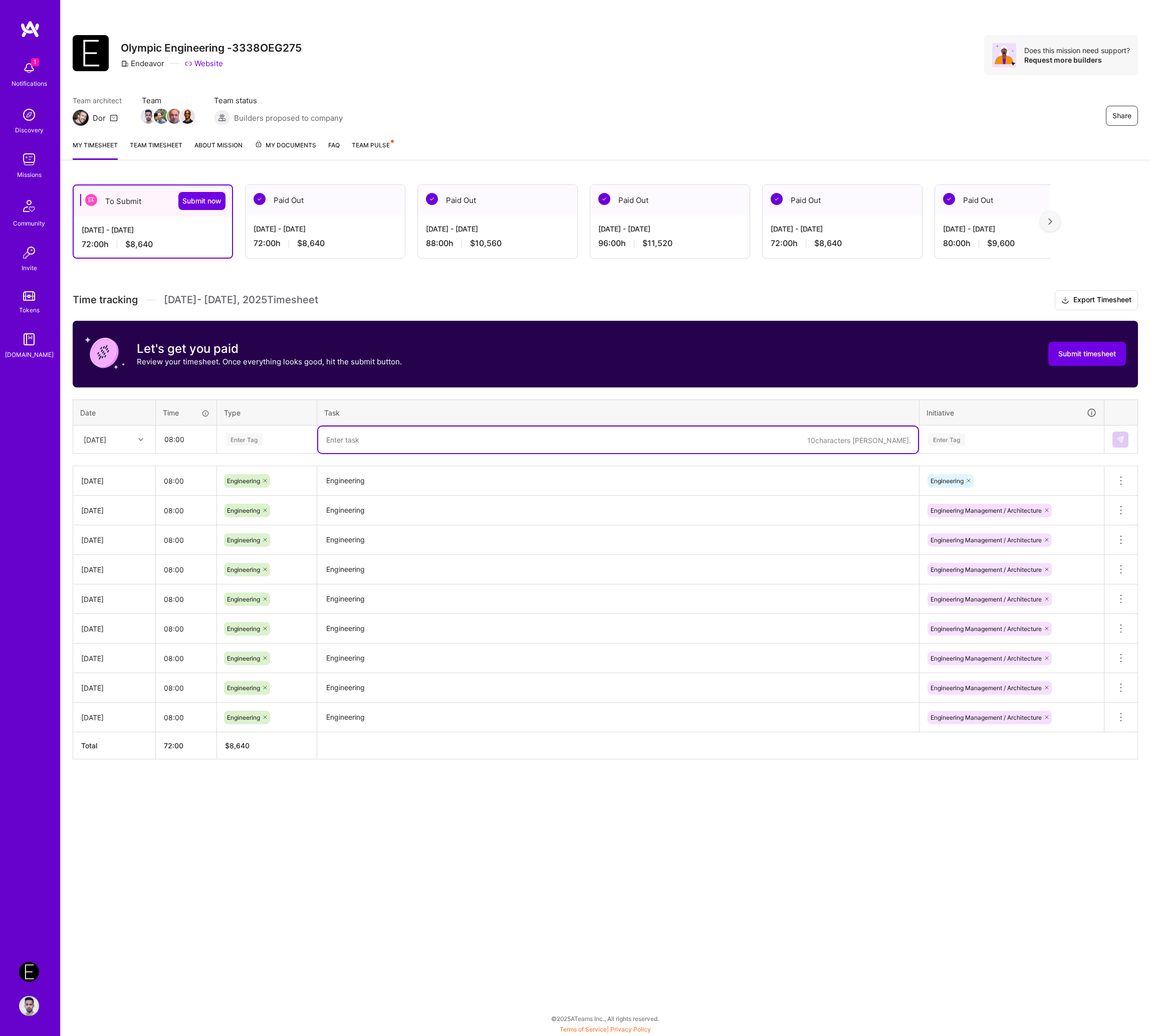
paste textarea "Engineering"
type textarea "Engineering"
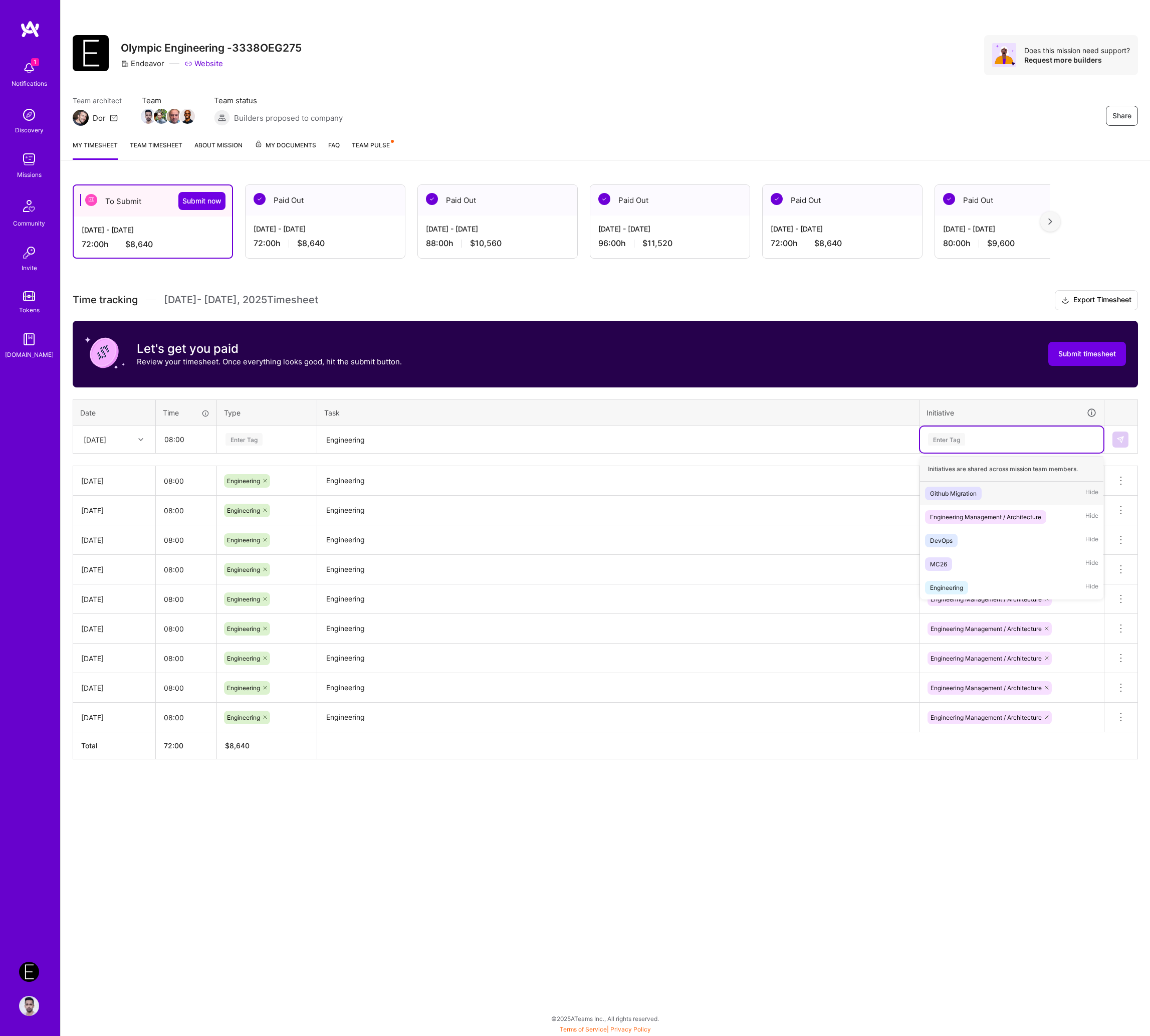
paste input "Engineering"
type input "Engineering"
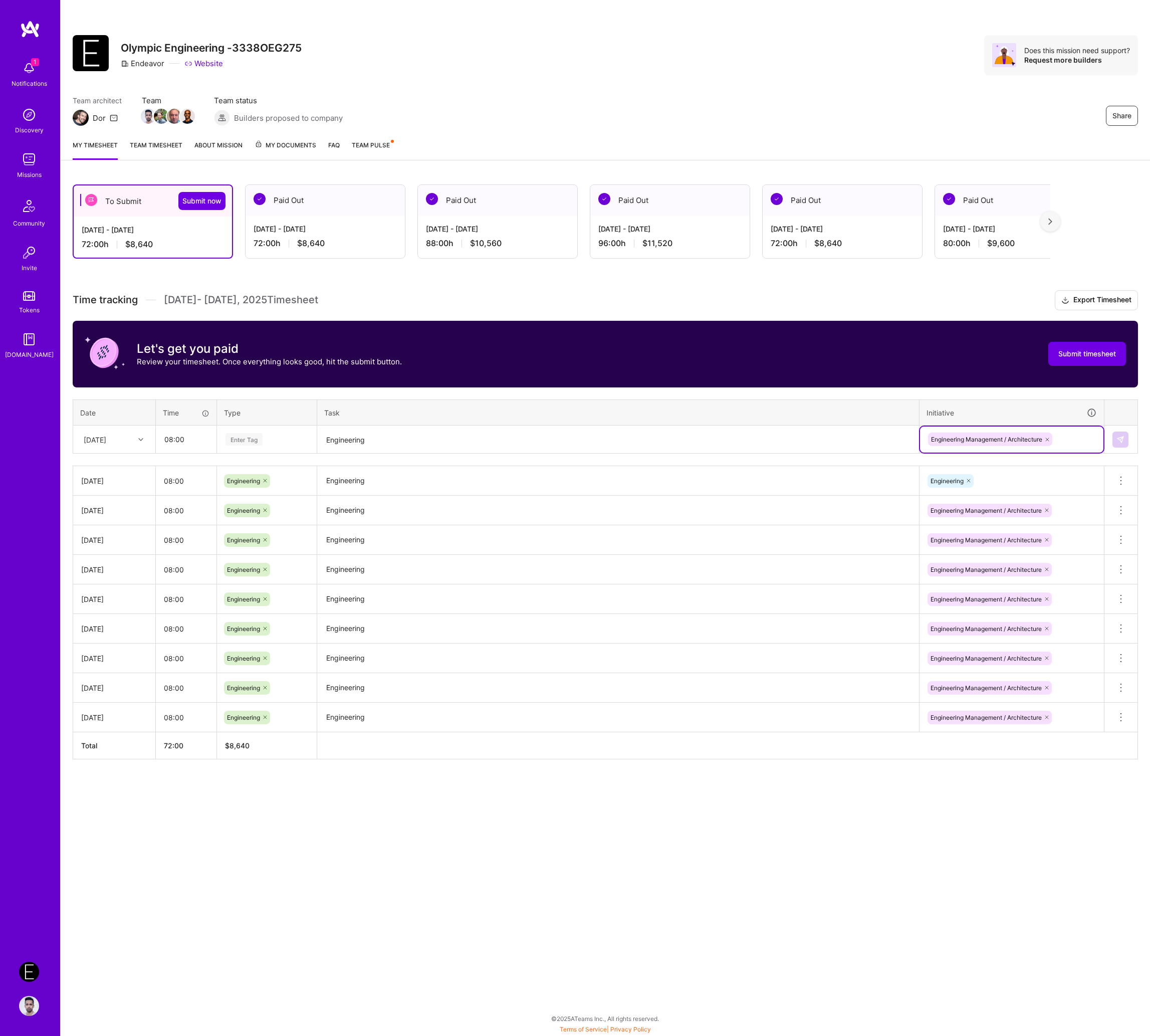
click at [267, 450] on div "Enter Tag" at bounding box center [267, 439] width 99 height 26
paste input "Engineering"
type input "Engineering"
click at [1002, 443] on button at bounding box center [1120, 439] width 16 height 16
click at [378, 734] on textarea "Engineering" at bounding box center [618, 747] width 600 height 28
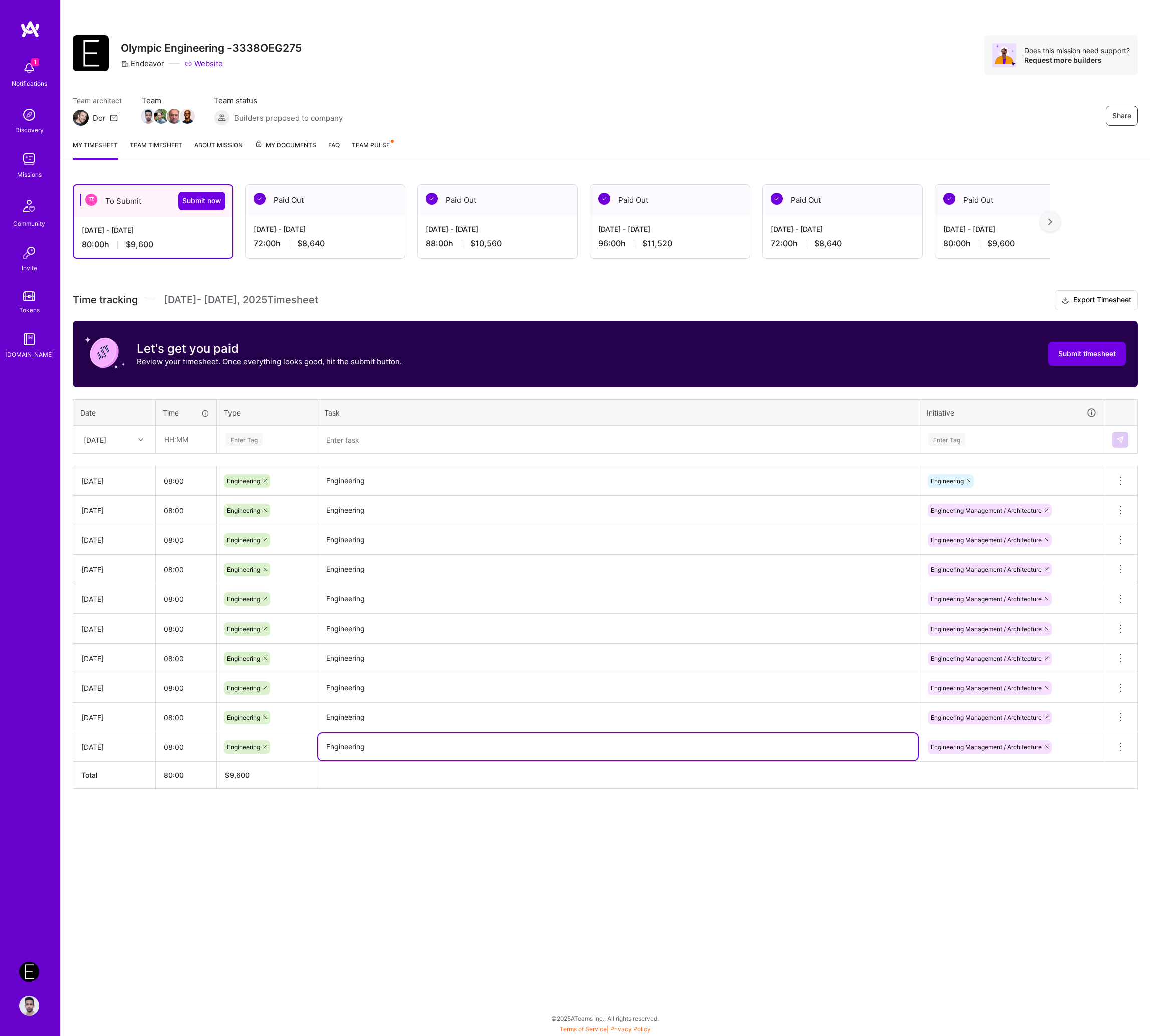
paste textarea "Meetings: Retro + Sprint Planning · Hospitality Hub Leads Weekly · Olympics Eng…"
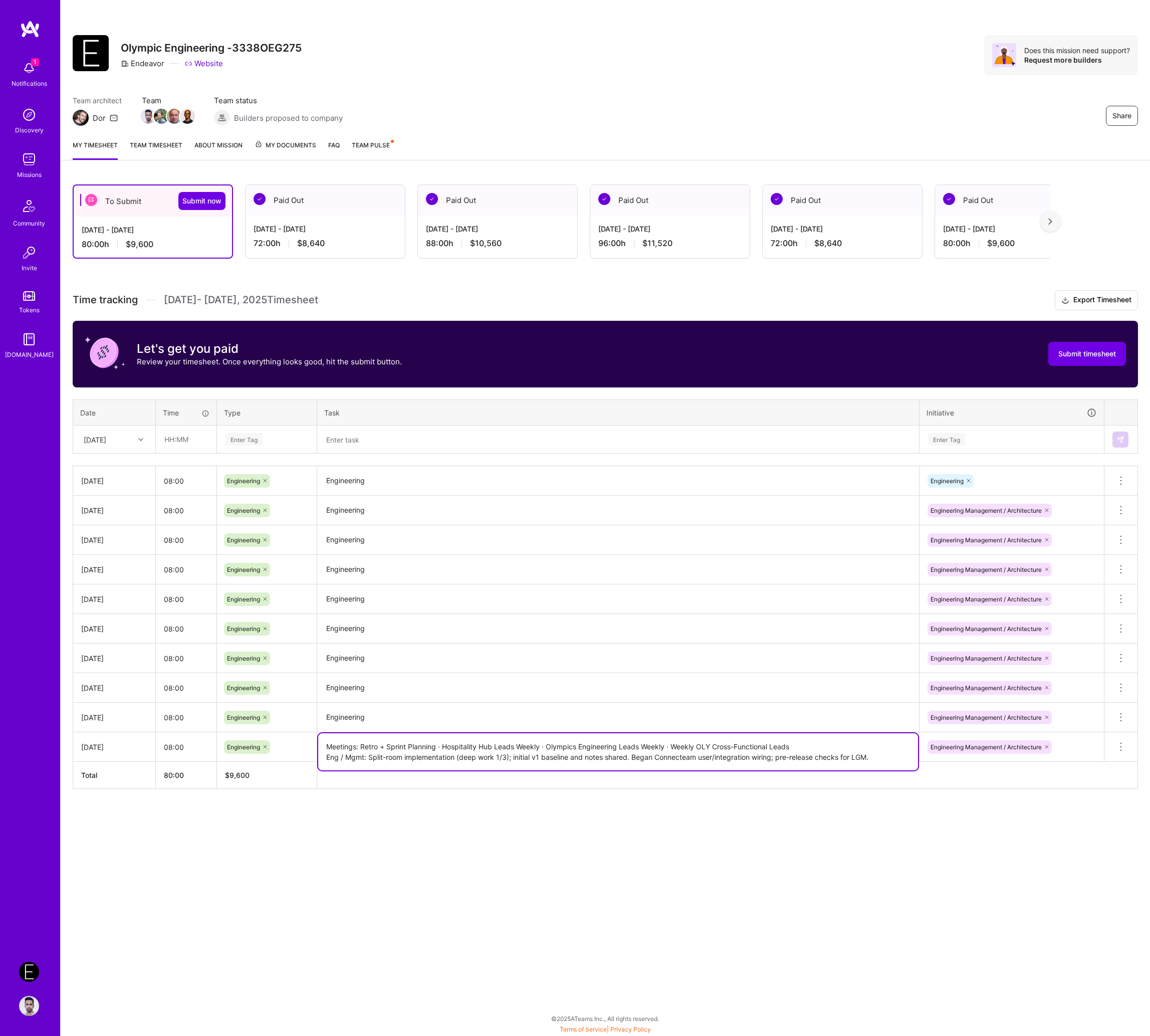
type textarea "Meetings: Retro + Sprint Planning · Hospitality Hub Leads Weekly · Olympics Eng…"
click at [473, 686] on textarea "Engineering" at bounding box center [618, 688] width 600 height 28
click at [473, 719] on textarea "Engineering" at bounding box center [618, 717] width 600 height 27
paste textarea "Meetings: Weekly Check-In // Onsite · Onsite Standup · HRP/LGM Daily Standup · …"
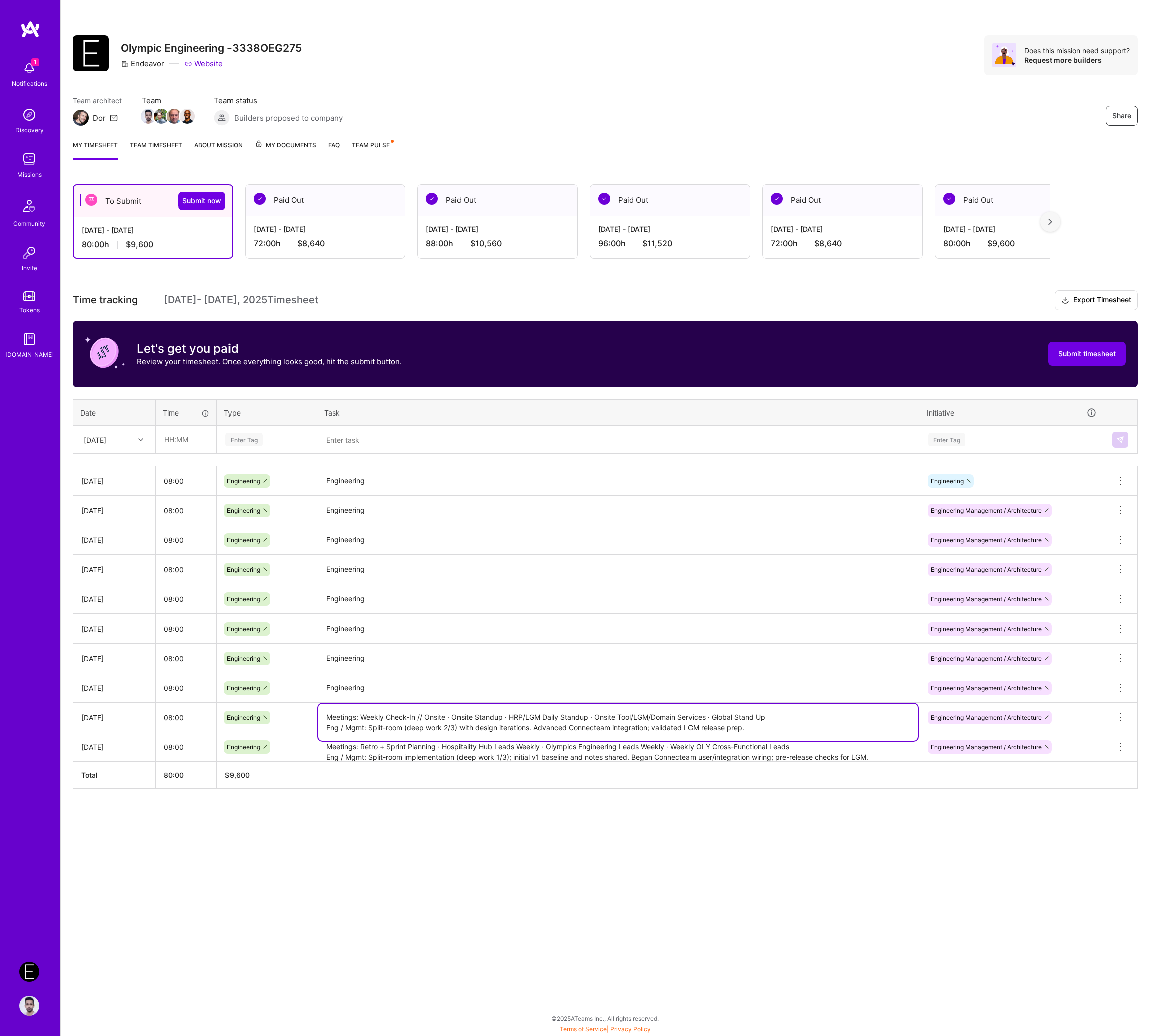
type textarea "Meetings: Weekly Check-In // Onsite · Onsite Standup · HRP/LGM Daily Standup · …"
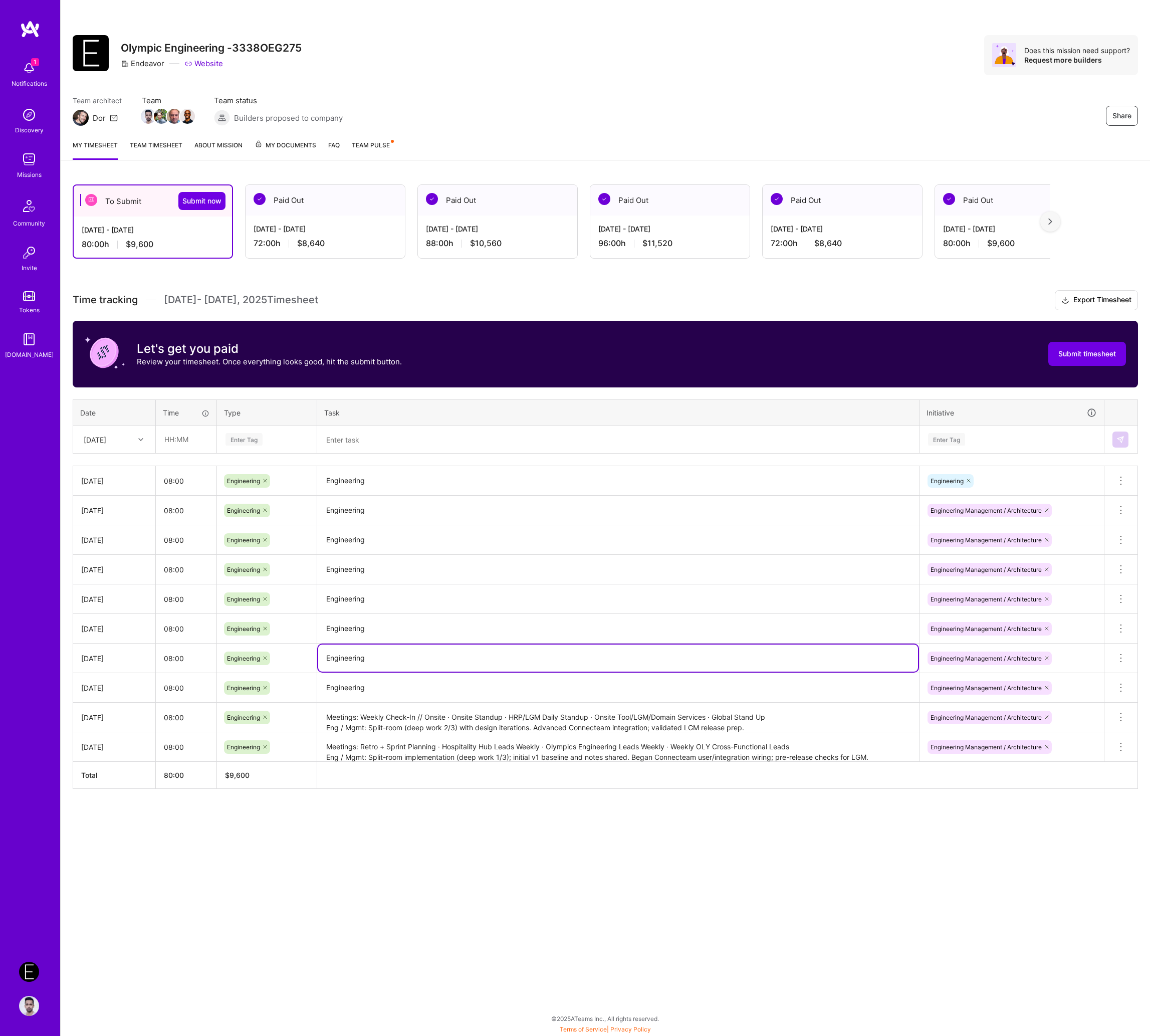
click at [588, 665] on textarea "Engineering" at bounding box center [618, 658] width 600 height 27
click at [588, 679] on textarea "Engineering" at bounding box center [618, 688] width 600 height 28
paste textarea "Meetings: HRP/LGM Daily Standup · Split-Rooms Wireframe Review Eng / Mgmt: Spli…"
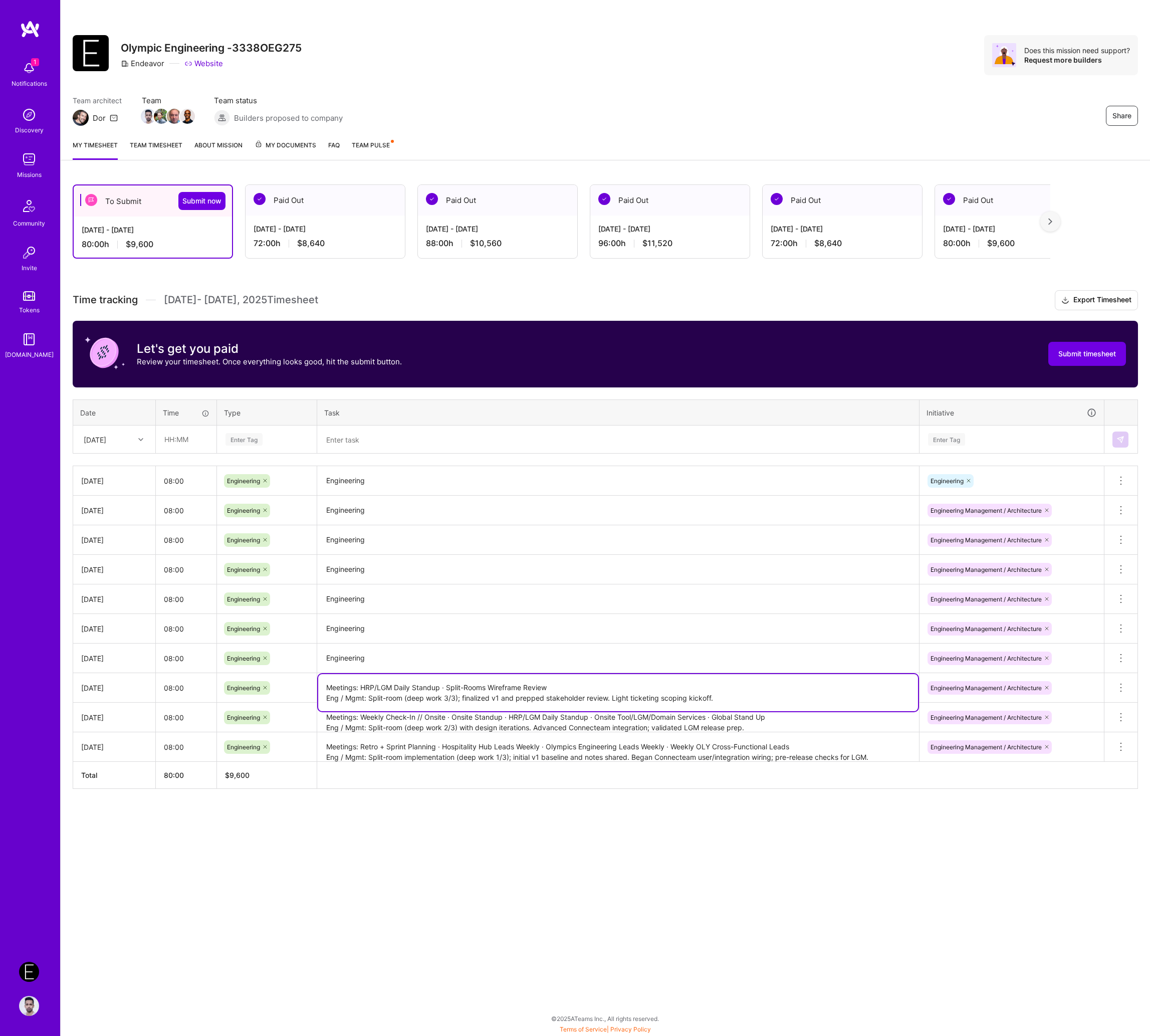
type textarea "Meetings: HRP/LGM Daily Standup · Split-Rooms Wireframe Review Eng / Mgmt: Spli…"
click at [473, 657] on textarea "Engineering" at bounding box center [618, 659] width 600 height 28
paste textarea "Meetings: [Async] HRP/LGM Daily Standup Eng / Mgmt: Ticketing scope: gathered E…"
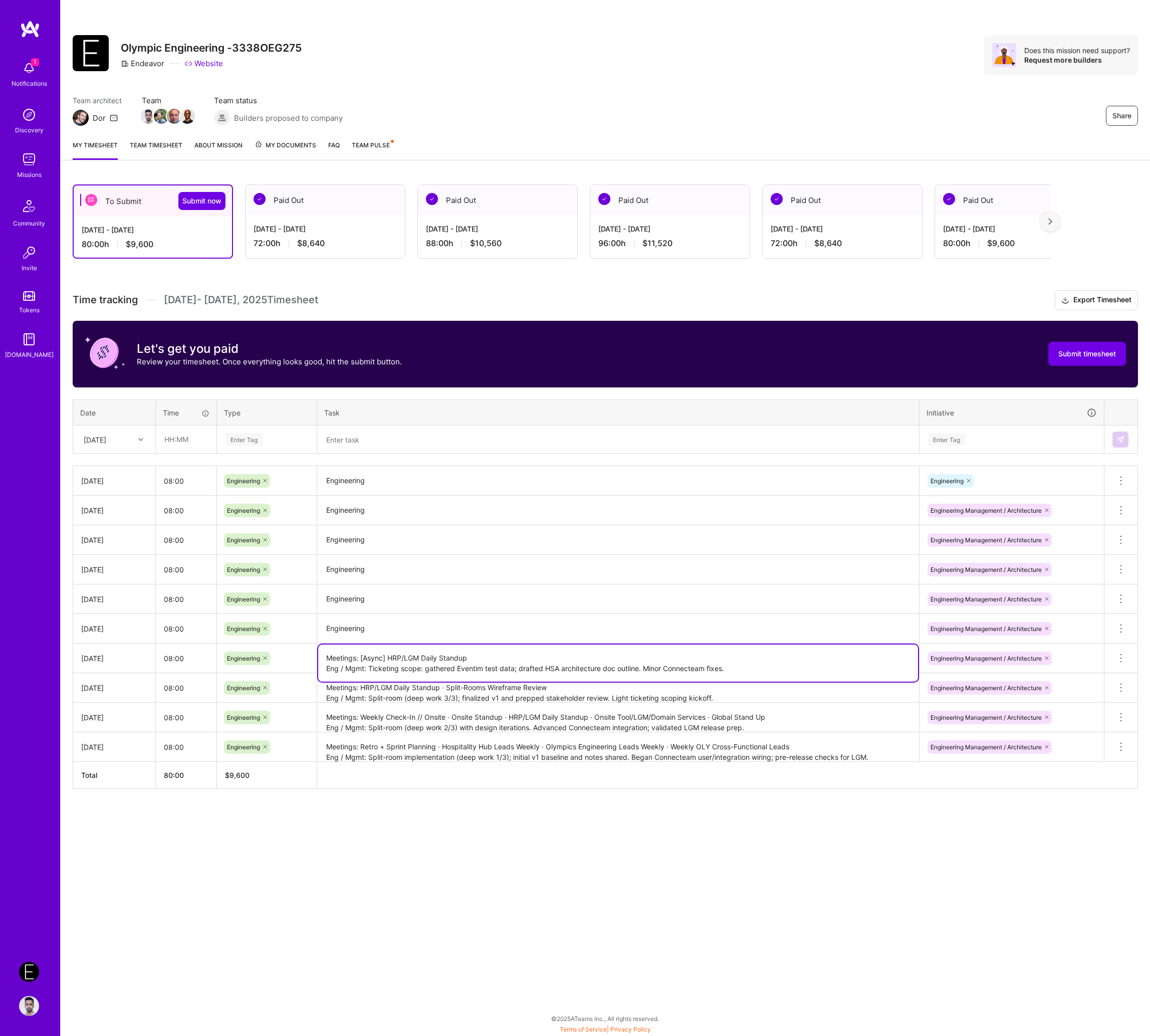
type textarea "Meetings: [Async] HRP/LGM Daily Standup Eng / Mgmt: Ticketing scope: gathered E…"
click at [434, 626] on textarea "Engineering" at bounding box center [618, 629] width 600 height 28
paste textarea "Meetings: Onsite Leads Internal · Onsite Standup + Planning · Slack Huddle · HR…"
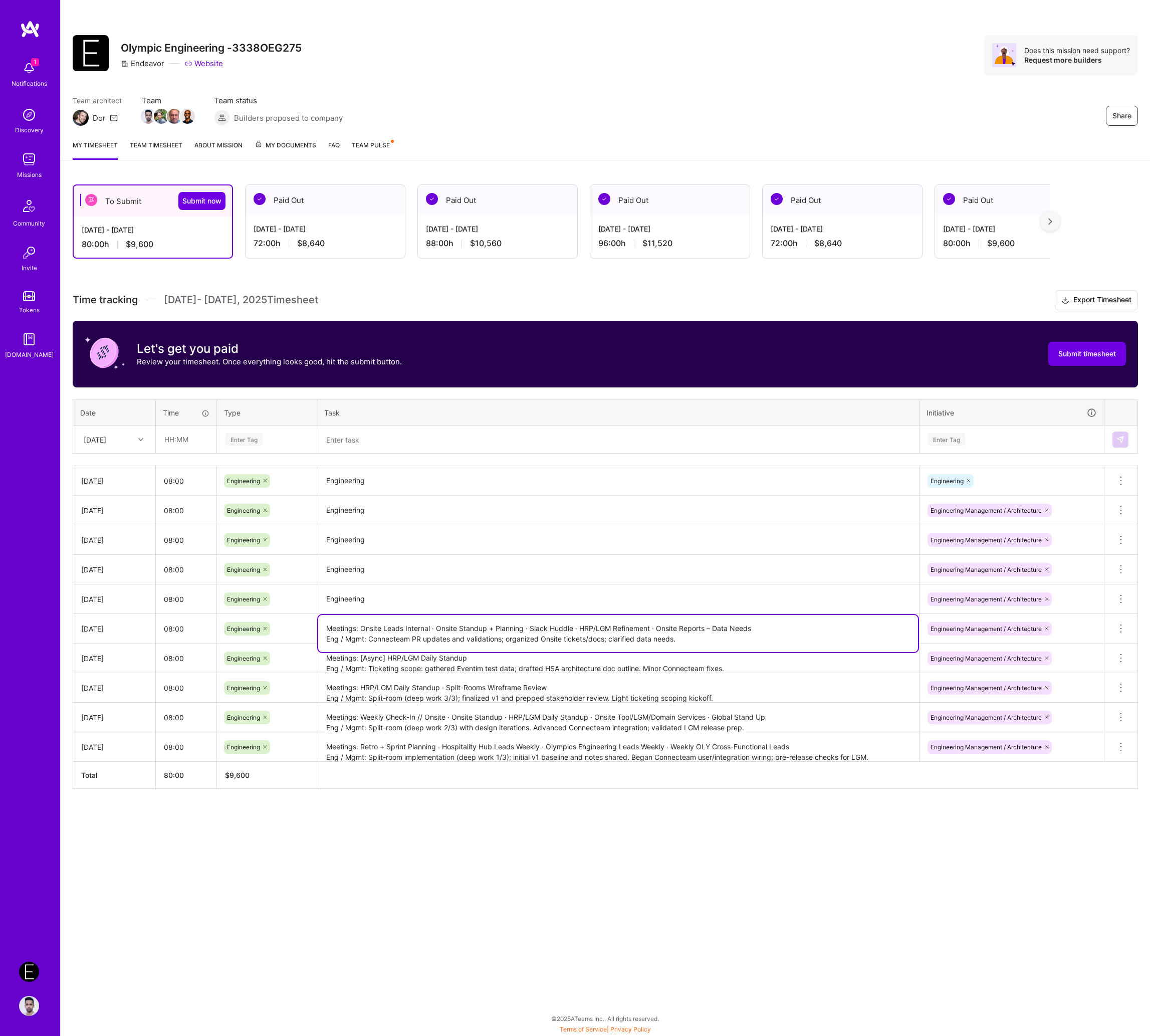
type textarea "Meetings: Onsite Leads Internal · Onsite Standup + Planning · Slack Huddle · HR…"
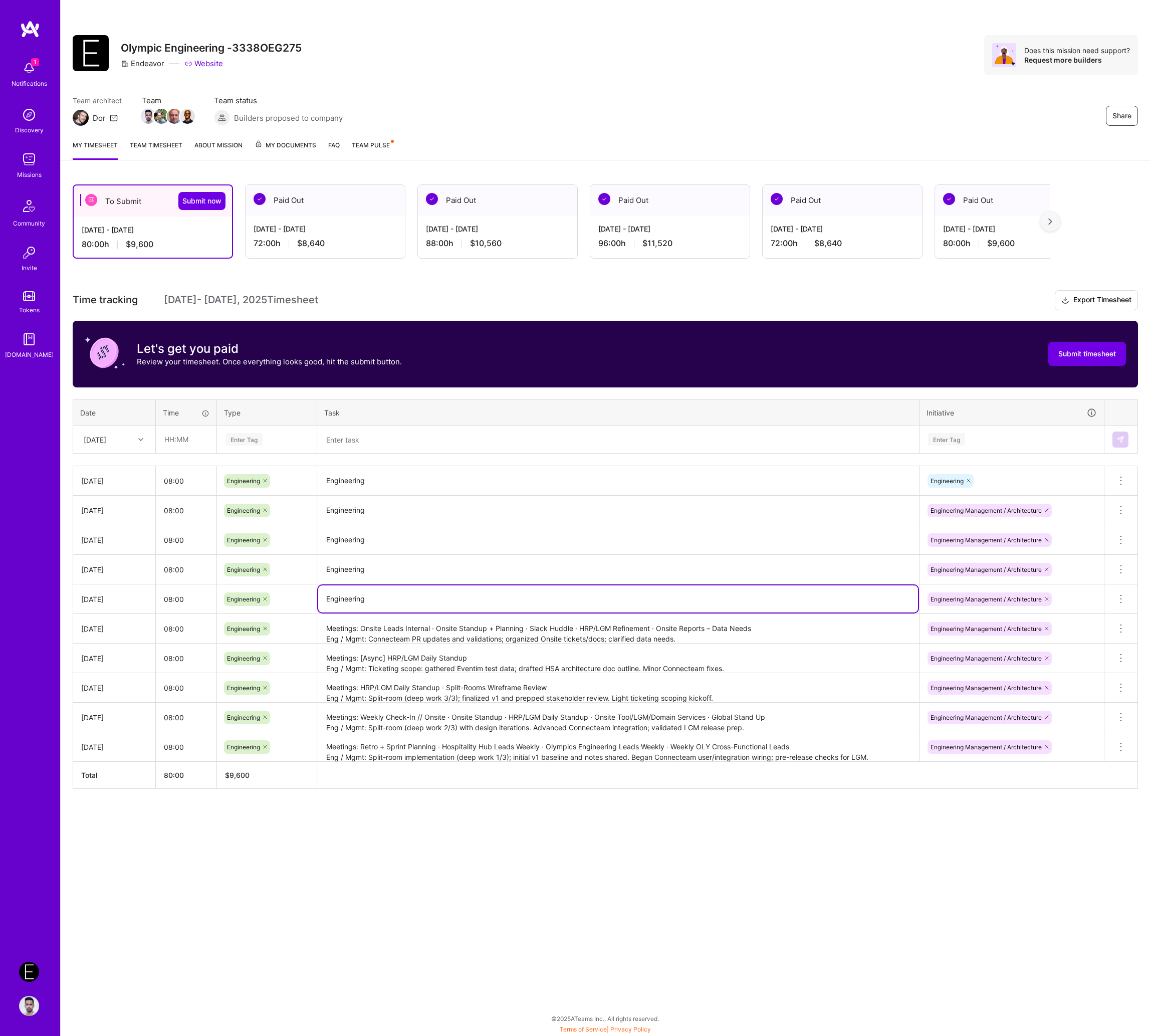
click at [474, 585] on textarea "Engineering" at bounding box center [618, 598] width 600 height 27
paste textarea "Meetings (high level): Guest Operations working sessions · Daily Standups · Ons…"
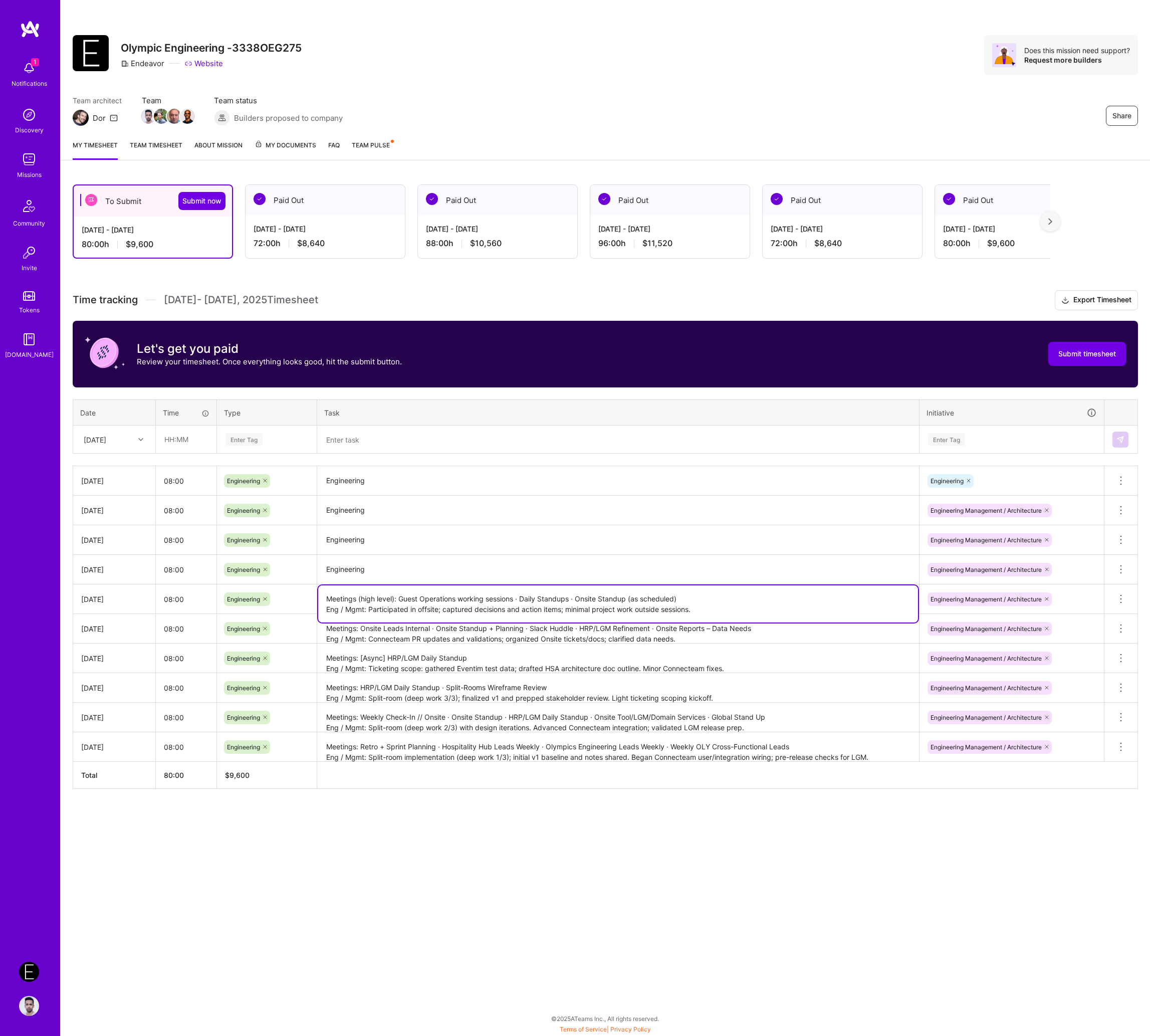
type textarea "Meetings (high level): Guest Operations working sessions · Daily Standups · Ons…"
click at [422, 572] on textarea "Engineering" at bounding box center [618, 570] width 600 height 28
paste textarea "Meetings (high level): Guest Operations working sessions · Daily Standups · Ons…"
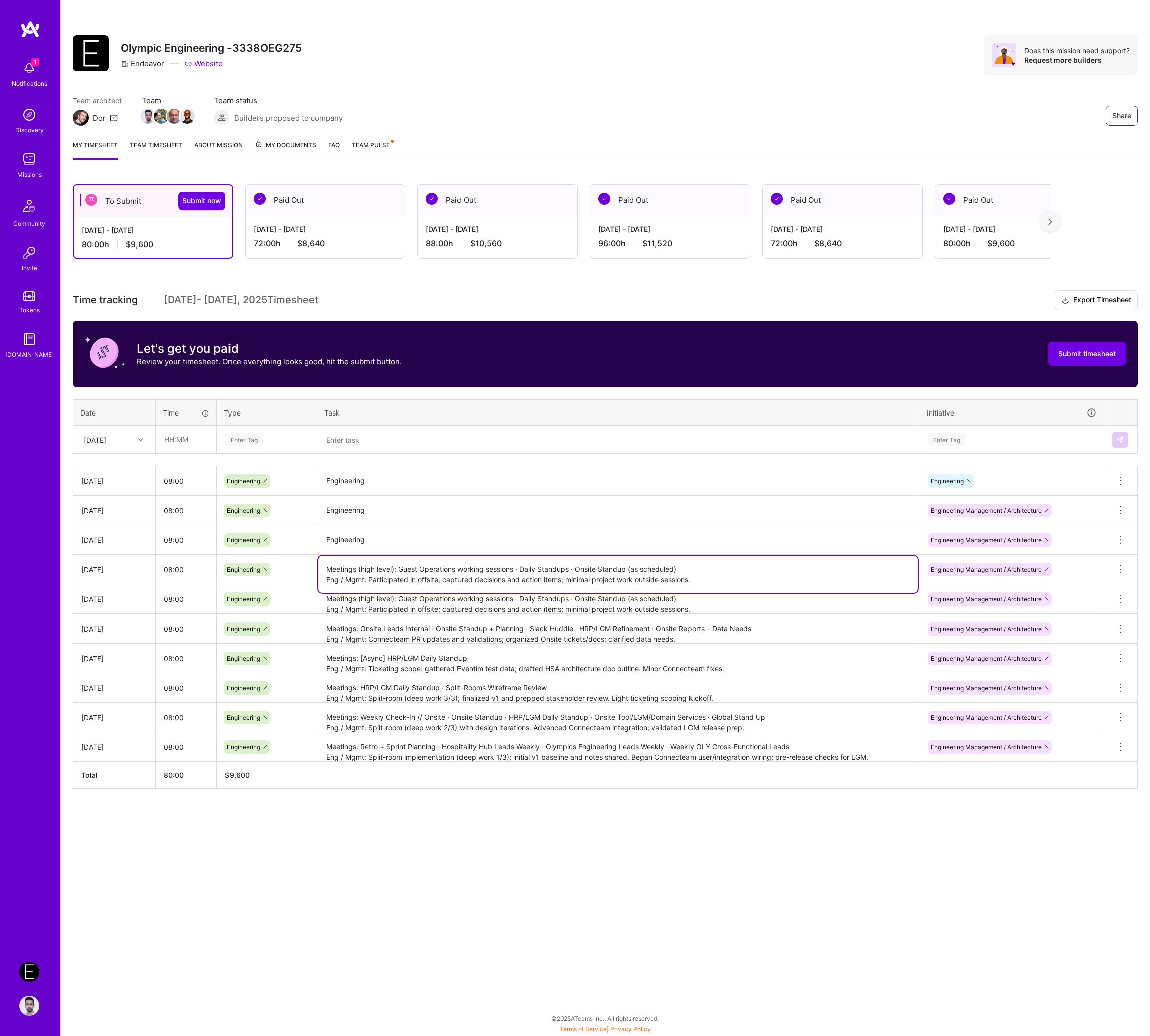
type textarea "Meetings (high level): Guest Operations working sessions · Daily Standups · Ons…"
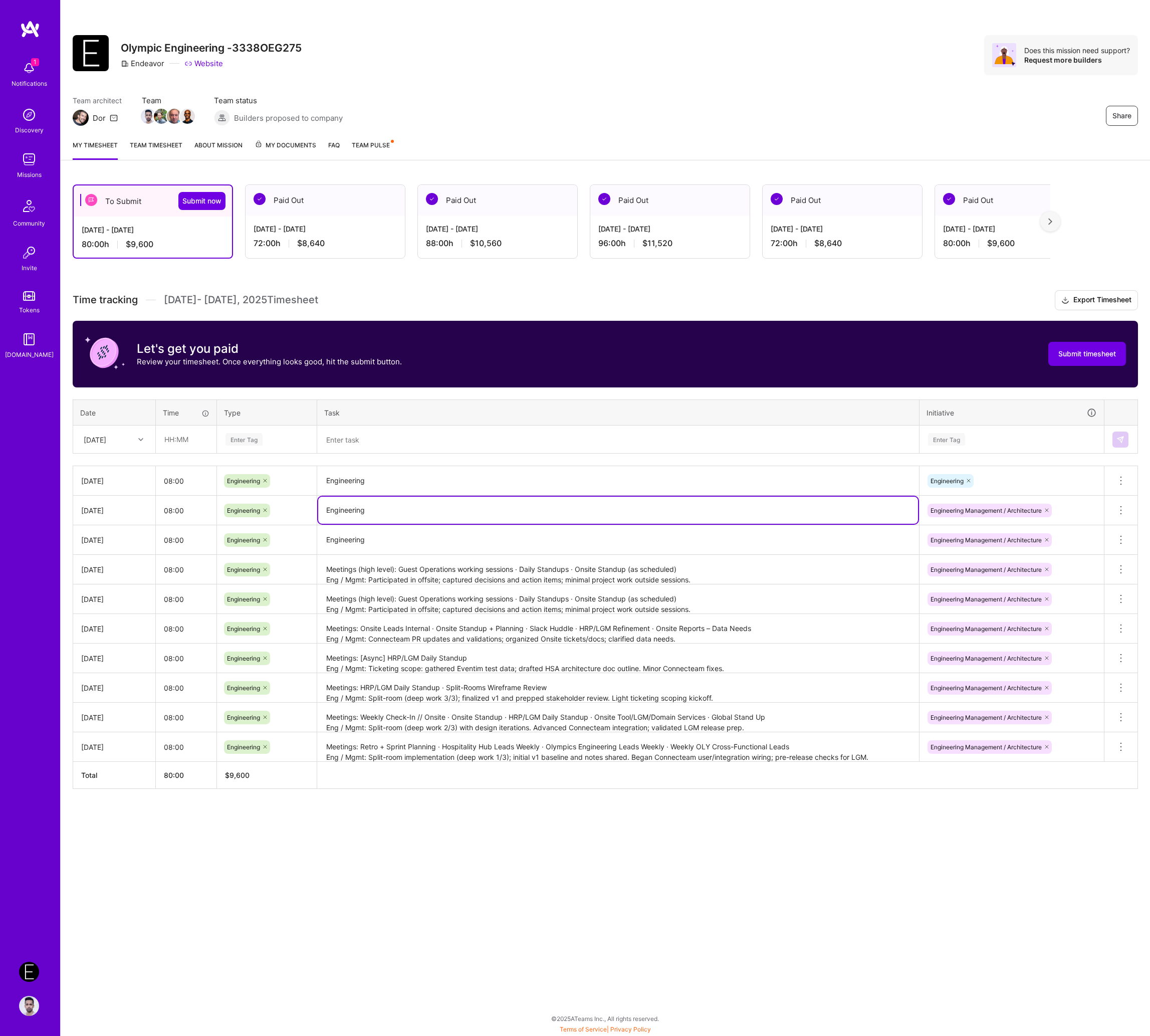
click at [450, 505] on textarea "Engineering" at bounding box center [618, 510] width 600 height 27
paste textarea "Meetings: [Async] HRP/LGM Daily Standup Eng / Mgmt: Continued ticketing/HSA doc…"
type textarea "Meetings: [Async] HRP/LGM Daily Standup Eng / Mgmt: Continued ticketing/HSA doc…"
click at [390, 565] on textarea "Meetings (high level): Guest Operations working sessions · Daily Standups · Ons…" at bounding box center [618, 570] width 600 height 28
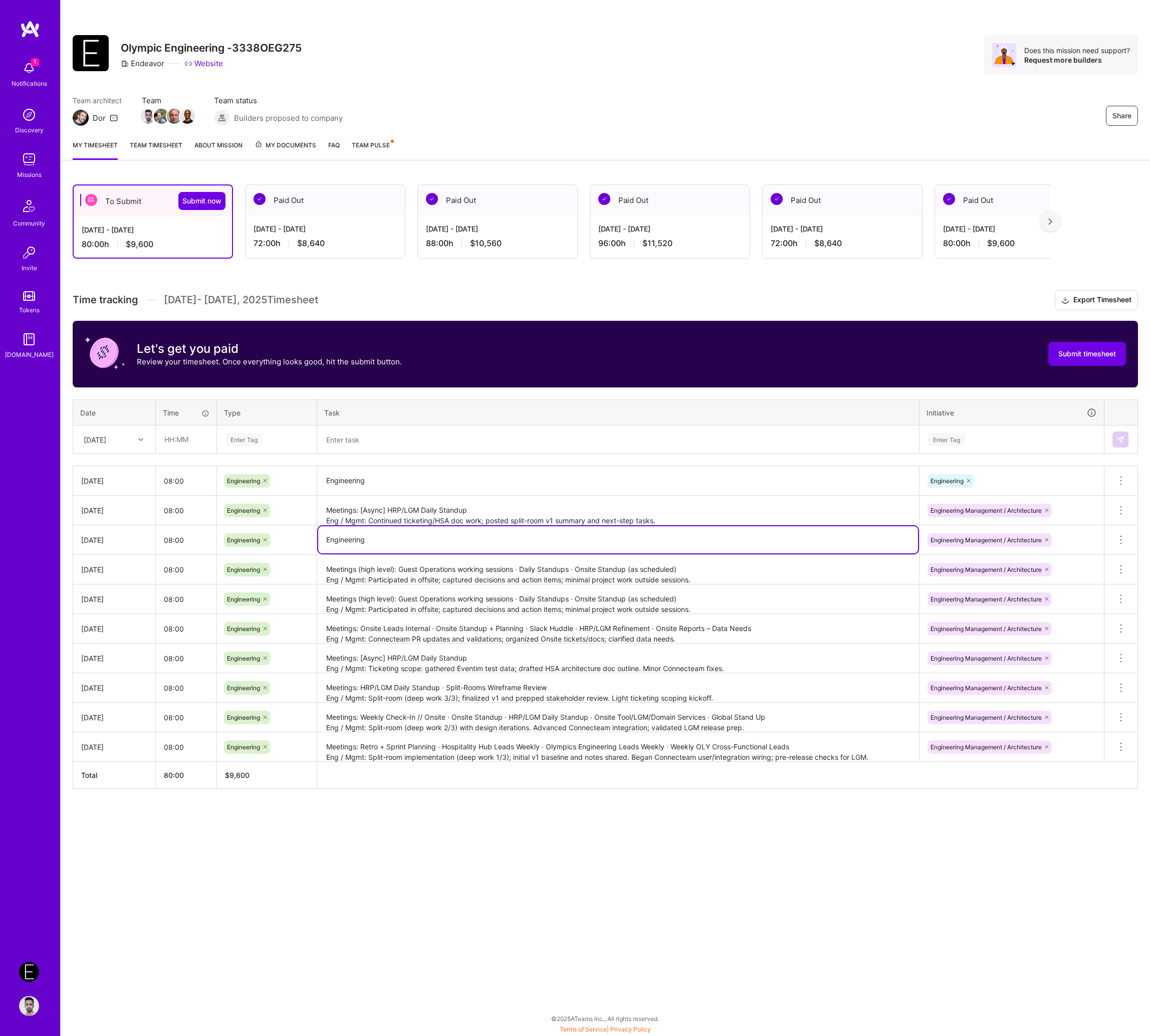
click at [394, 539] on textarea "Engineering" at bounding box center [618, 540] width 600 height 27
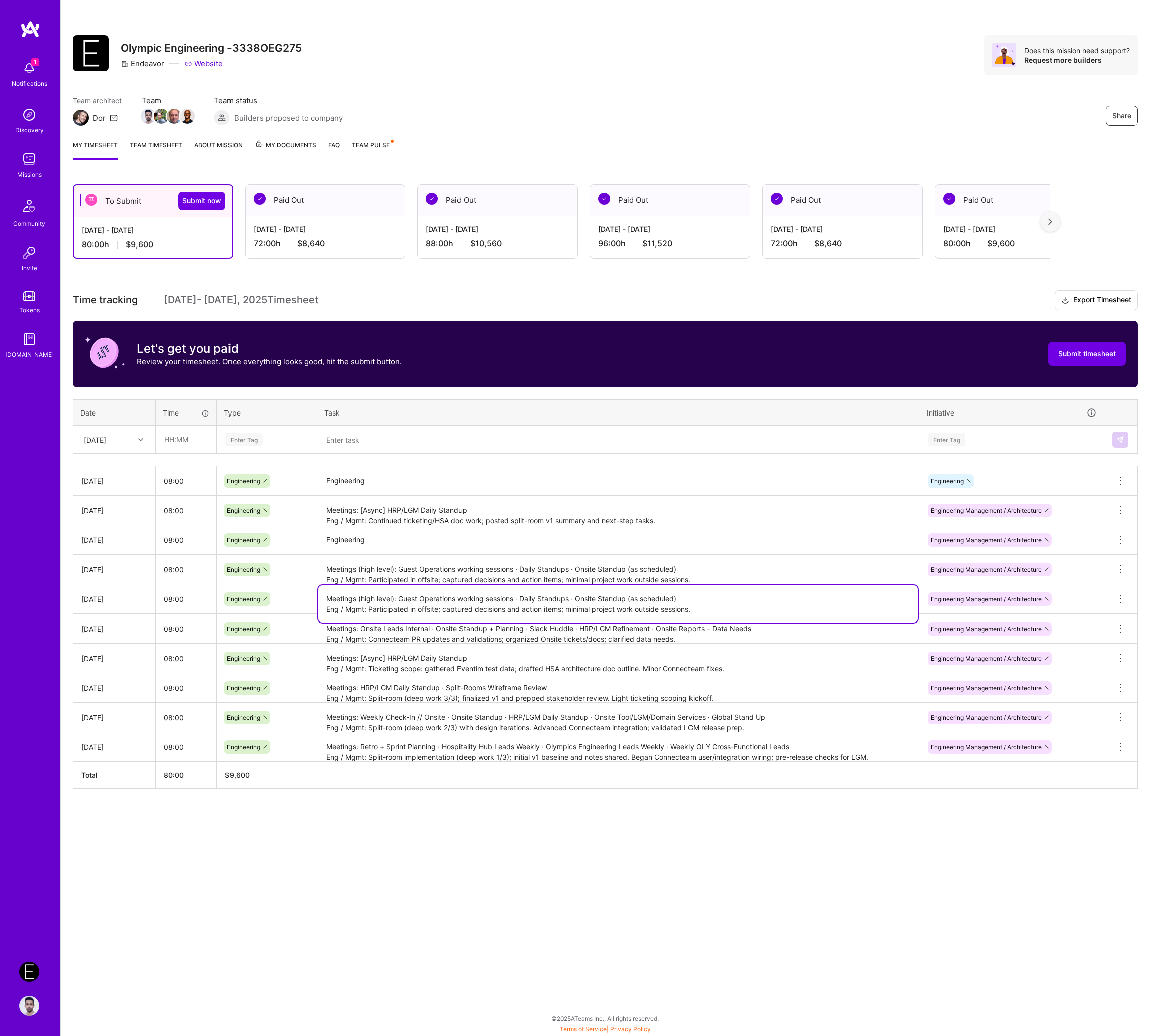
click at [415, 602] on textarea "Meetings (high level): Guest Operations working sessions · Daily Standups · Ons…" at bounding box center [618, 603] width 600 height 37
click at [448, 572] on textarea "Meetings (high level): Guest Operations working sessions · Daily Standups · Ons…" at bounding box center [618, 570] width 600 height 28
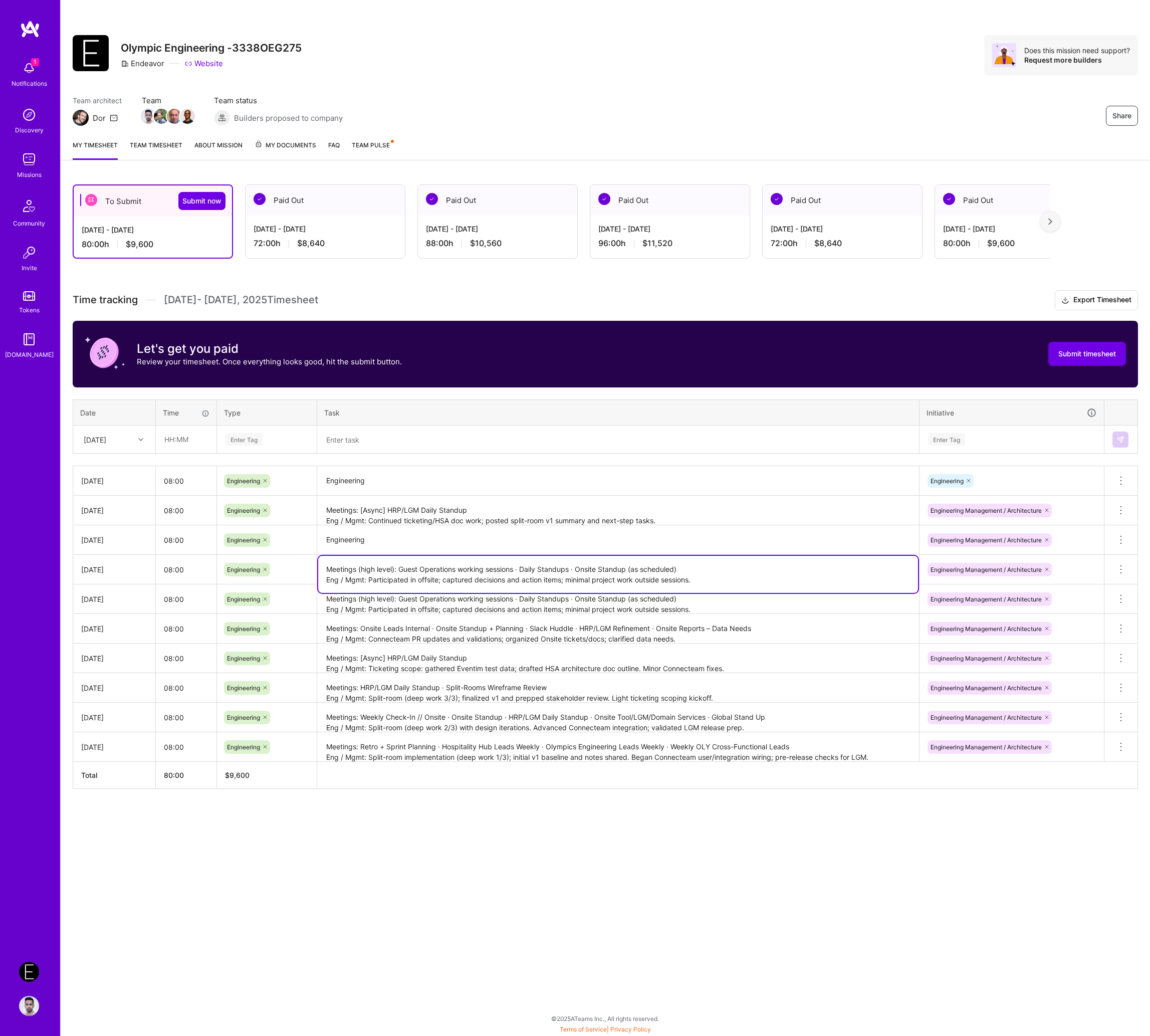
click at [448, 534] on textarea "Engineering" at bounding box center [618, 540] width 600 height 28
paste textarea "Meetings (high level): Guest Operations working sessions · Daily Standups · Ons…"
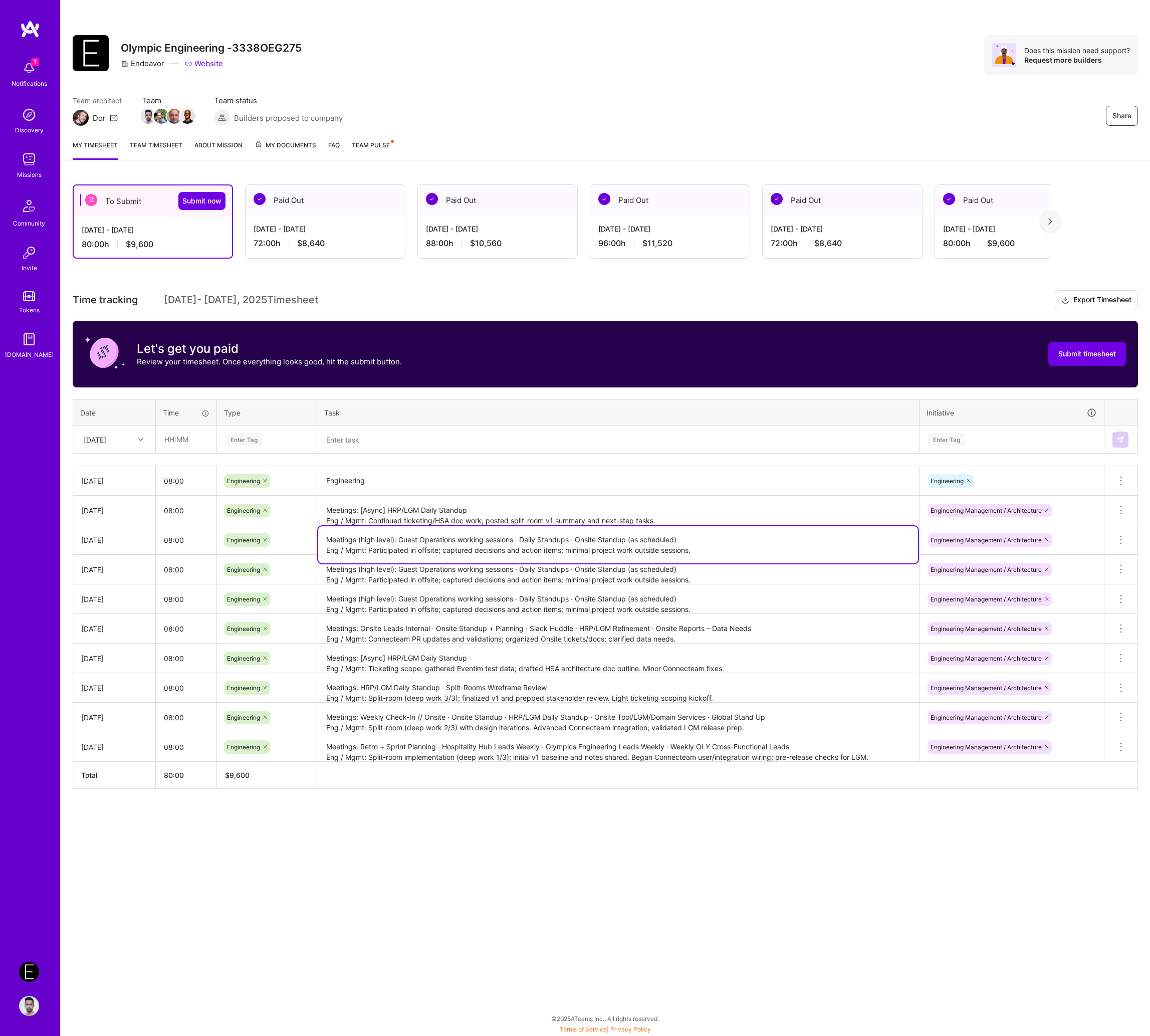
type textarea "Meetings (high level): Guest Operations working sessions · Daily Standups · Ons…"
click at [609, 568] on textarea "Meetings (high level): Guest Operations working sessions · Daily Standups · Ons…" at bounding box center [618, 570] width 600 height 28
click at [583, 568] on textarea "Meetings (high level): Guest Operations working sessions · Daily Standups · Ons…" at bounding box center [618, 574] width 600 height 37
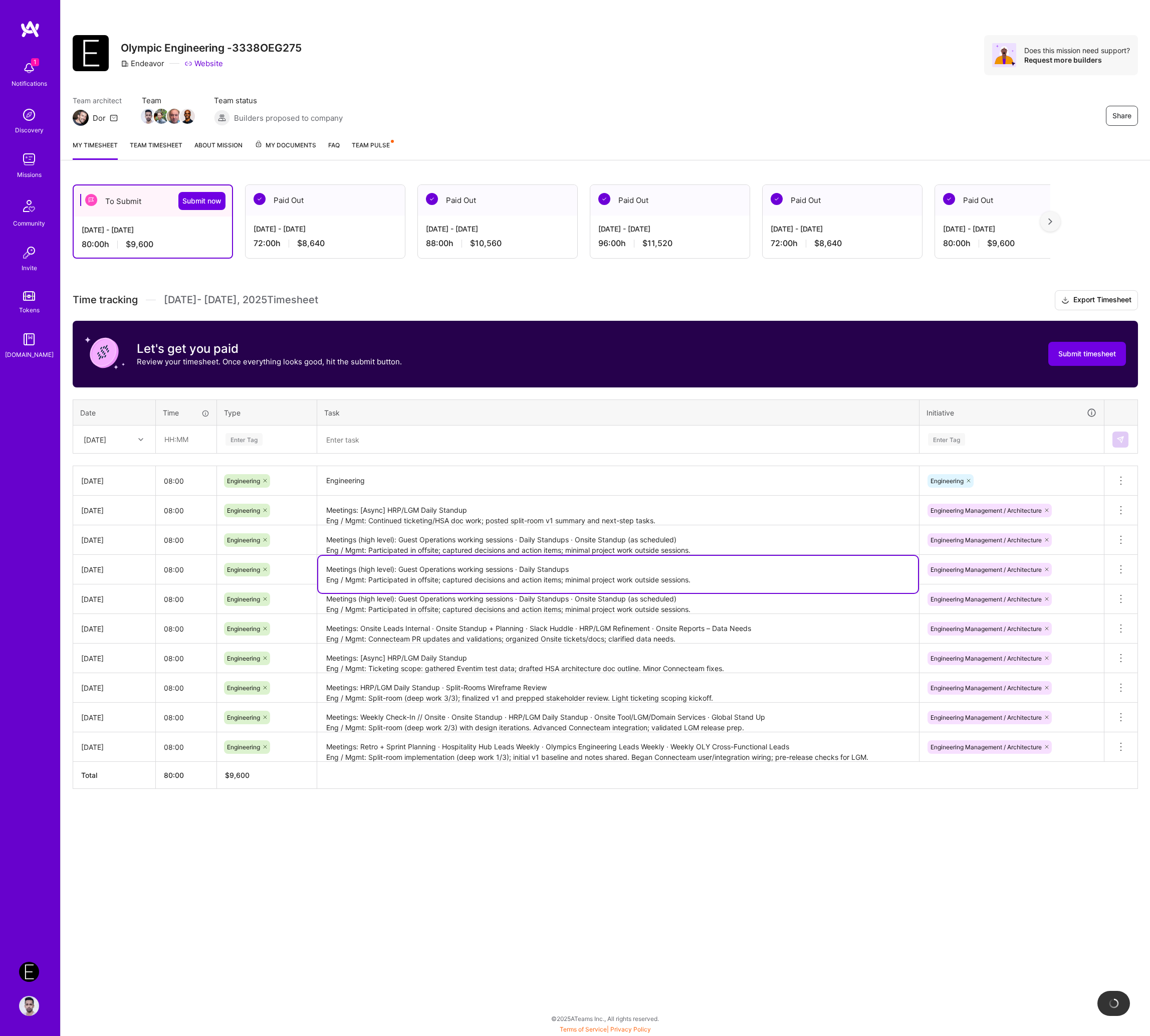
type textarea "Meetings (high level): Guest Operations working sessions · Daily Standups · Ons…"
click at [690, 519] on textarea "Meetings: [Async] HRP/LGM Daily Standup Eng / Mgmt: Continued ticketing/HSA doc…" at bounding box center [618, 510] width 600 height 28
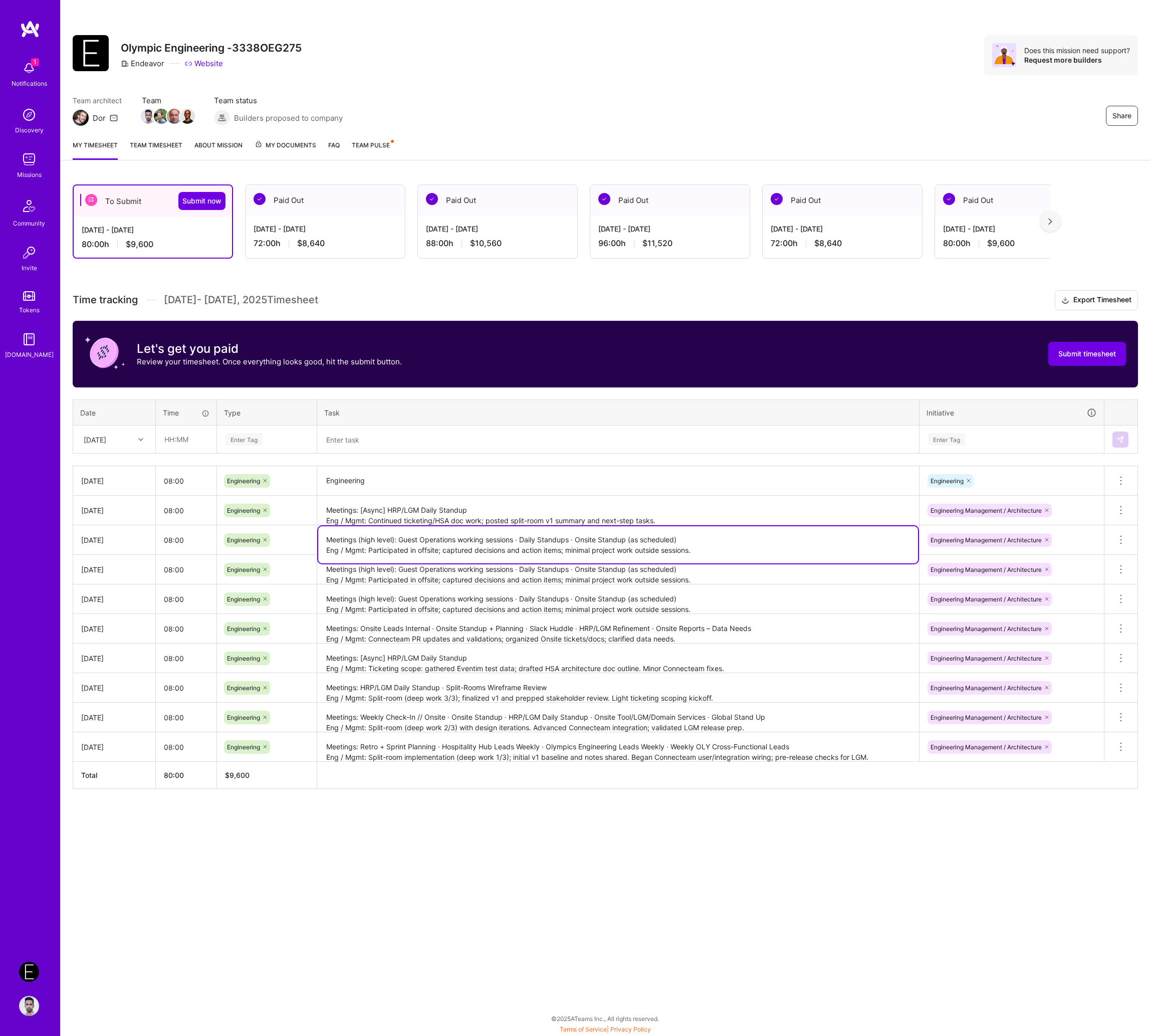
click at [574, 533] on textarea "Meetings (high level): Guest Operations working sessions · Daily Standups · Ons…" at bounding box center [618, 545] width 600 height 37
type textarea "Meetings (high level): Guest Operations working sessions · Daily Standups Eng /…"
click at [568, 607] on textarea "Meetings (high level): Guest Operations working sessions · Daily Standups · Ons…" at bounding box center [618, 599] width 600 height 28
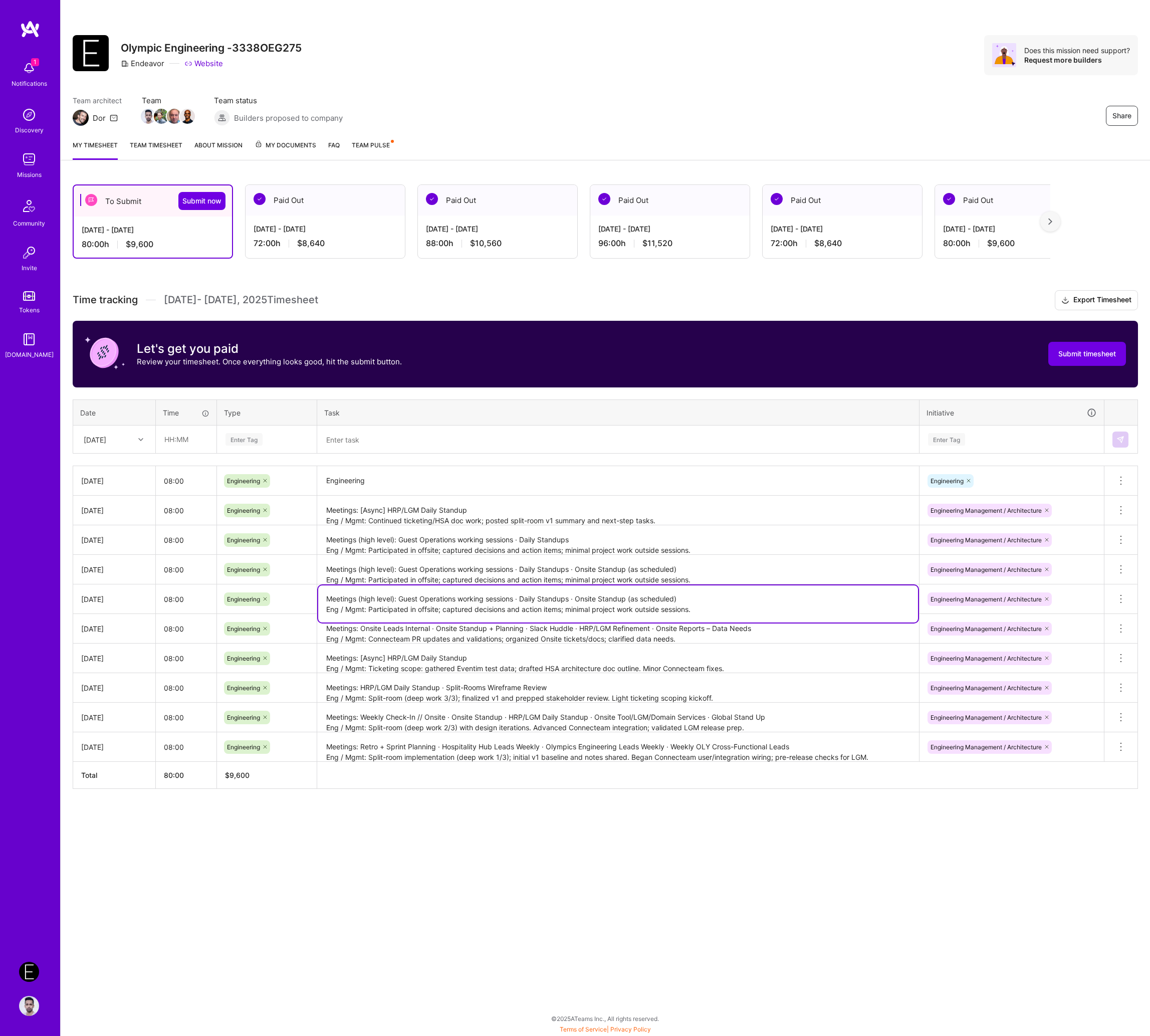
click at [576, 602] on textarea "Meetings (high level): Guest Operations working sessions · Daily Standups · Ons…" at bounding box center [618, 603] width 600 height 37
type textarea "Meetings (high level): Guest Operations working sessions · Daily Standups Eng /…"
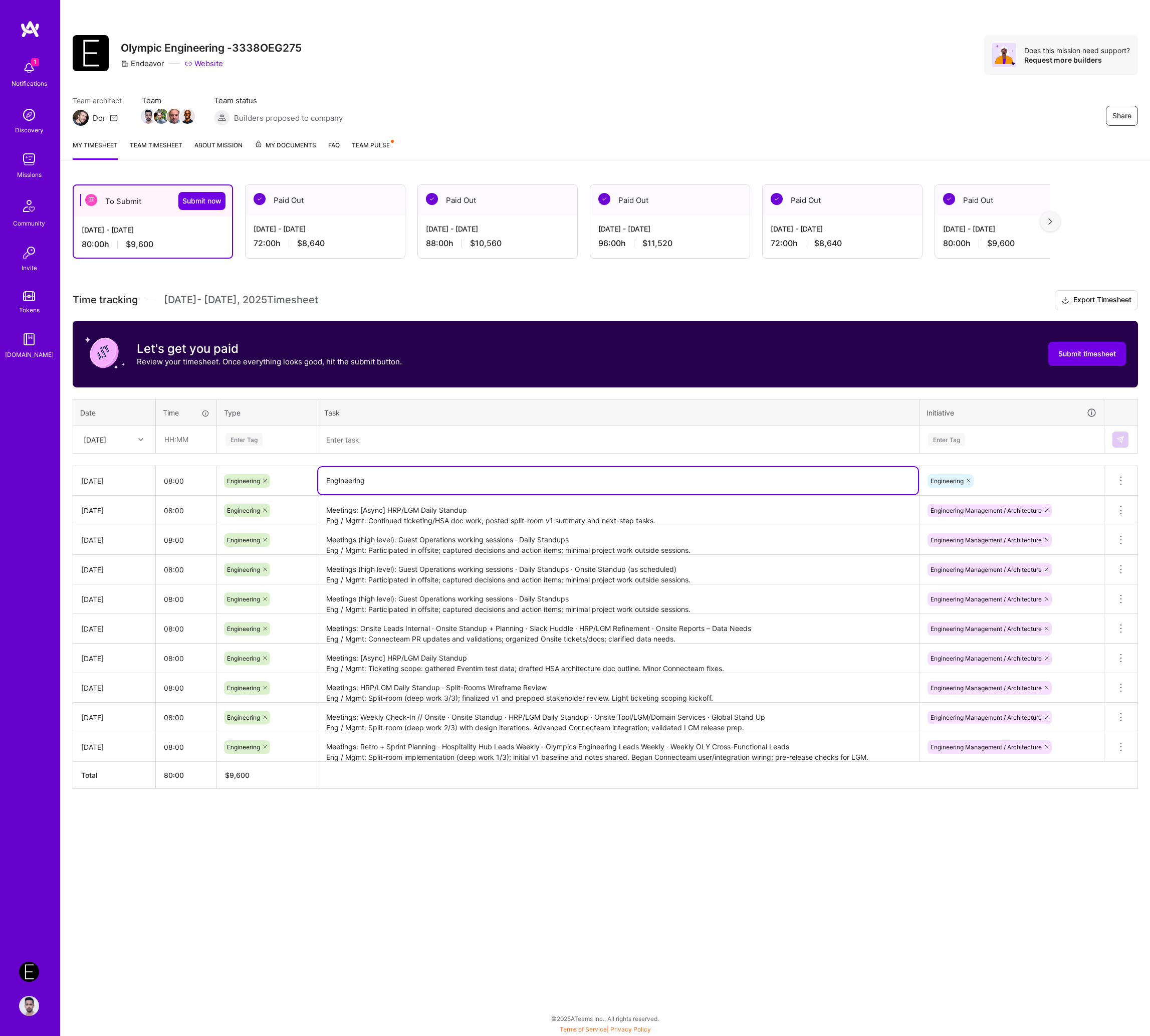
click at [415, 473] on textarea "Engineering" at bounding box center [618, 481] width 600 height 27
paste textarea "Meetings: Onsite Standup · Slack Huddle · HRP/LGM Retro + Sprint Planning Eng /…"
click at [537, 887] on div "Share Olympic Engineering -3338OEG275 Endeavor Website Does this mission need s…" at bounding box center [605, 518] width 1090 height 1036
drag, startPoint x: 712, startPoint y: 489, endPoint x: 941, endPoint y: 496, distance: 229.1
click at [941, 496] on tbody "[DATE] 08:00 Engineering Meetings: Onsite Standup · Slack Huddle · HRP/LGM Retr…" at bounding box center [606, 614] width 1065 height 296
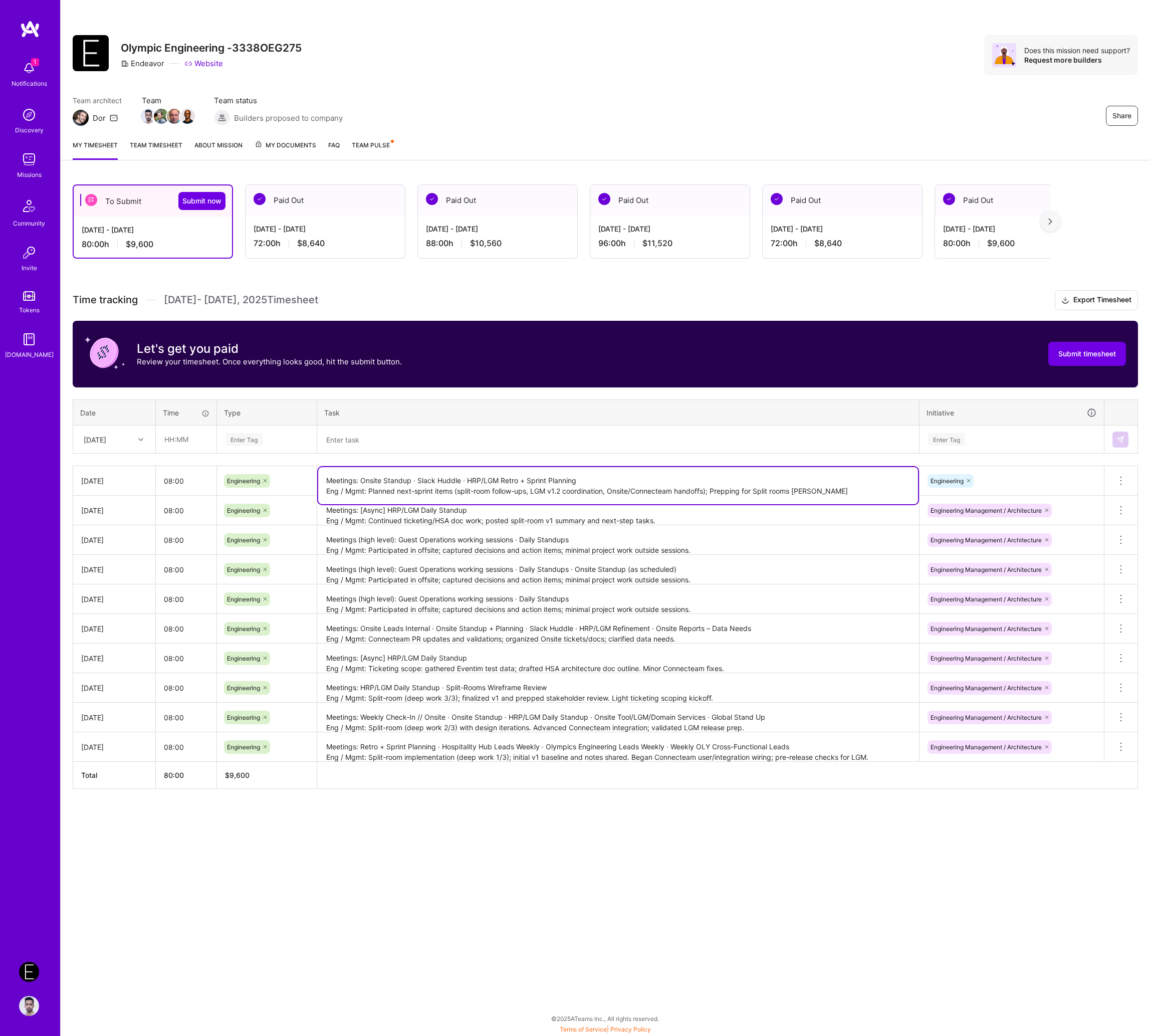
type textarea "Meetings: Onsite Standup · Slack Huddle · HRP/LGM Retro + Sprint Planning Eng /…"
click at [885, 762] on th at bounding box center [728, 775] width 821 height 27
click at [1002, 345] on button "Submit timesheet" at bounding box center [1087, 354] width 78 height 24
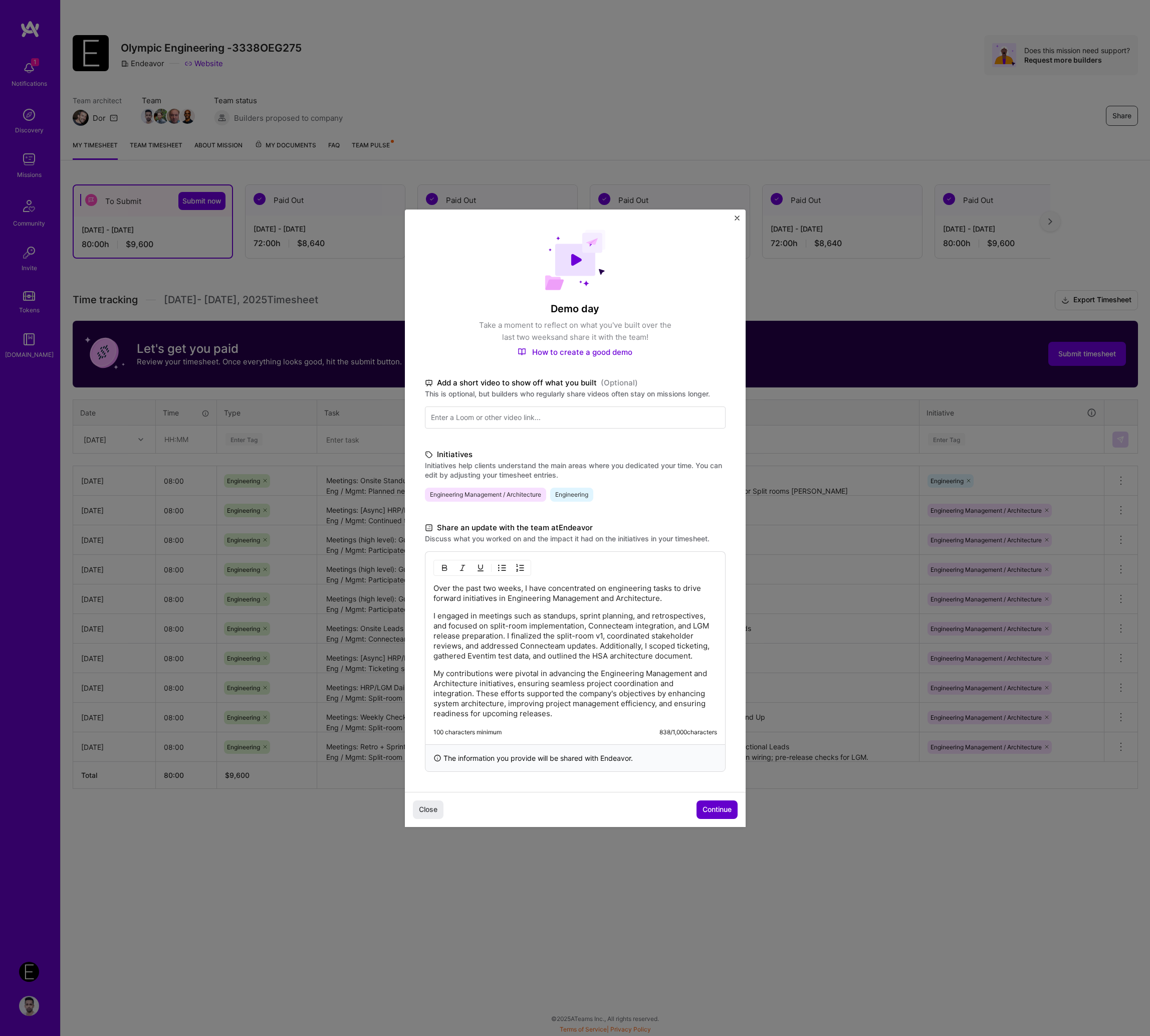
click at [705, 809] on span "Continue" at bounding box center [717, 809] width 29 height 10
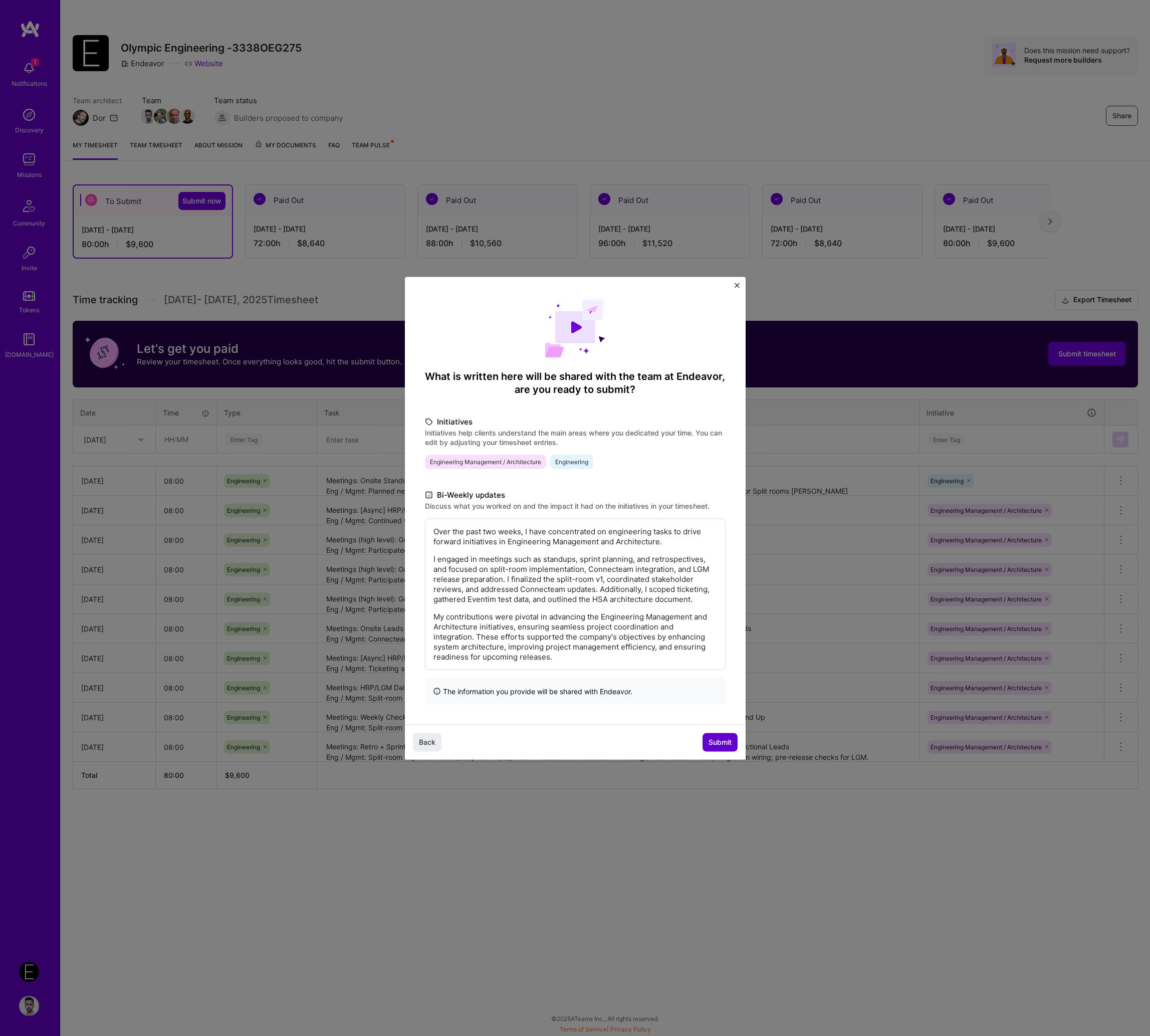
click at [709, 740] on span "Submit" at bounding box center [720, 742] width 23 height 10
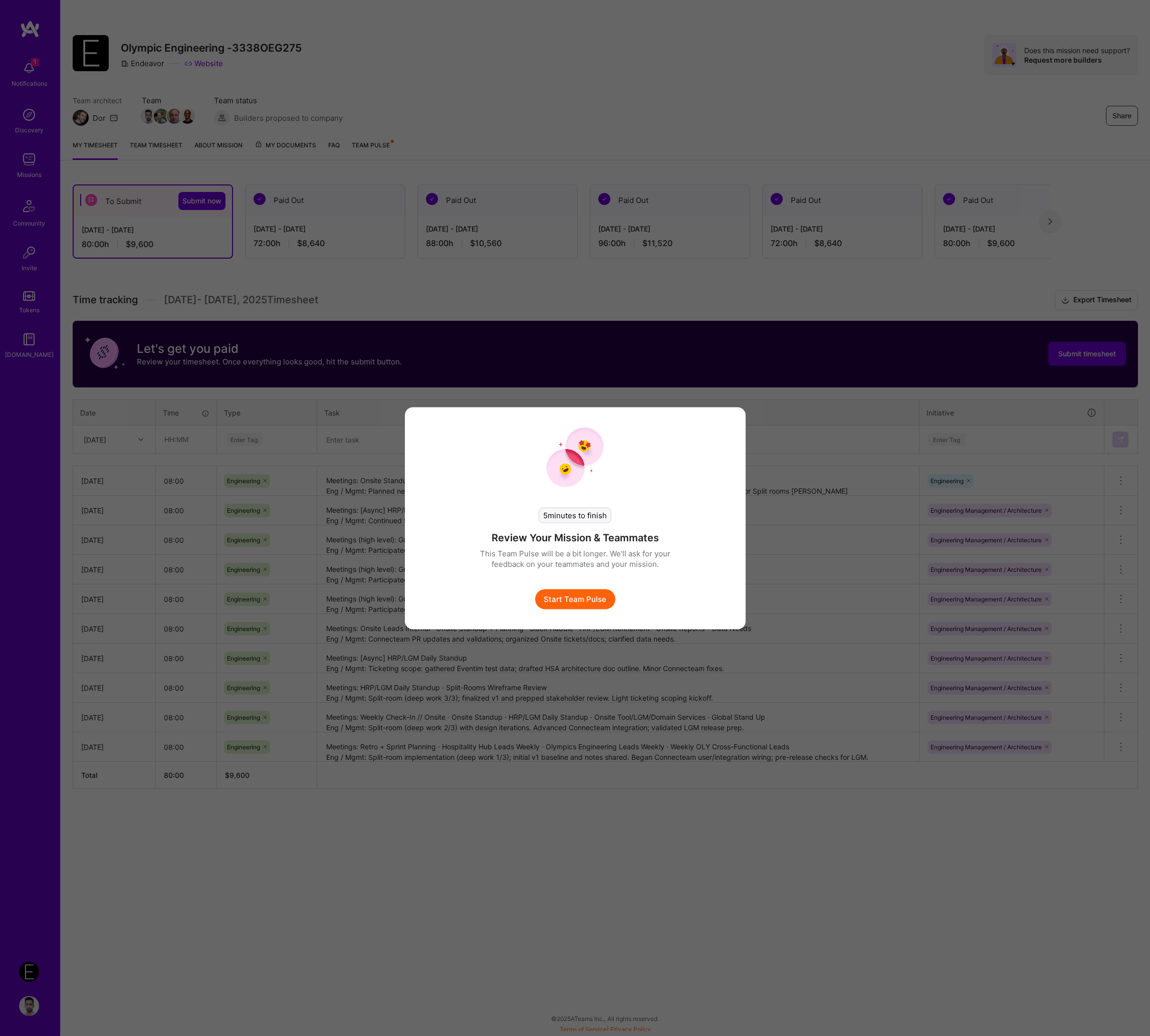
click at [583, 602] on button "Start Team Pulse" at bounding box center [575, 599] width 80 height 20
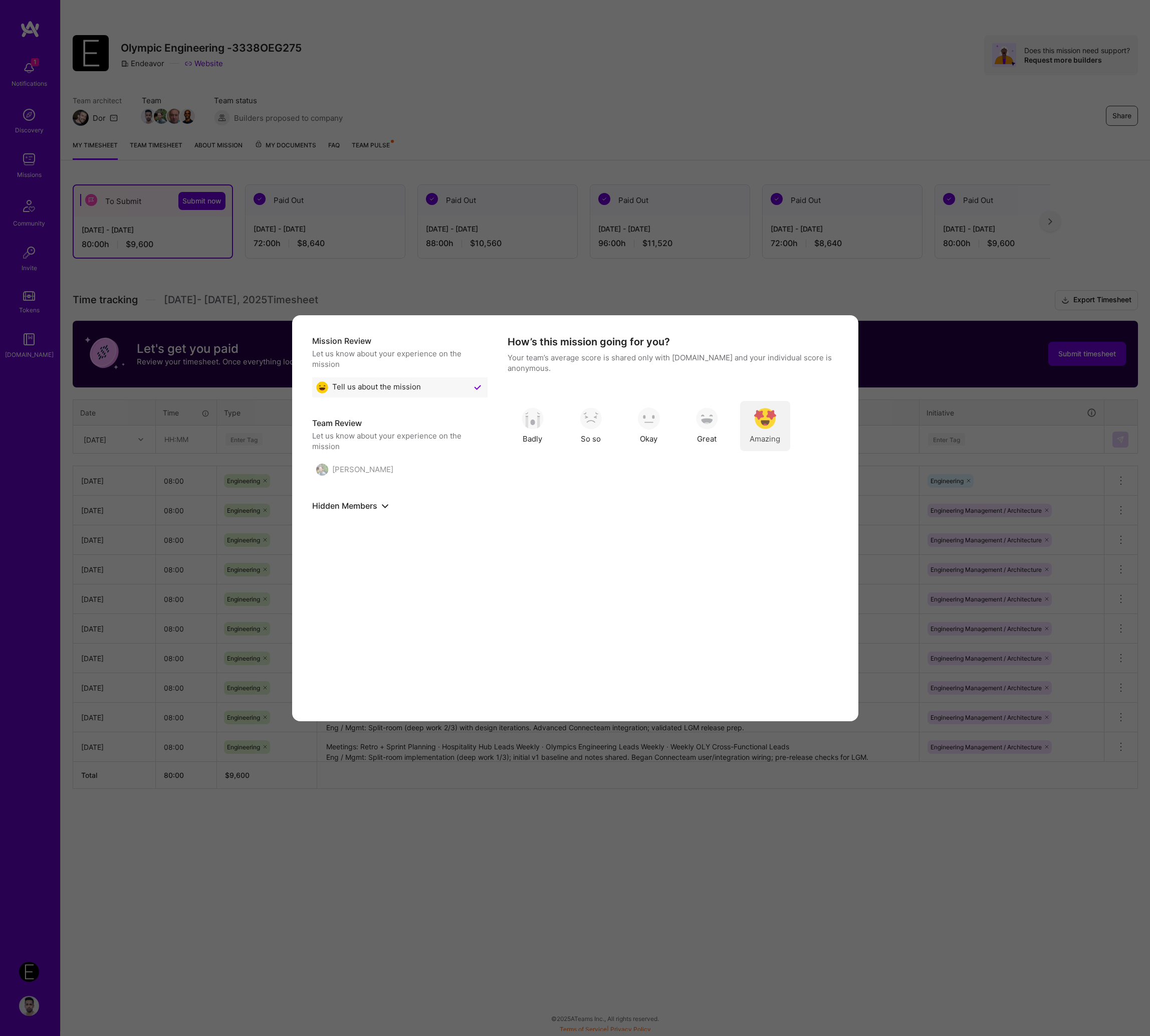
click at [770, 409] on img "modal" at bounding box center [765, 418] width 22 height 22
click at [638, 391] on label "Yes" at bounding box center [595, 393] width 141 height 11
click at [521, 391] on input "modal" at bounding box center [517, 393] width 7 height 7
checkbox input "true"
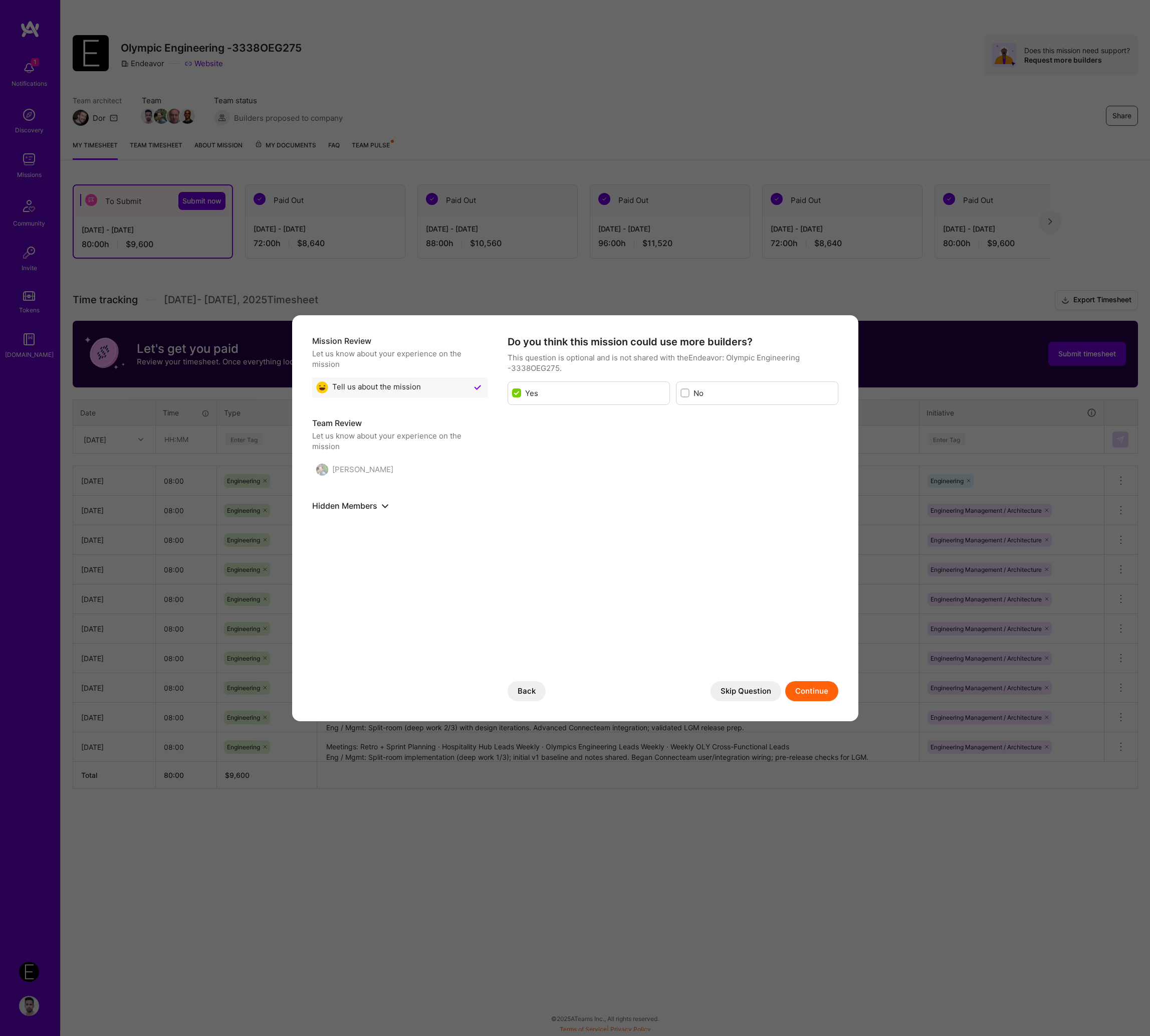
click at [716, 395] on label "No" at bounding box center [764, 393] width 141 height 11
click at [690, 395] on input "modal" at bounding box center [686, 393] width 7 height 7
checkbox input "true"
checkbox input "false"
click at [811, 685] on button "Continue" at bounding box center [812, 691] width 53 height 20
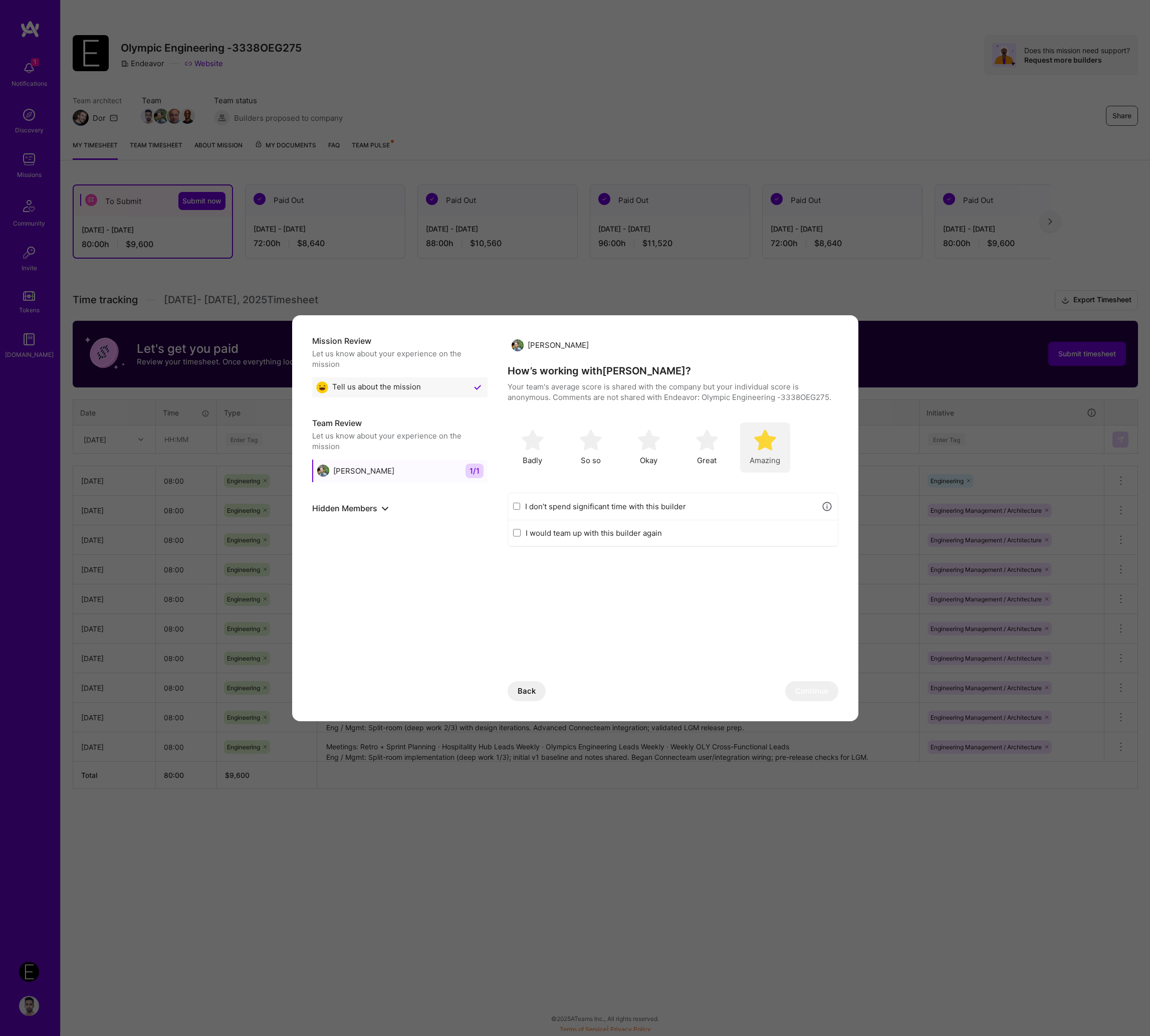
click at [750, 432] on div "Amazing" at bounding box center [765, 447] width 50 height 50
click at [818, 706] on div "Mission Review Let us know about your experience on the mission Tell us about t…" at bounding box center [575, 518] width 566 height 406
click at [815, 681] on button "Continue" at bounding box center [812, 691] width 53 height 20
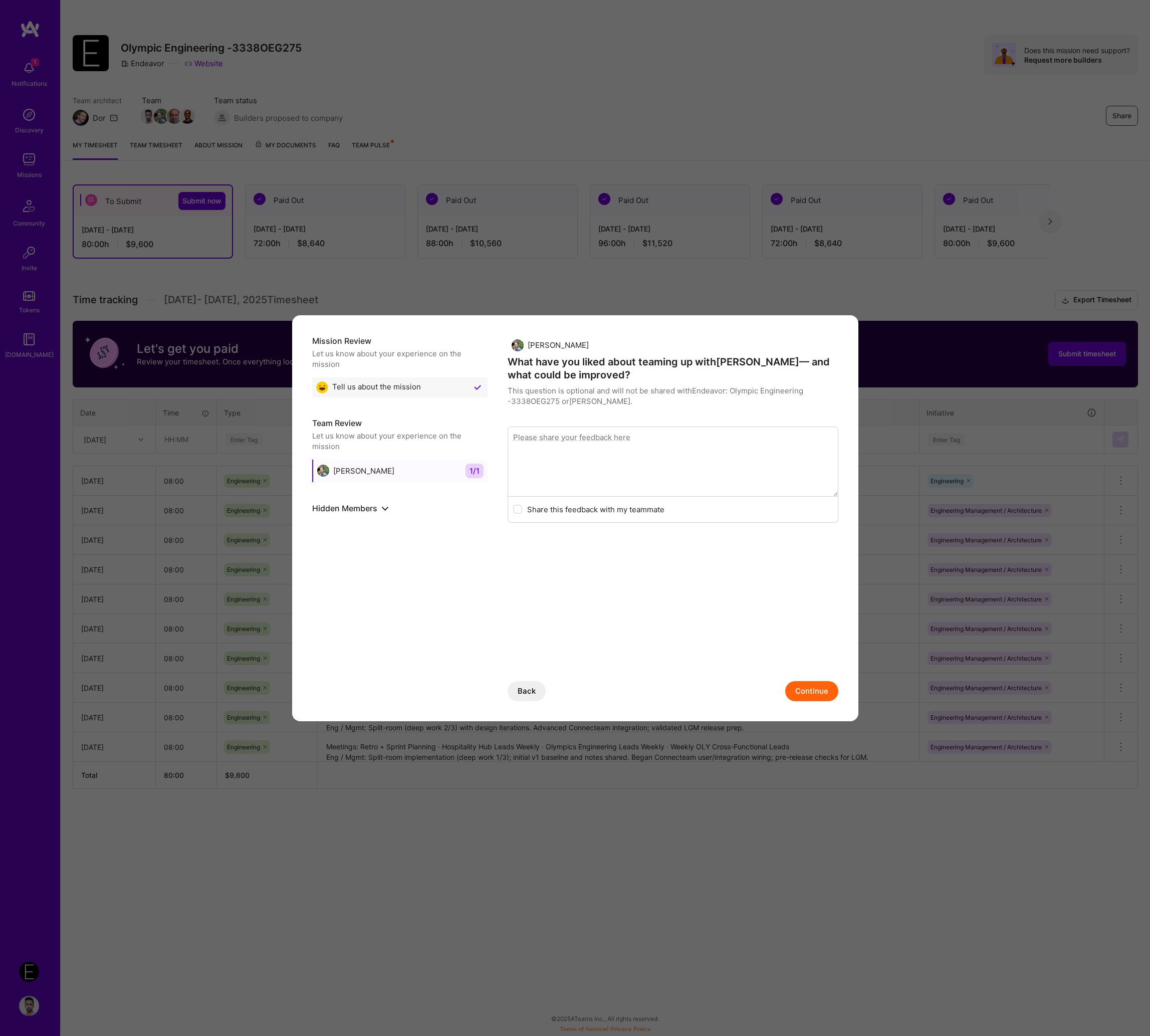
click at [807, 698] on button "Continue" at bounding box center [812, 691] width 53 height 20
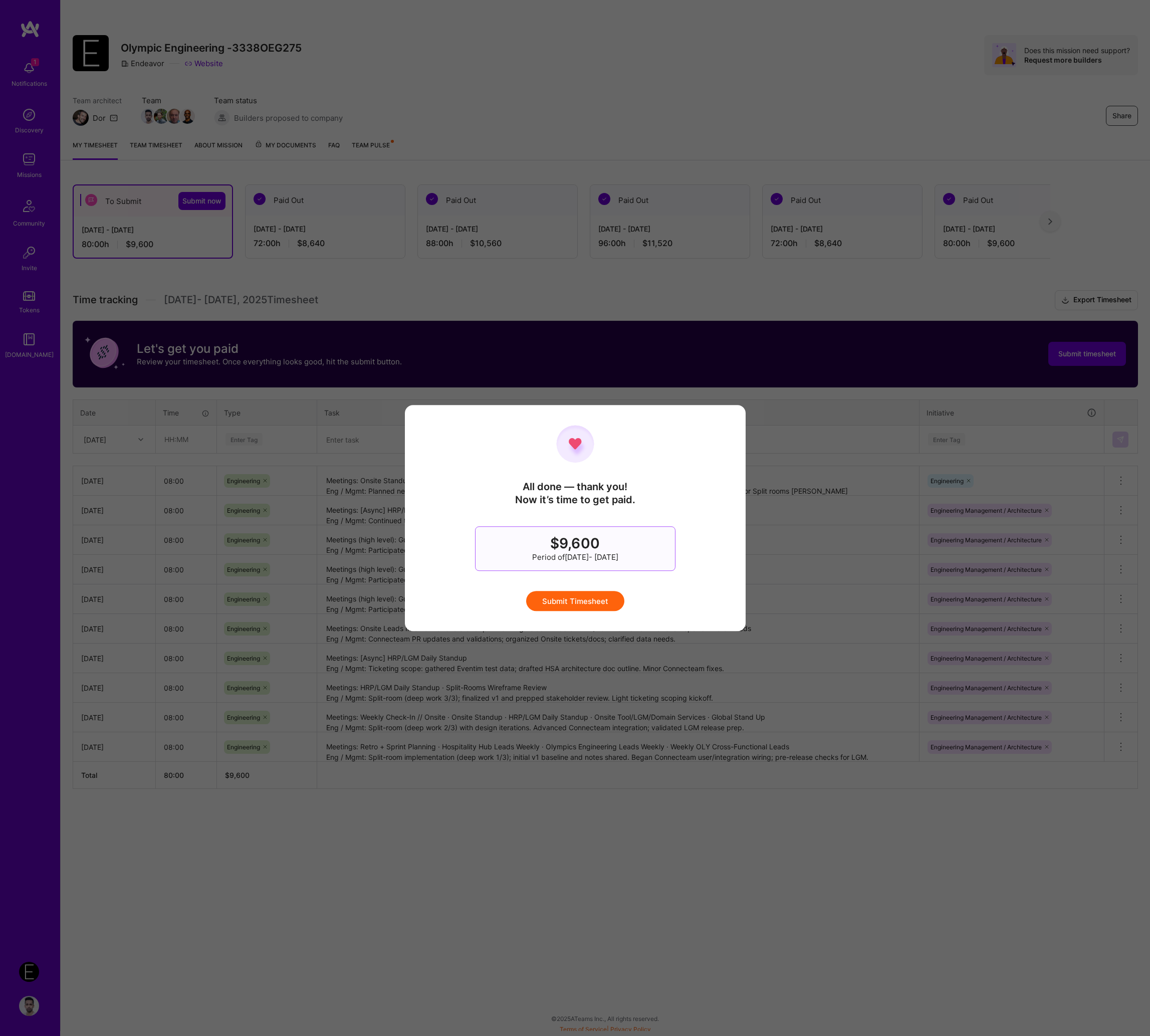
click at [559, 595] on button "Submit Timesheet" at bounding box center [575, 601] width 98 height 20
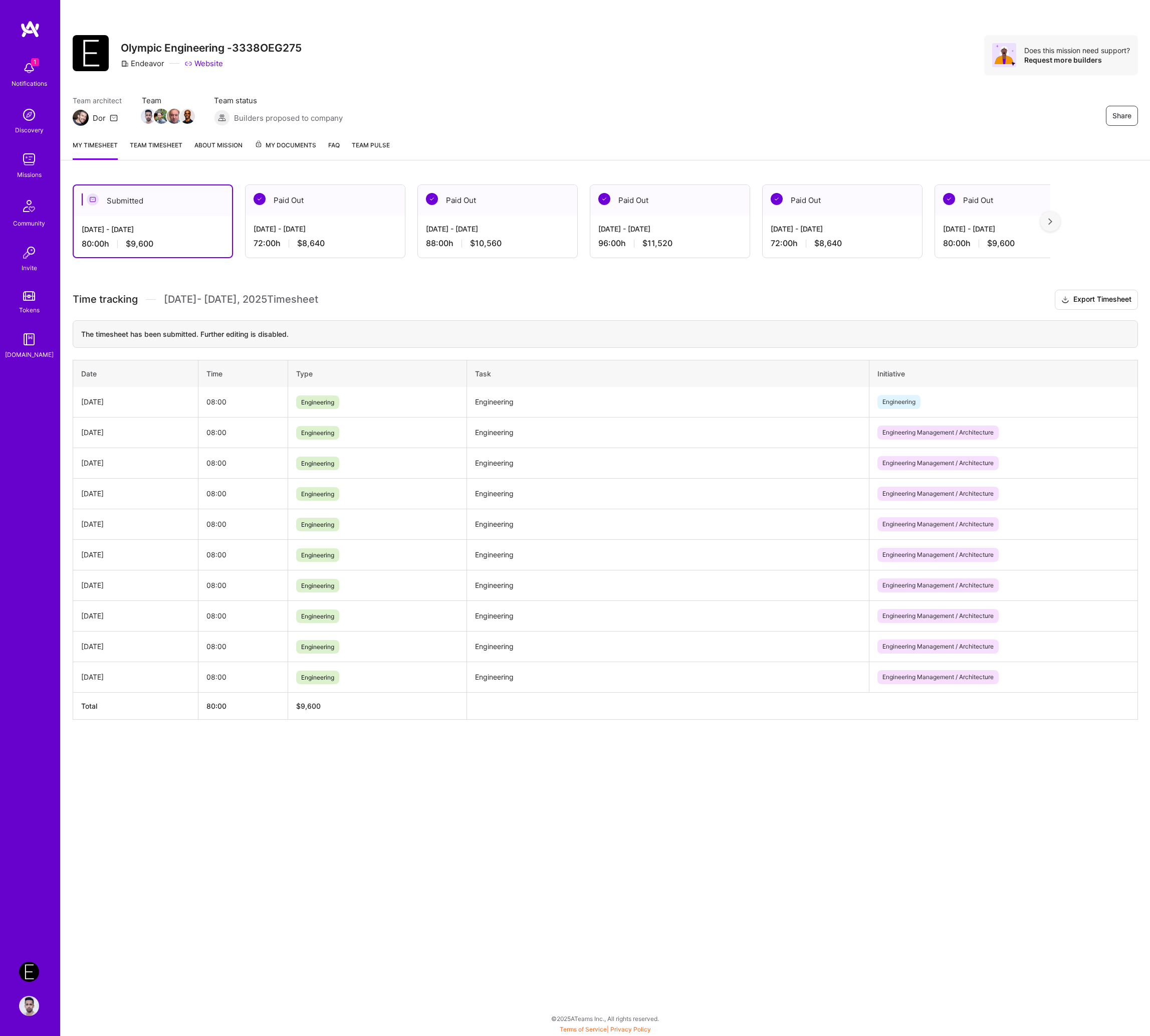
click at [657, 875] on div "Share Olympic Engineering -3338OEG275 Endeavor Website Does this mission need s…" at bounding box center [605, 518] width 1090 height 1036
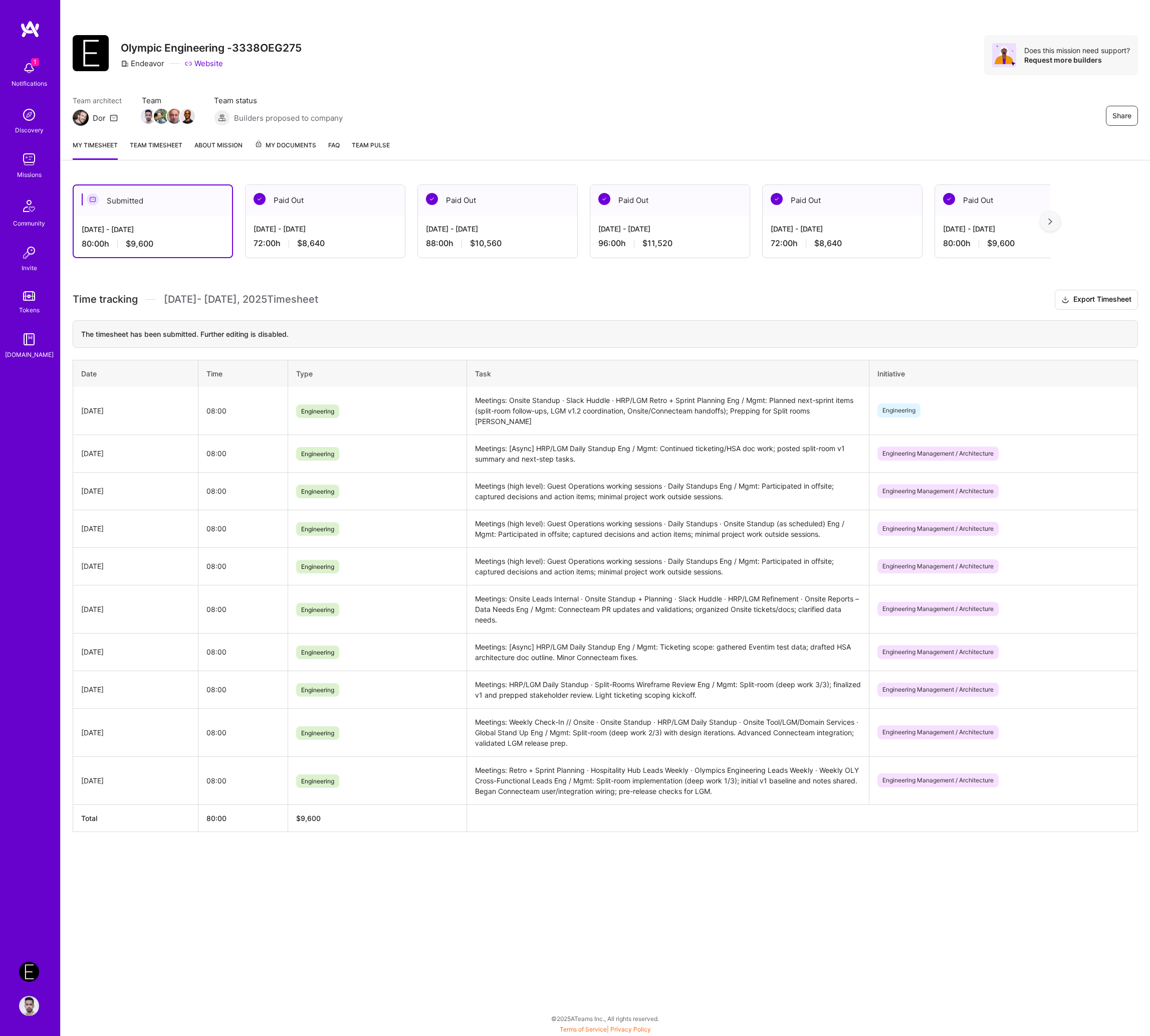
click at [664, 923] on div "Share Olympic Engineering -3338OEG275 Endeavor Website Does this mission need s…" at bounding box center [605, 518] width 1090 height 1036
click at [665, 844] on div "Submitted [DATE] - [DATE] 80:00 h $9,600 Paid Out [DATE] - [DATE] 72:00 h $8,64…" at bounding box center [605, 526] width 1089 height 709
